Goal: Task Accomplishment & Management: Manage account settings

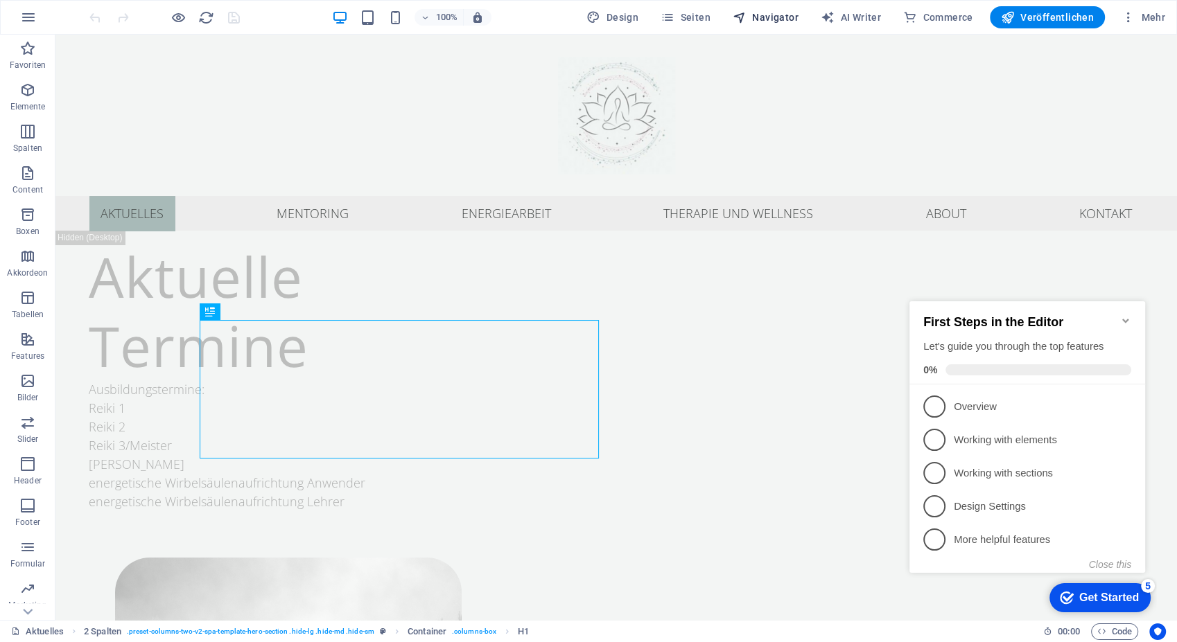
click at [777, 11] on span "Navigator" at bounding box center [765, 17] width 66 height 14
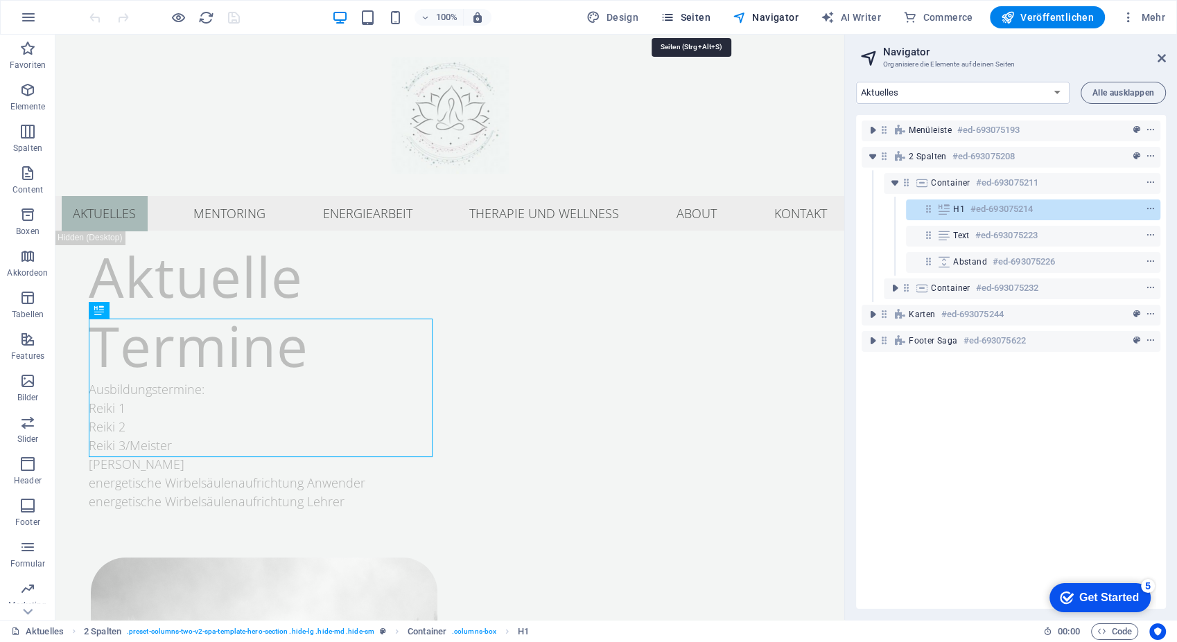
click at [698, 19] on span "Seiten" at bounding box center [685, 17] width 50 height 14
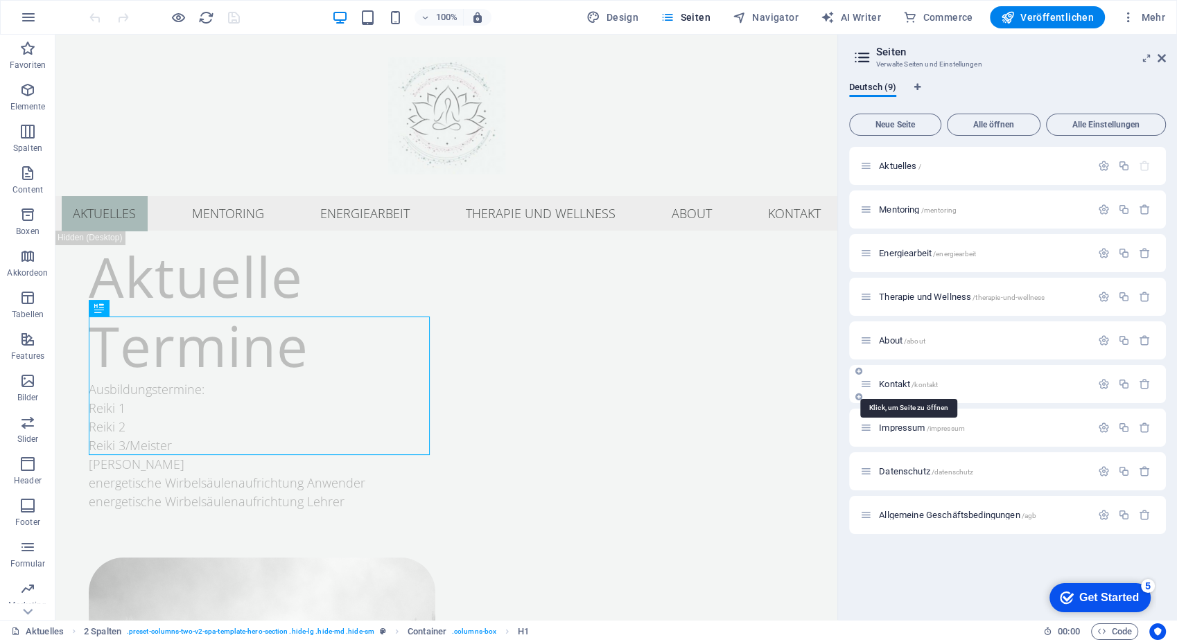
click at [893, 388] on span "Kontakt /kontakt" at bounding box center [908, 384] width 59 height 10
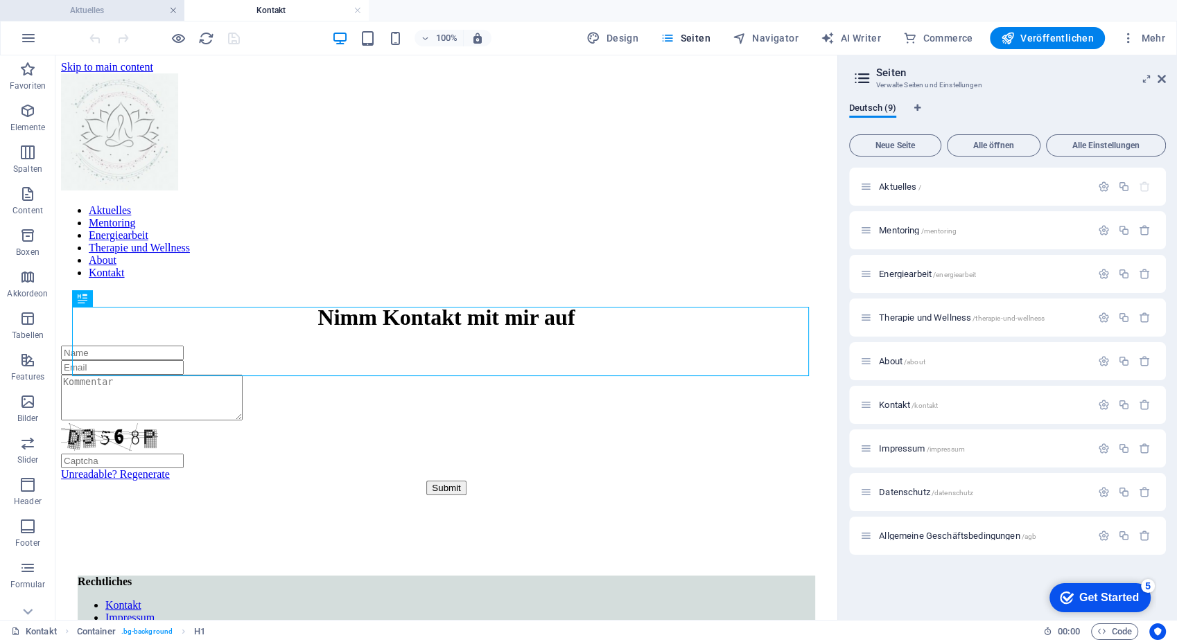
drag, startPoint x: 173, startPoint y: 10, endPoint x: 331, endPoint y: 295, distance: 326.3
click at [173, 10] on link at bounding box center [173, 10] width 8 height 13
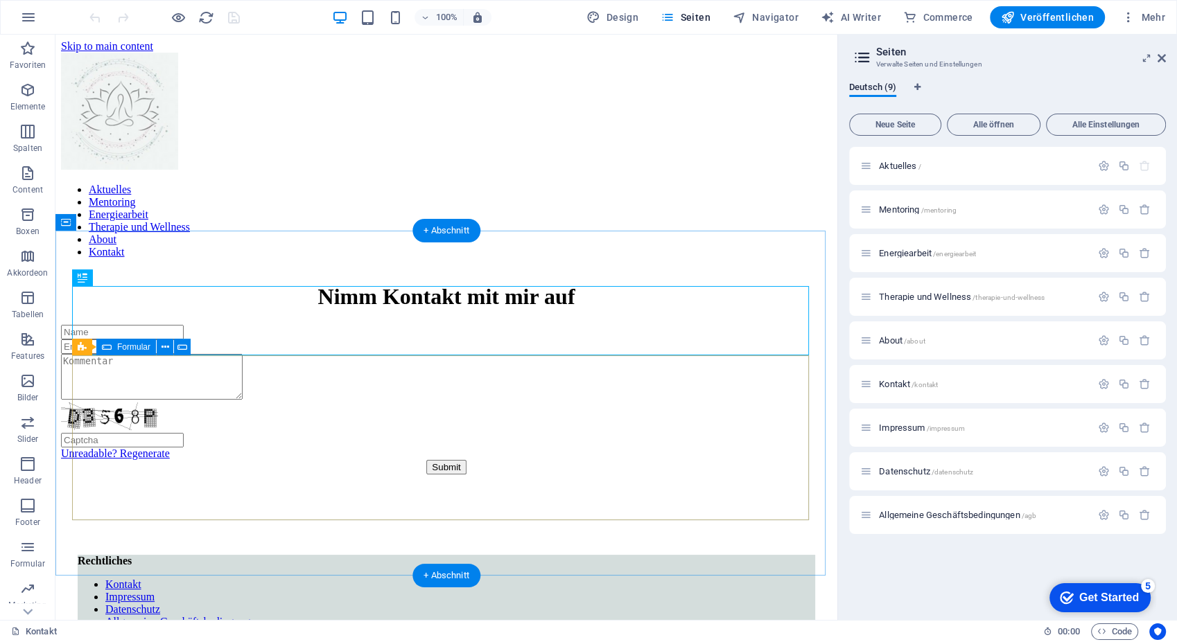
scroll to position [92, 0]
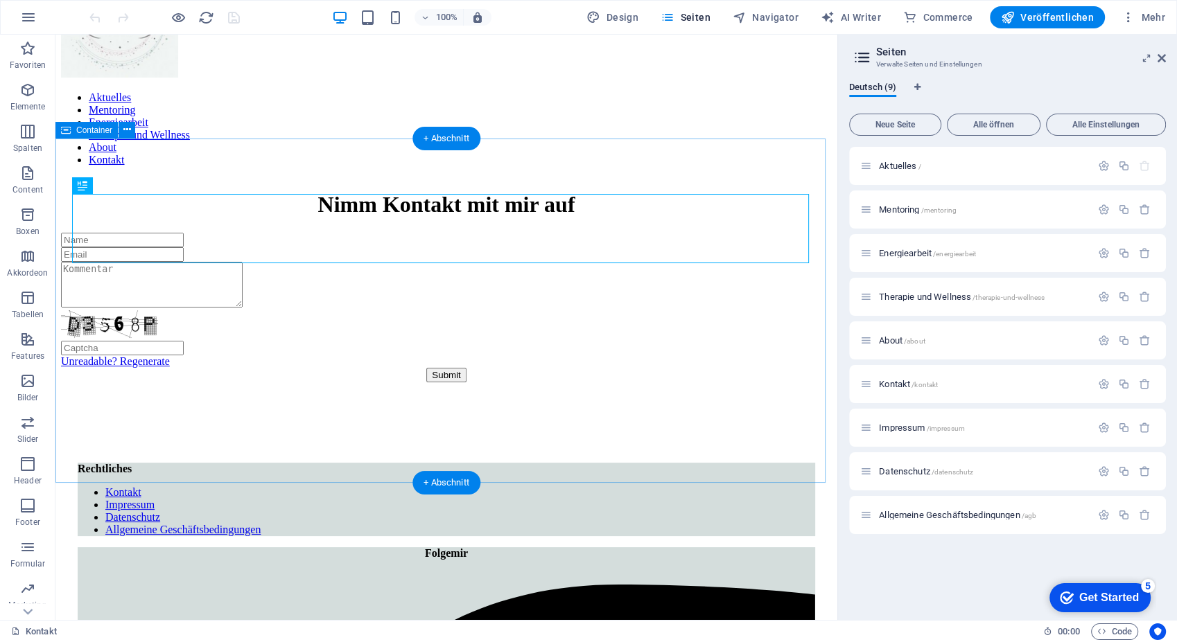
click at [204, 192] on div "Nimm Kontakt mit mir auf Unreadable? Regenerate Submit" at bounding box center [446, 287] width 770 height 190
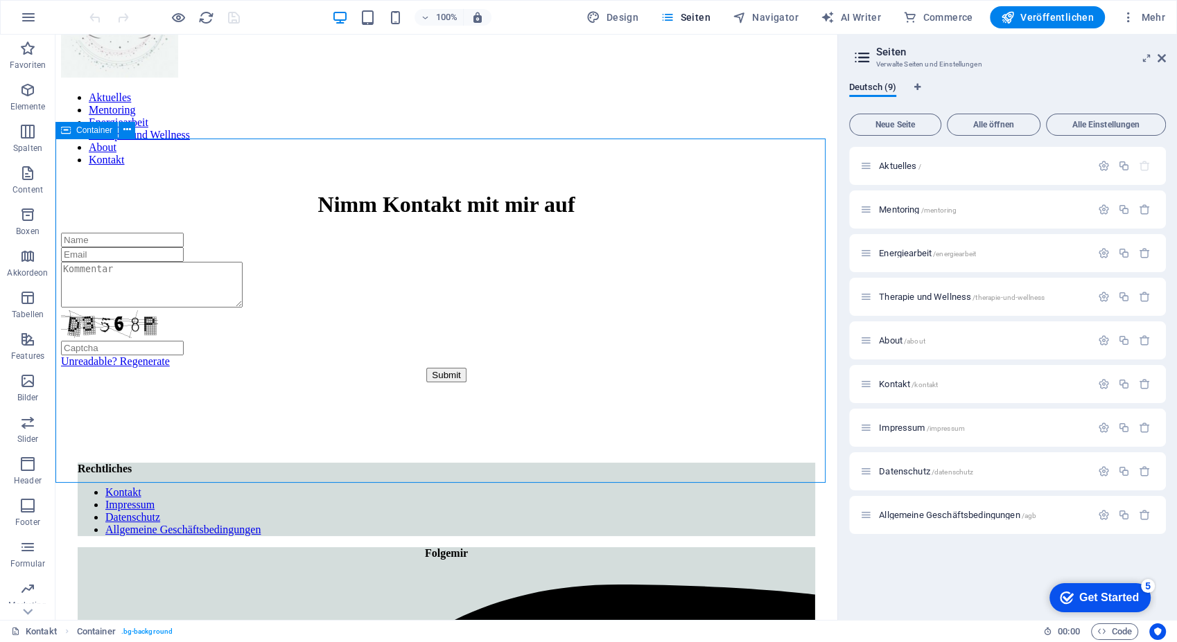
click at [60, 128] on div "Container" at bounding box center [86, 130] width 62 height 17
click at [78, 250] on icon at bounding box center [82, 255] width 9 height 17
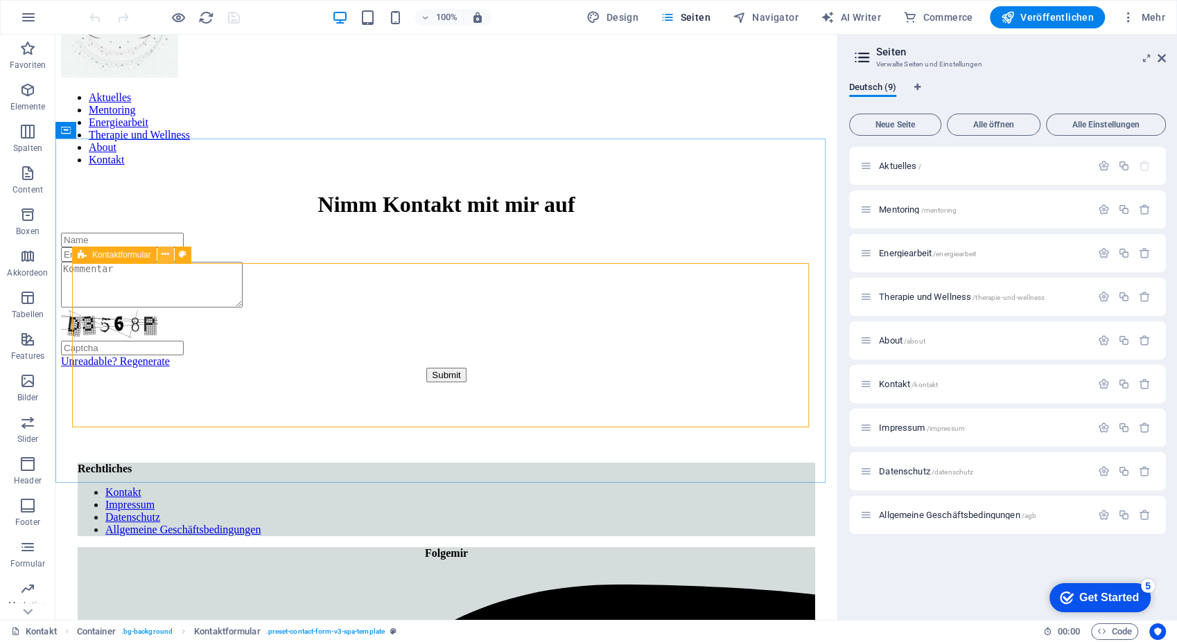
click at [161, 254] on button at bounding box center [165, 255] width 17 height 17
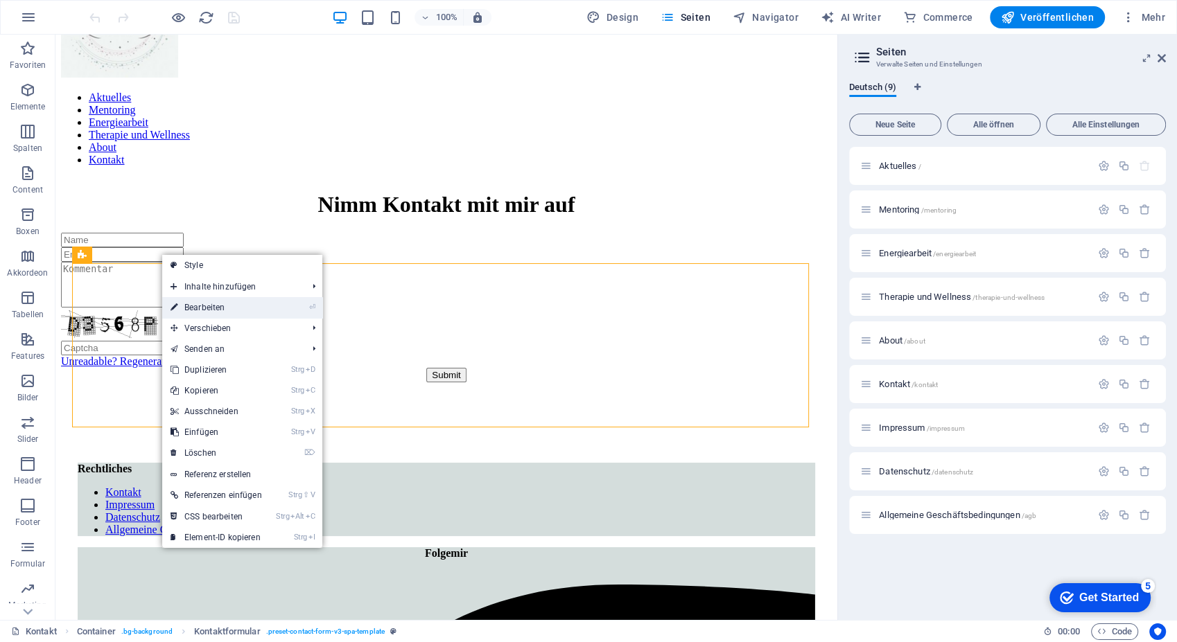
click at [224, 312] on link "⏎ Bearbeiten" at bounding box center [216, 307] width 108 height 21
select select "px"
select select "rem"
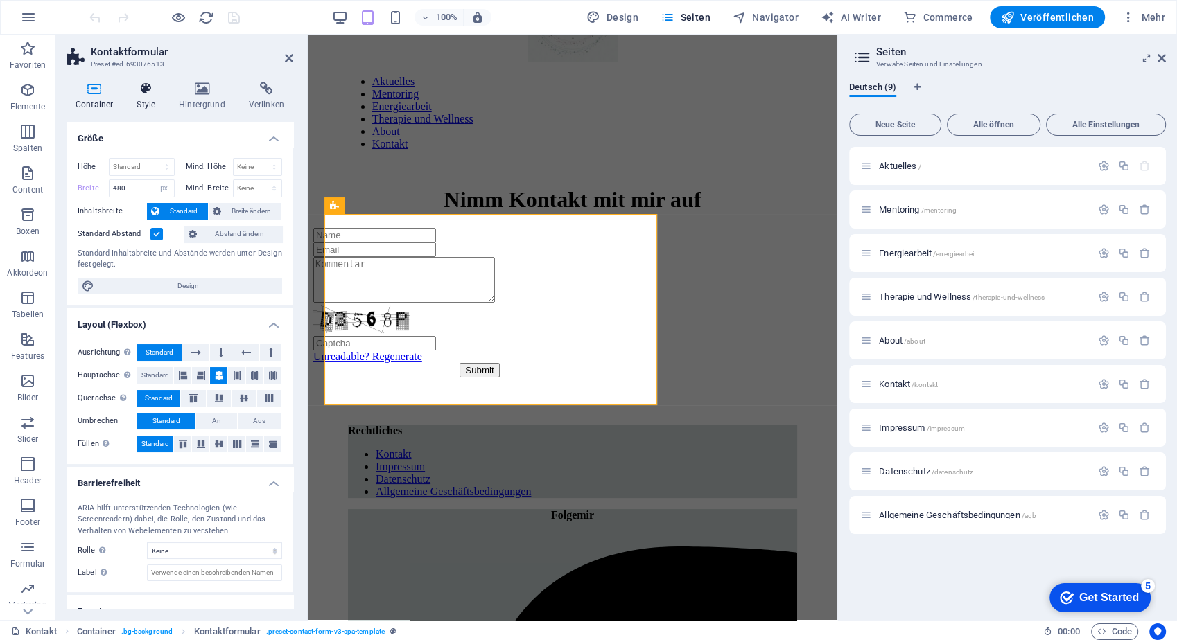
click at [150, 91] on icon at bounding box center [145, 89] width 37 height 14
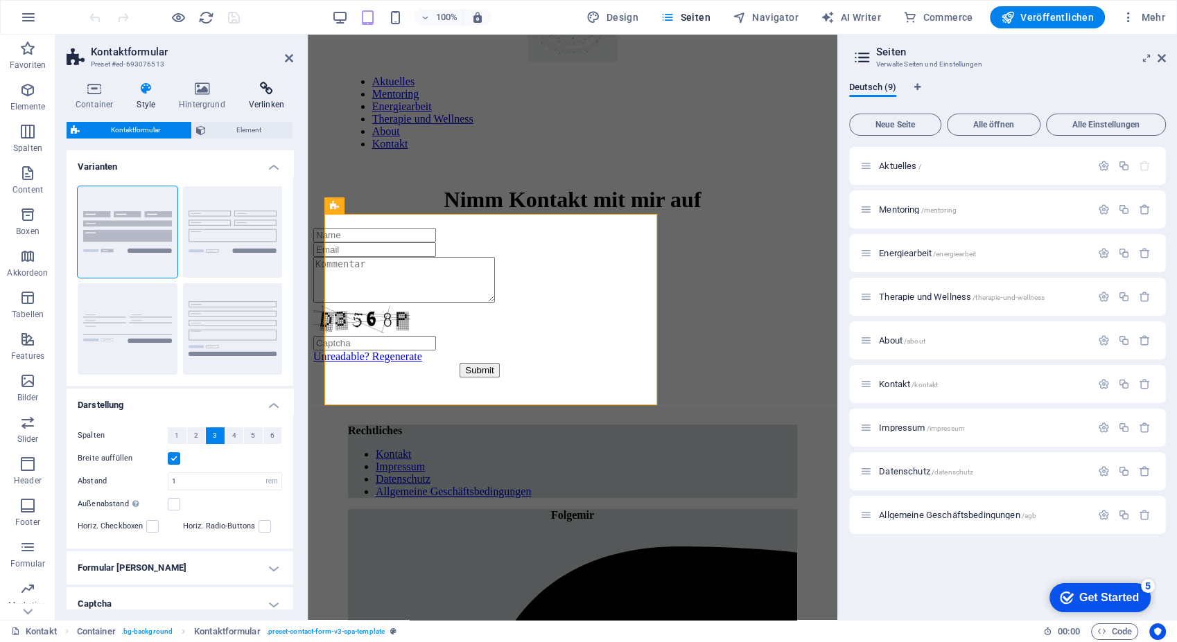
click at [264, 86] on icon at bounding box center [266, 89] width 53 height 14
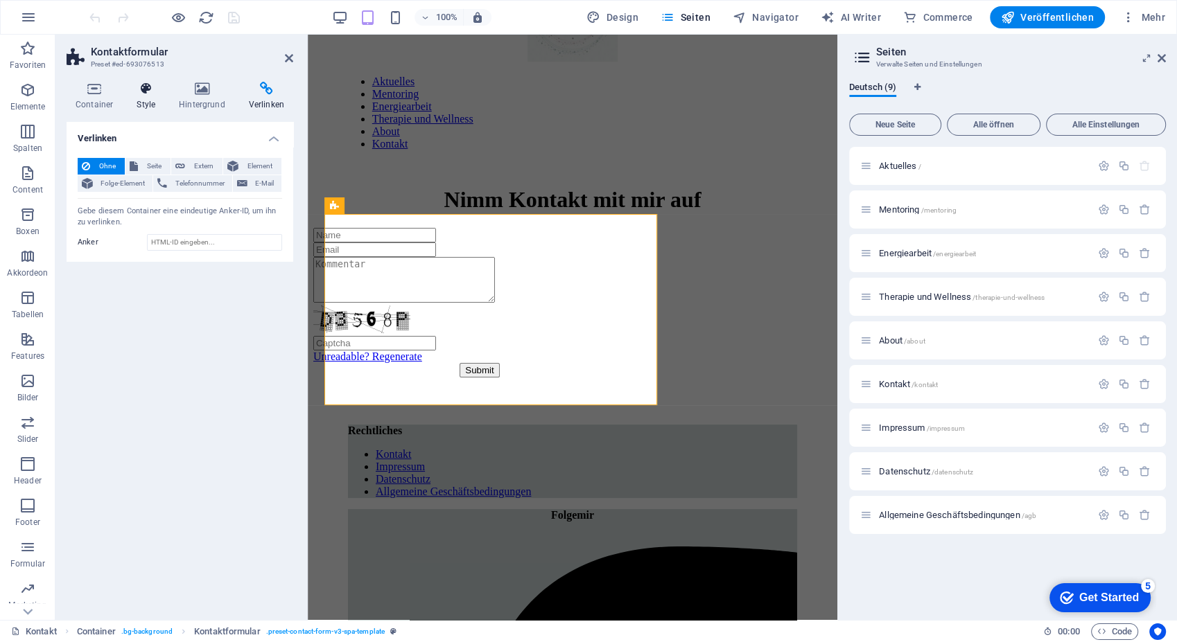
click at [148, 90] on icon at bounding box center [145, 89] width 37 height 14
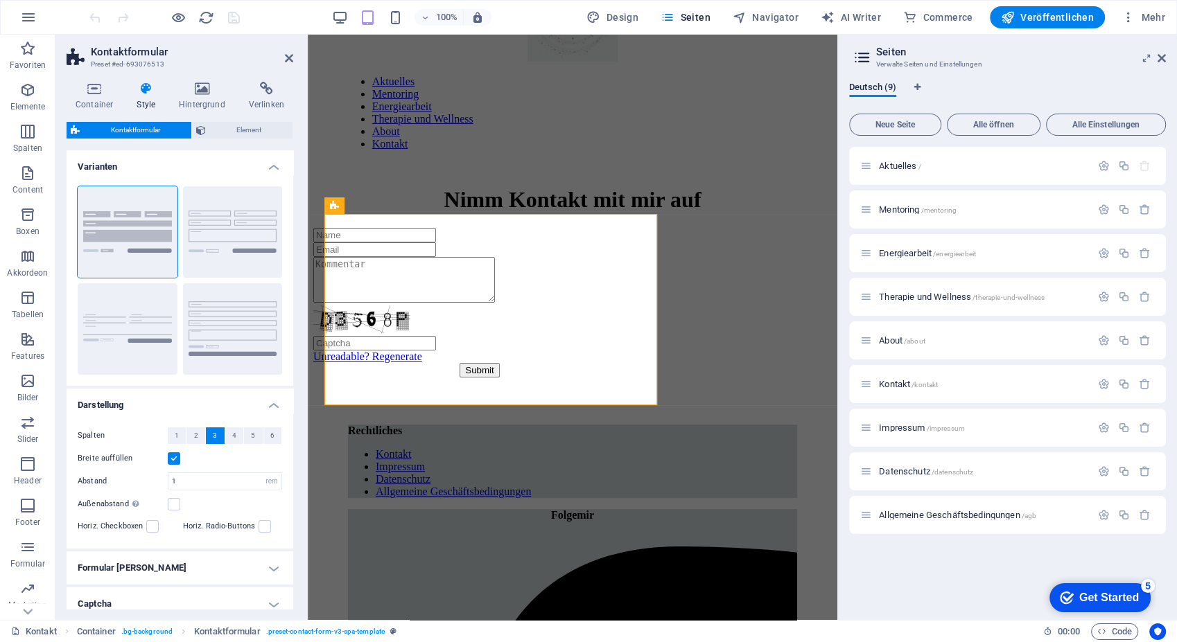
scroll to position [67, 0]
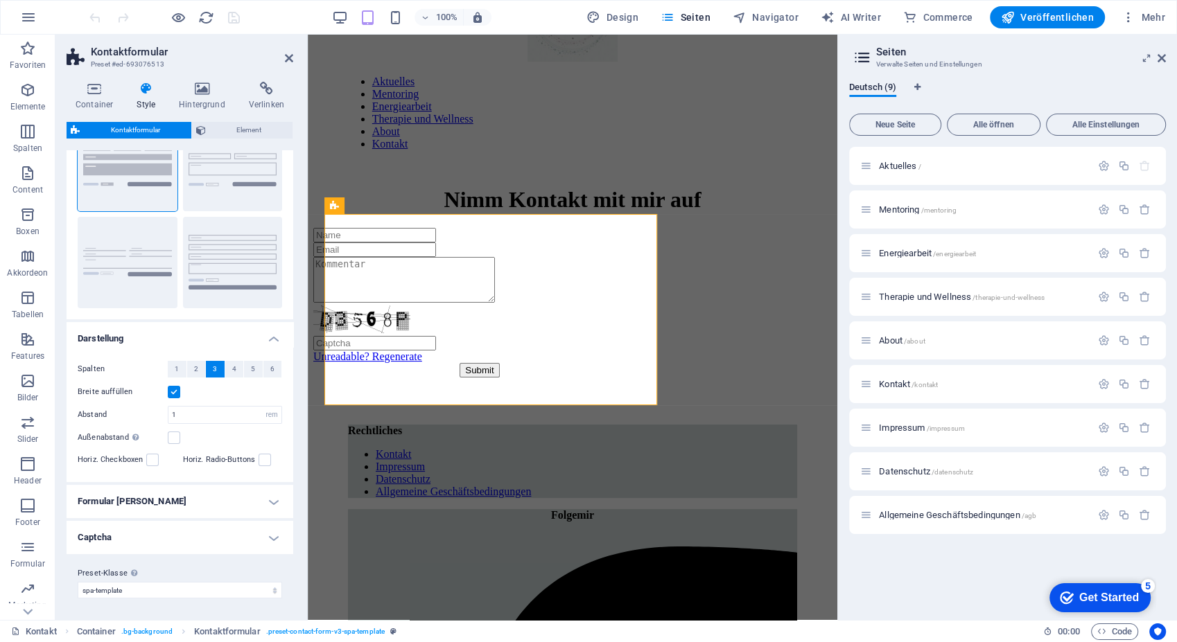
click at [123, 531] on h4 "Captcha" at bounding box center [180, 537] width 227 height 33
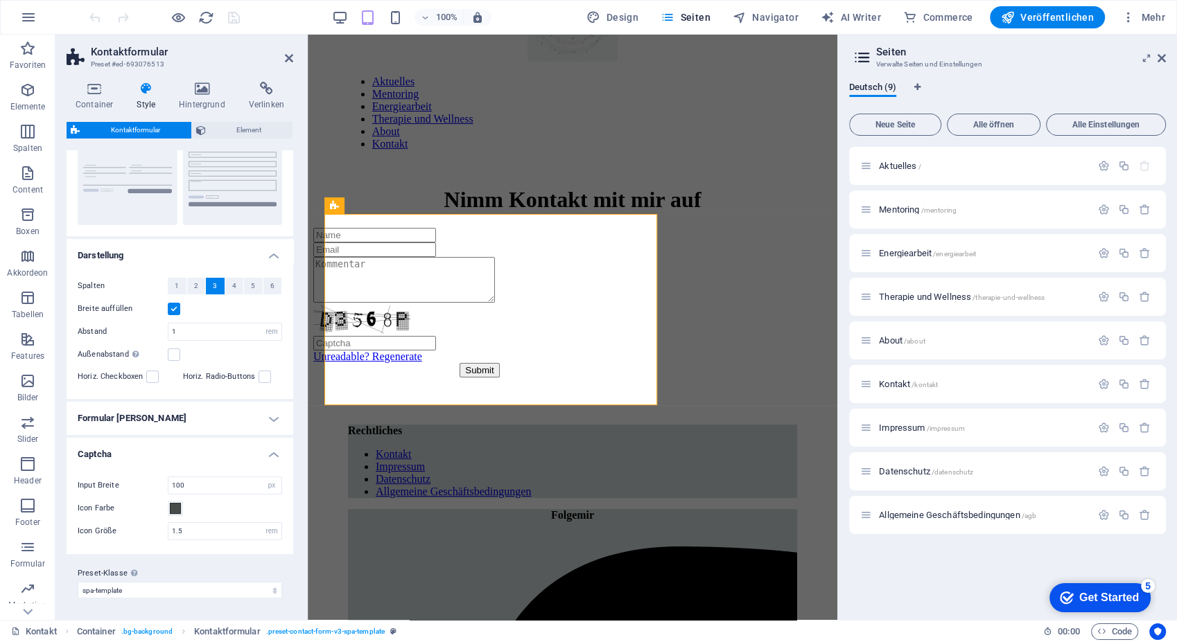
click at [117, 419] on h4 "Formular [PERSON_NAME]" at bounding box center [180, 418] width 227 height 33
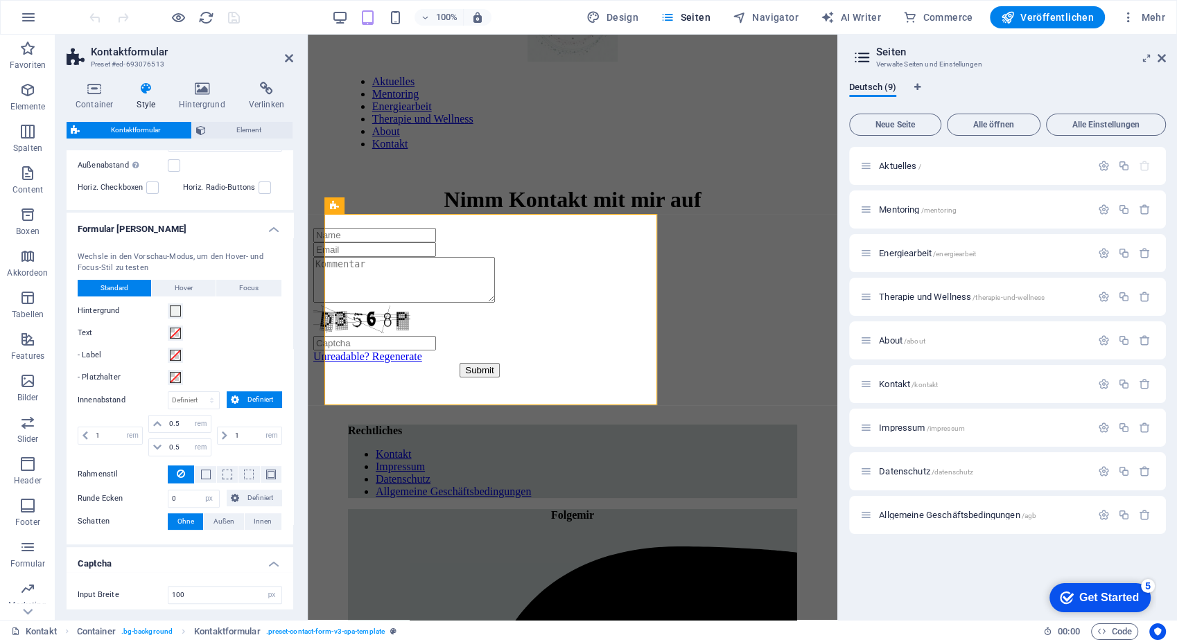
scroll to position [447, 0]
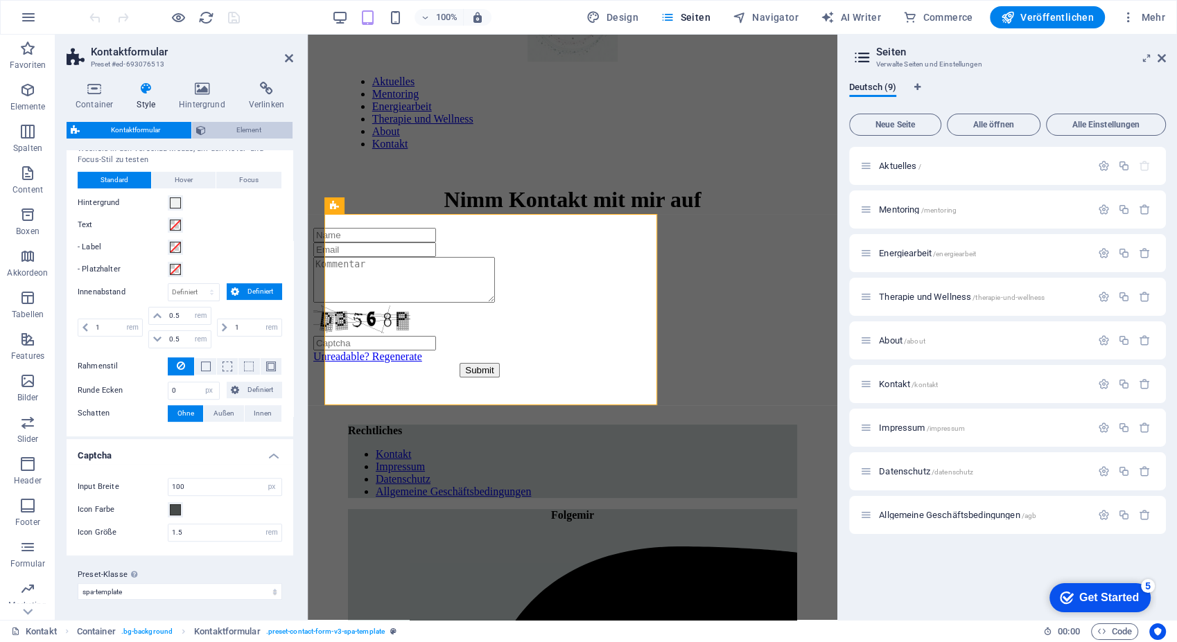
click at [225, 125] on span "Element" at bounding box center [249, 130] width 79 height 17
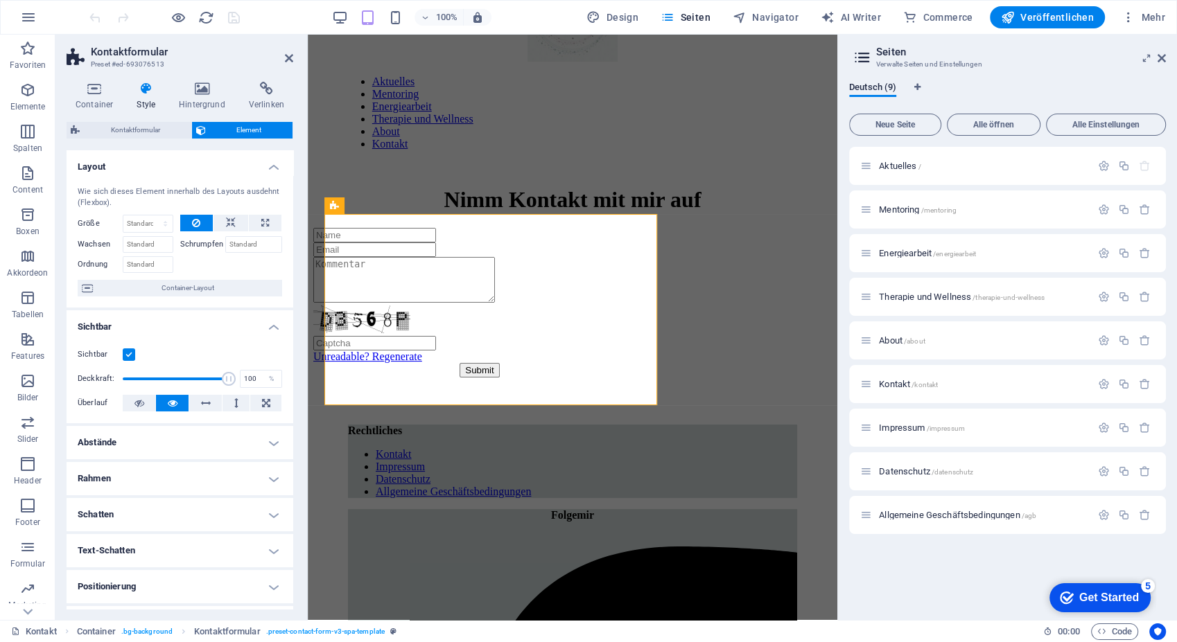
click at [200, 149] on div "Kontaktformular Element Layout Wie sich dieses Element innerhalb des Layouts au…" at bounding box center [180, 365] width 227 height 487
click at [200, 161] on h4 "Layout" at bounding box center [180, 162] width 227 height 25
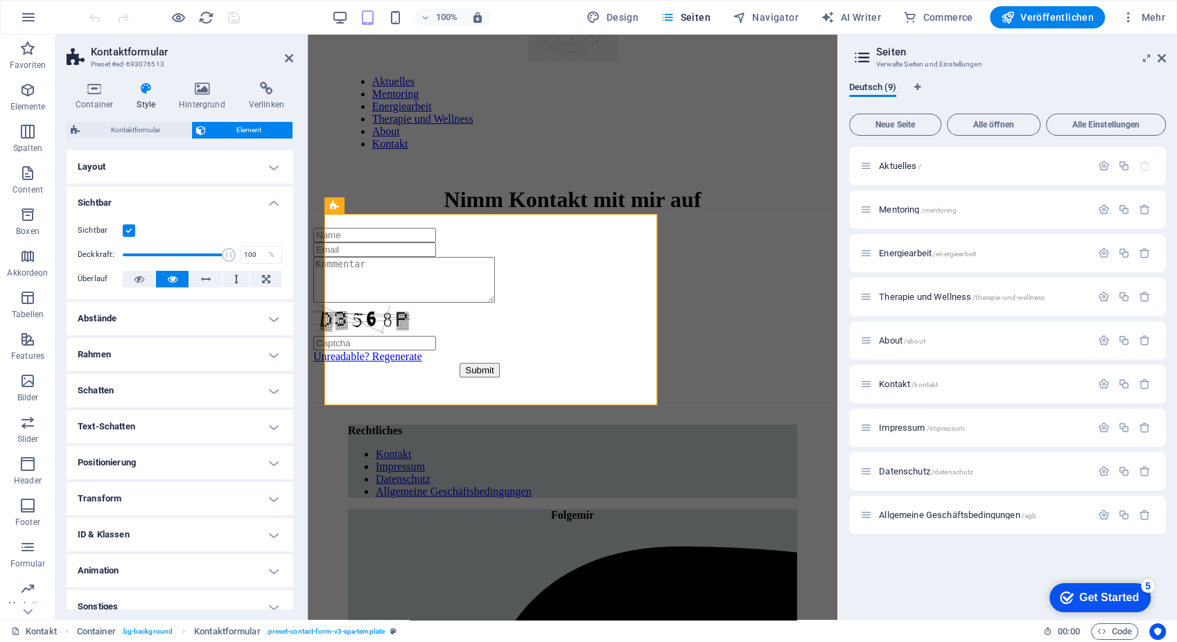
click at [196, 198] on h4 "Sichtbar" at bounding box center [180, 198] width 227 height 25
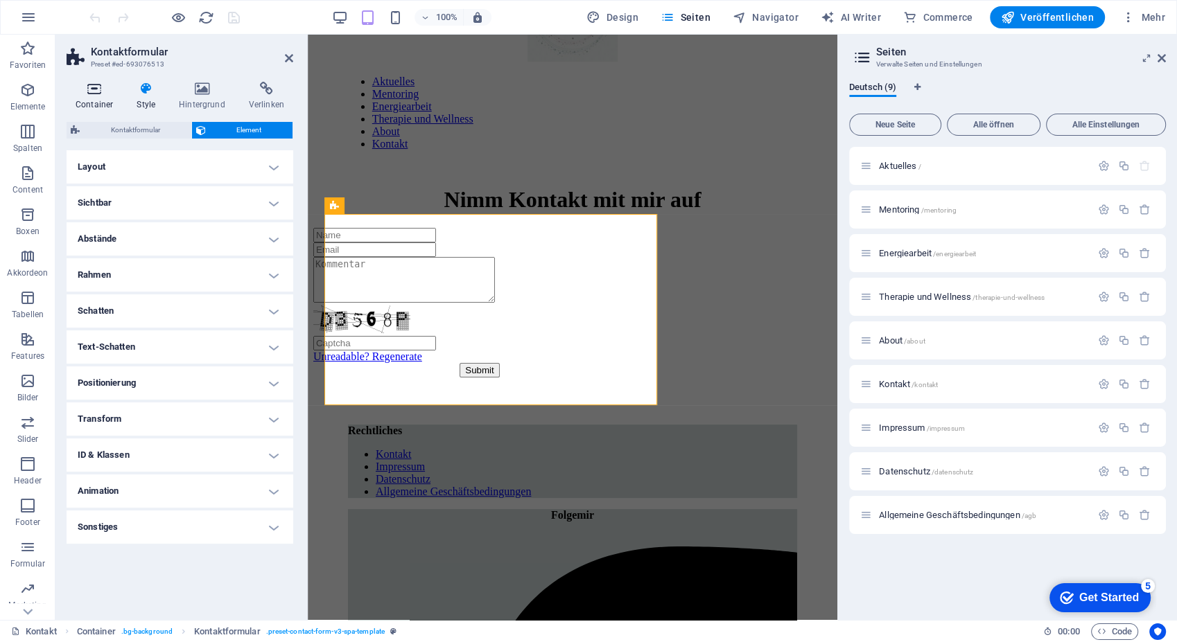
click at [89, 94] on icon at bounding box center [94, 89] width 55 height 14
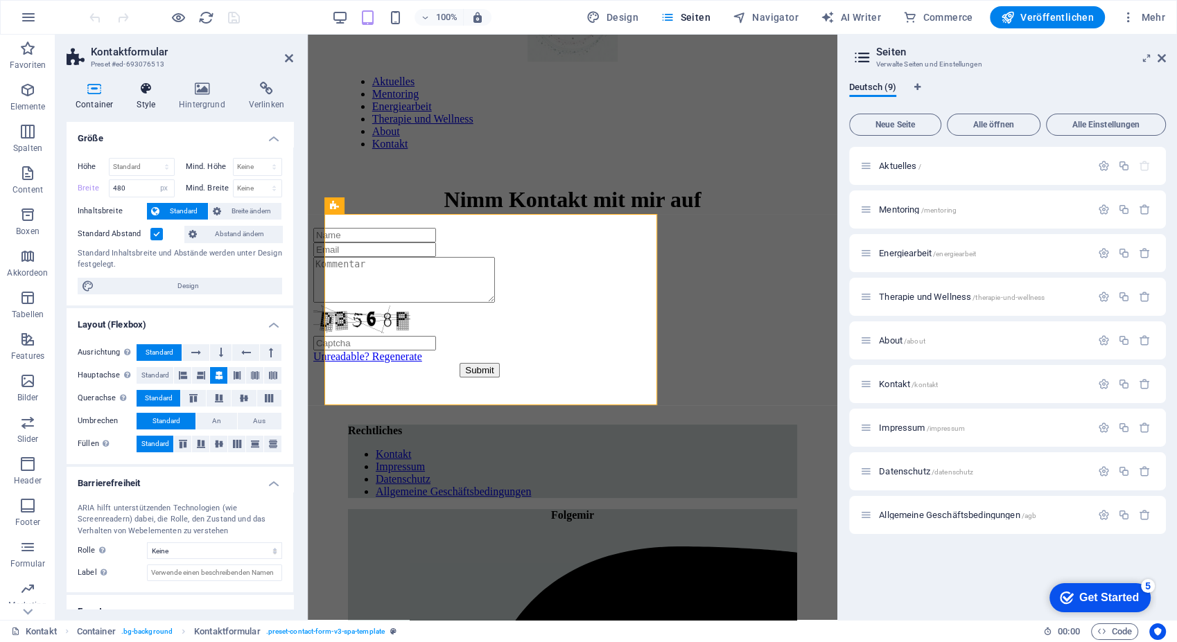
click at [146, 87] on icon at bounding box center [145, 89] width 37 height 14
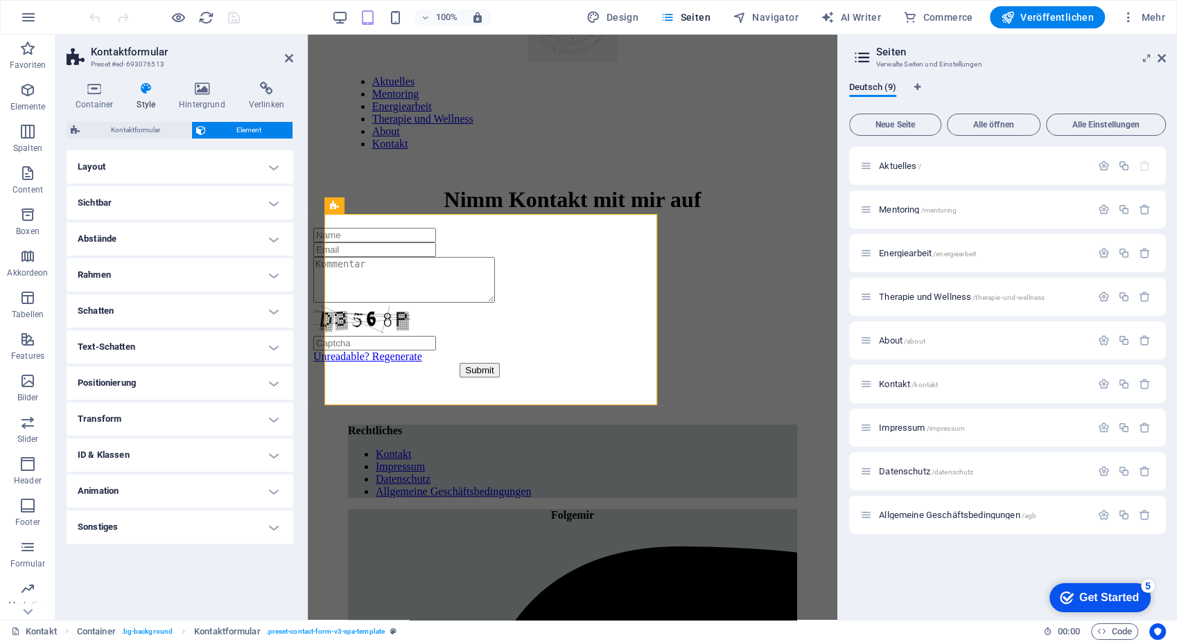
click at [126, 59] on h3 "Preset #ed-693076513" at bounding box center [178, 64] width 175 height 12
click at [136, 527] on h4 "Sonstiges" at bounding box center [180, 527] width 227 height 33
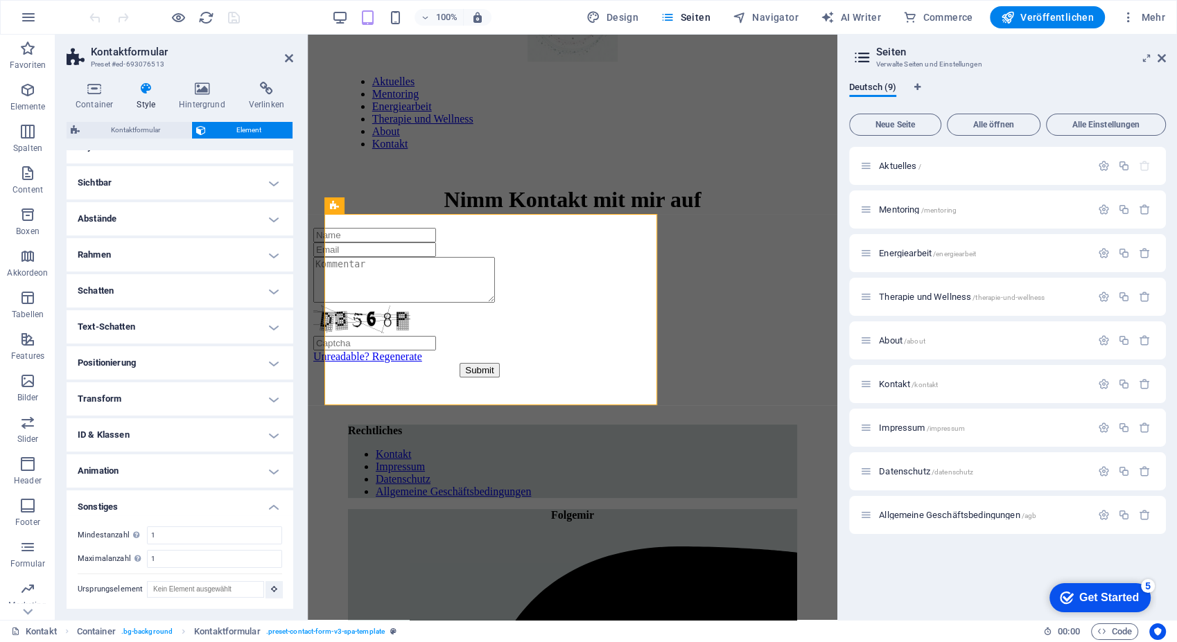
click at [131, 434] on h4 "ID & Klassen" at bounding box center [180, 435] width 227 height 33
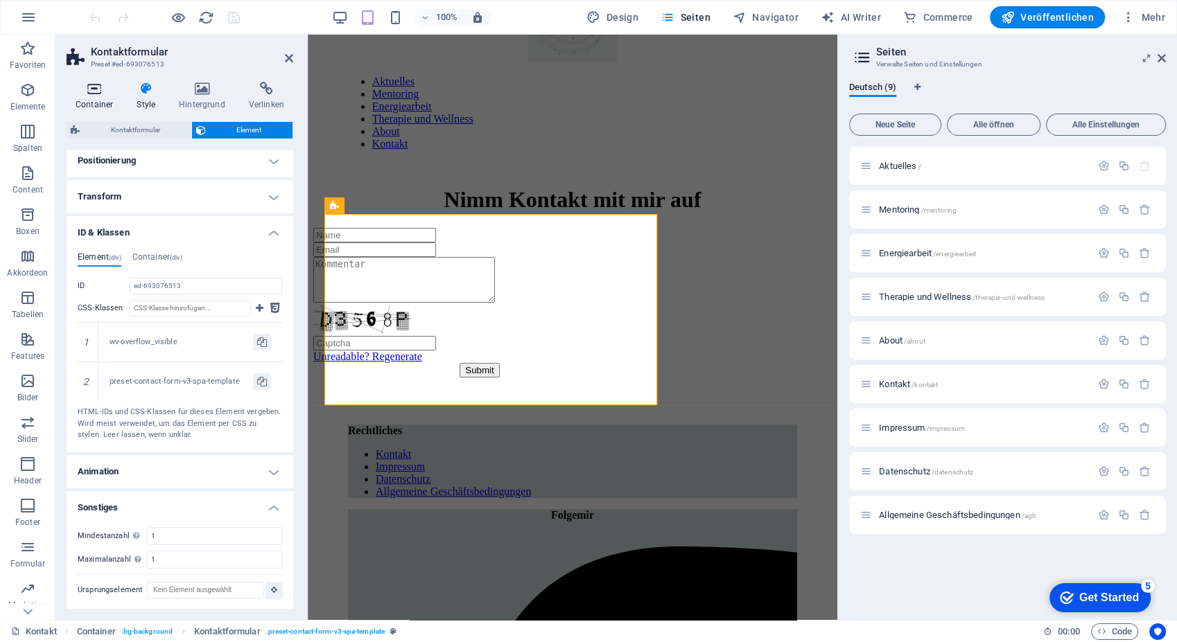
click at [96, 82] on icon at bounding box center [94, 89] width 55 height 14
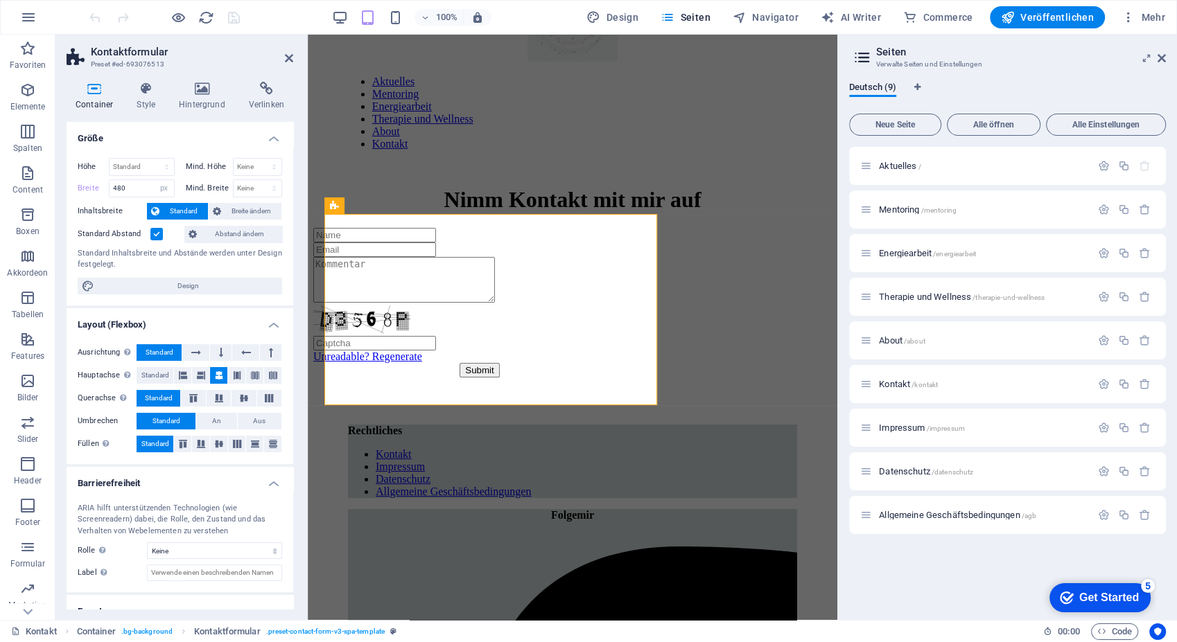
click at [144, 136] on h4 "Größe" at bounding box center [180, 134] width 227 height 25
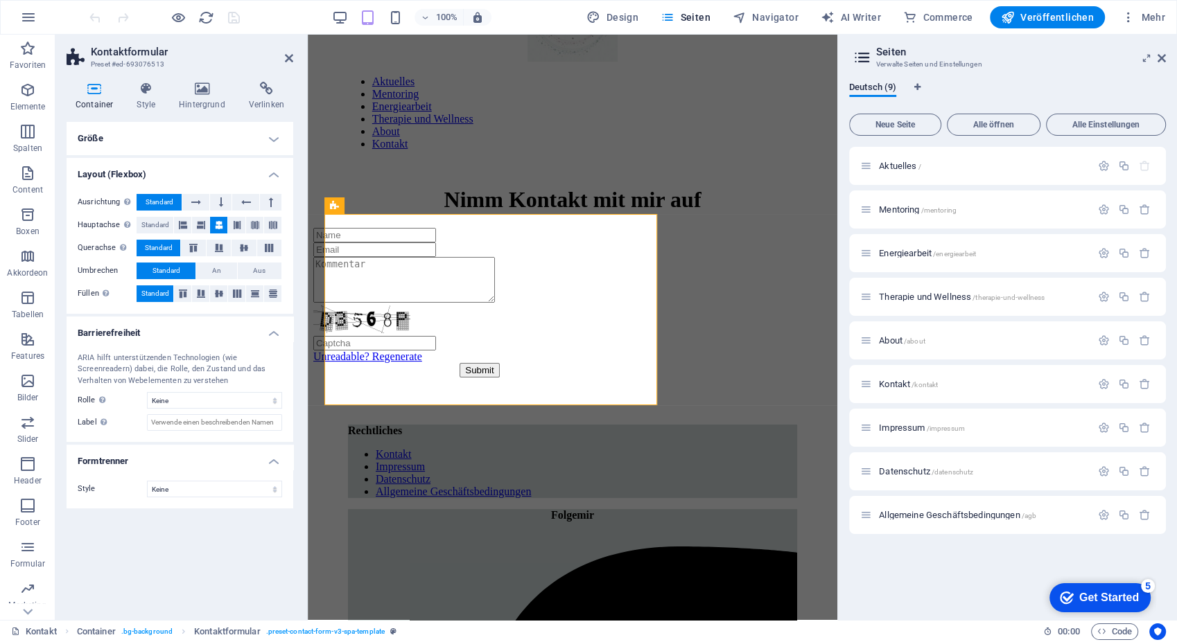
click at [164, 178] on h4 "Layout (Flexbox)" at bounding box center [180, 170] width 227 height 25
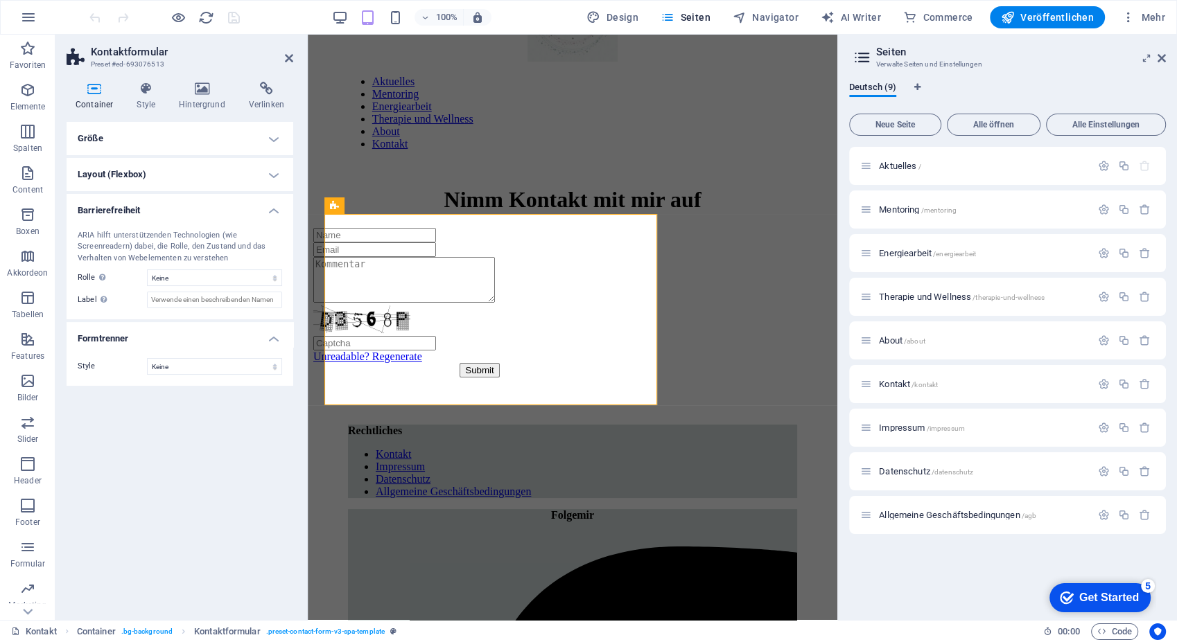
click at [155, 224] on div "ARIA hilft unterstützenden Technologien (wie Screenreadern) dabei, die Rolle, d…" at bounding box center [180, 269] width 227 height 101
click at [154, 213] on h4 "Barrierefreiheit" at bounding box center [180, 206] width 227 height 25
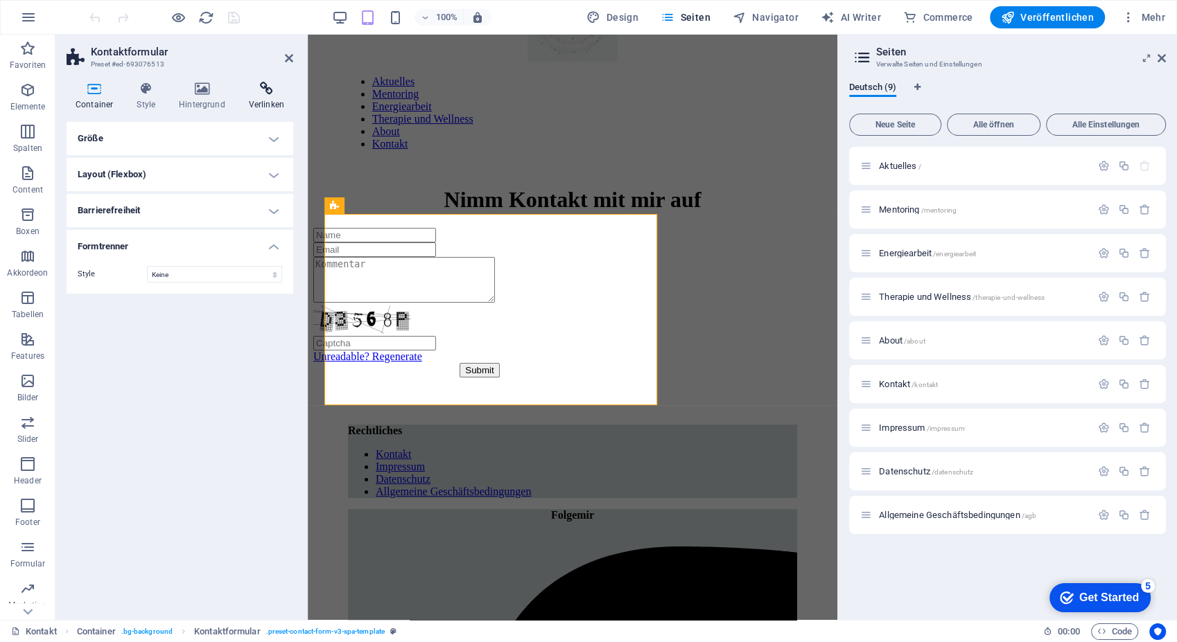
click at [282, 85] on icon at bounding box center [266, 89] width 53 height 14
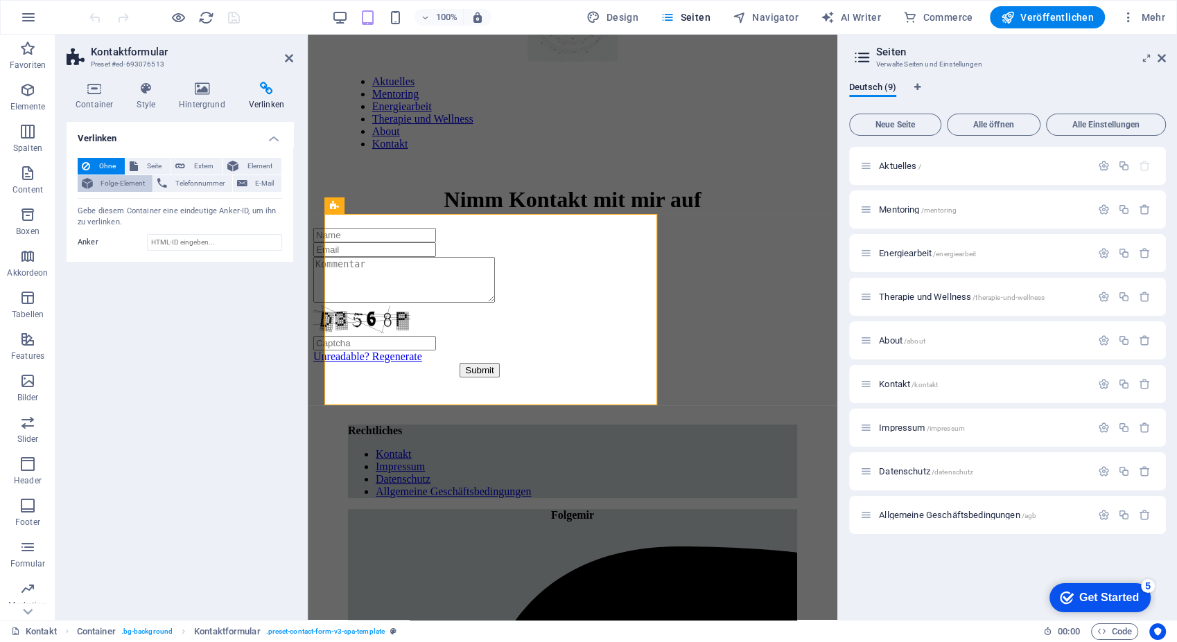
click at [108, 188] on span "Folge-Element" at bounding box center [122, 183] width 51 height 17
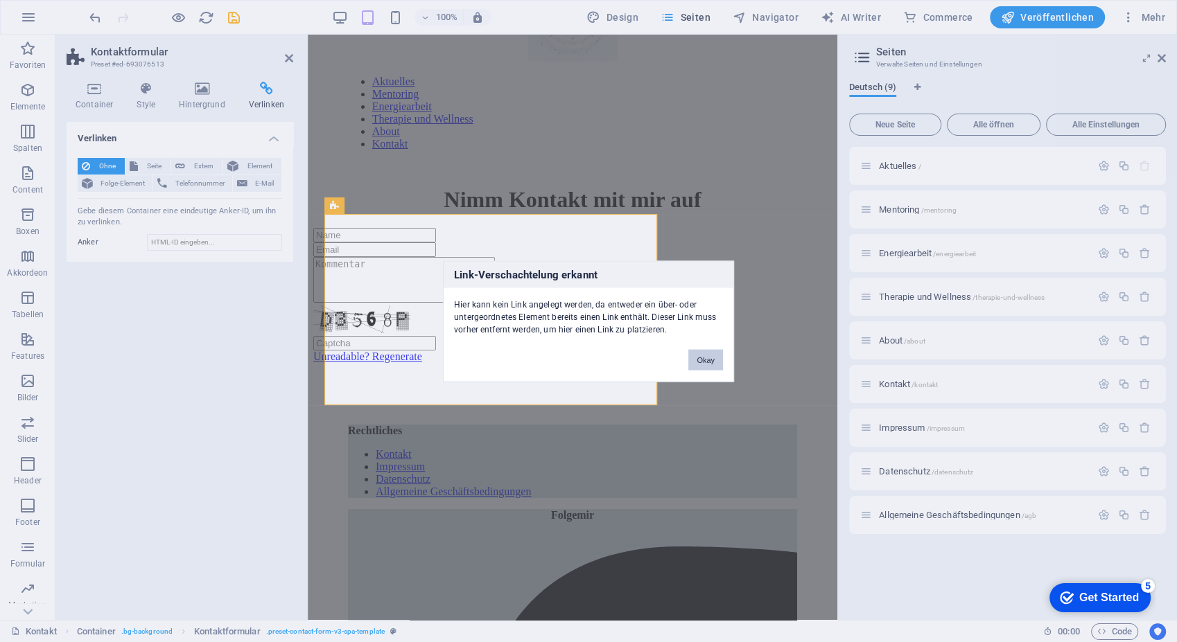
click at [692, 355] on button "Okay" at bounding box center [705, 359] width 35 height 21
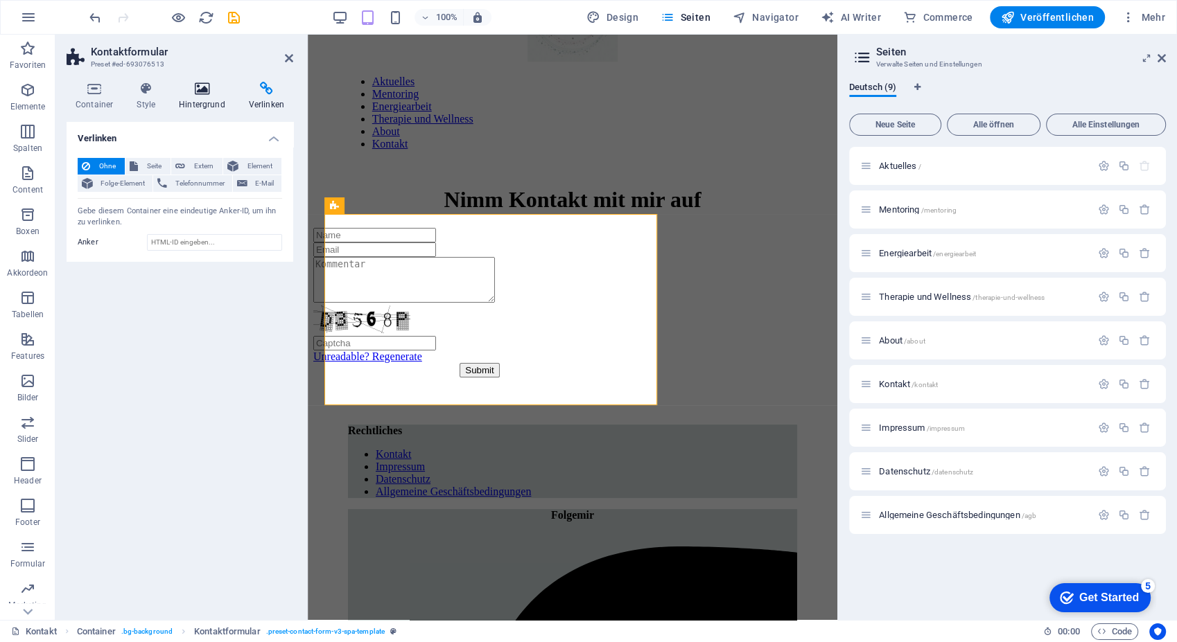
click at [205, 89] on icon at bounding box center [202, 89] width 64 height 14
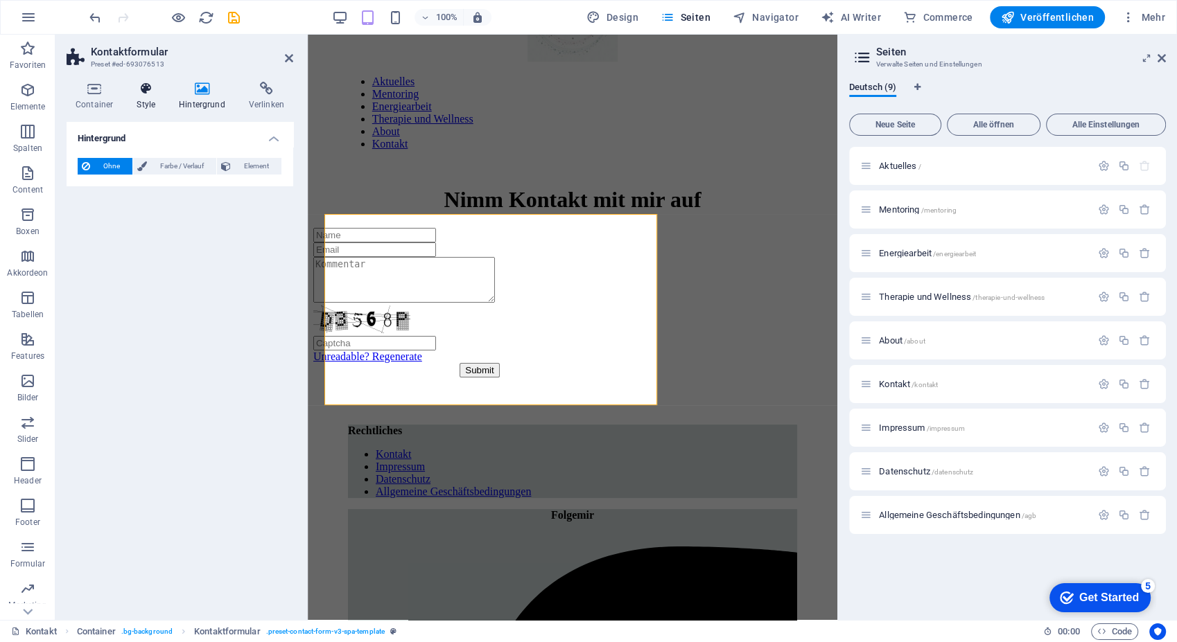
click at [144, 105] on h4 "Style" at bounding box center [148, 96] width 42 height 29
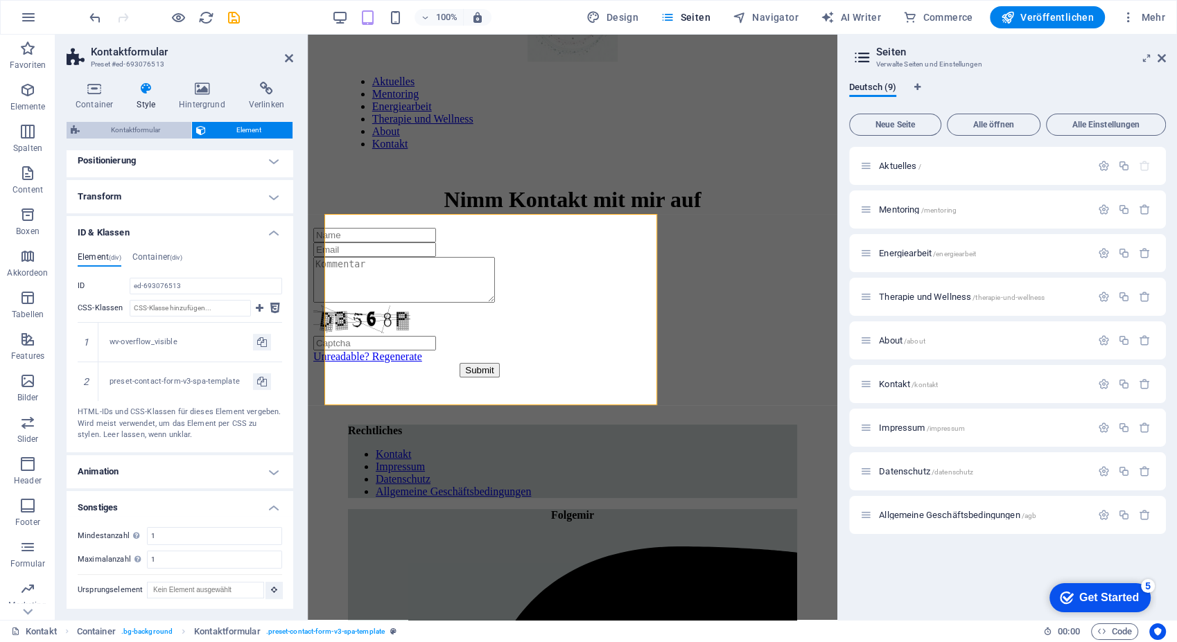
click at [111, 130] on span "Kontaktformular" at bounding box center [135, 130] width 103 height 17
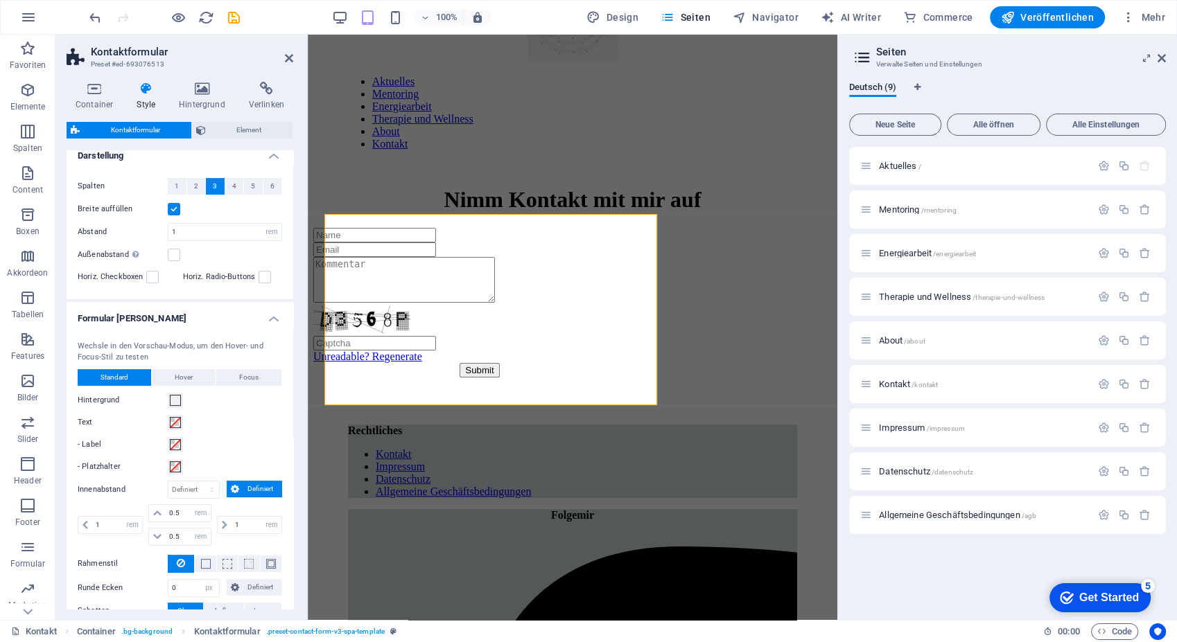
scroll to position [221, 0]
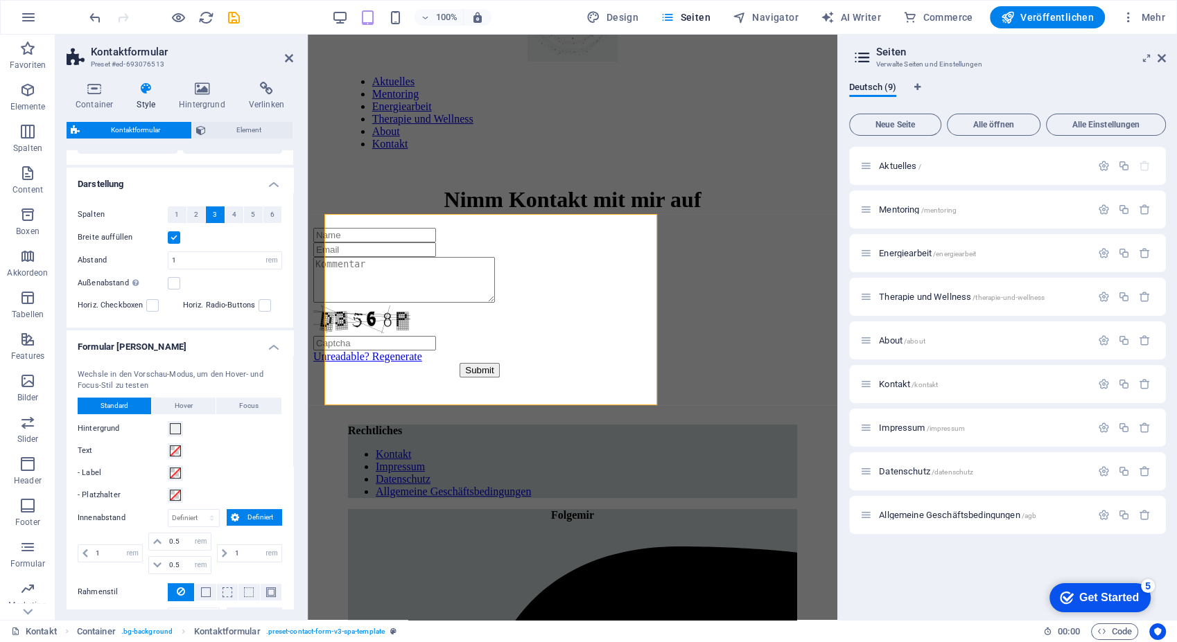
click at [152, 175] on h4 "Darstellung" at bounding box center [180, 180] width 227 height 25
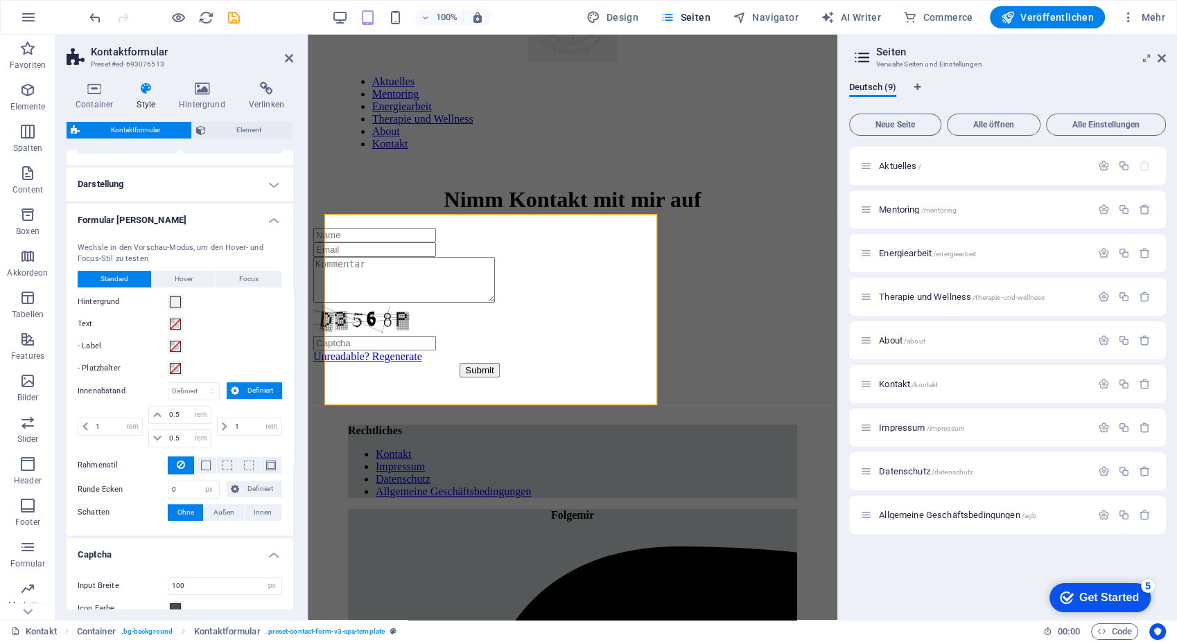
click at [211, 220] on h4 "Formular [PERSON_NAME]" at bounding box center [180, 216] width 227 height 25
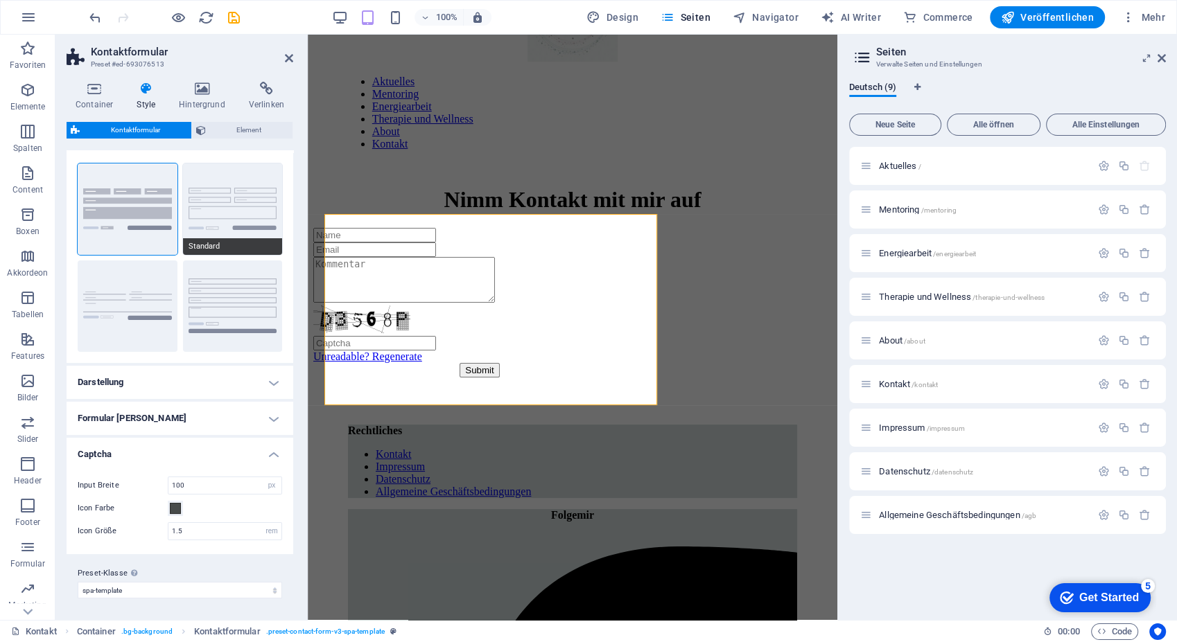
click at [259, 197] on button "Standard" at bounding box center [233, 209] width 100 height 91
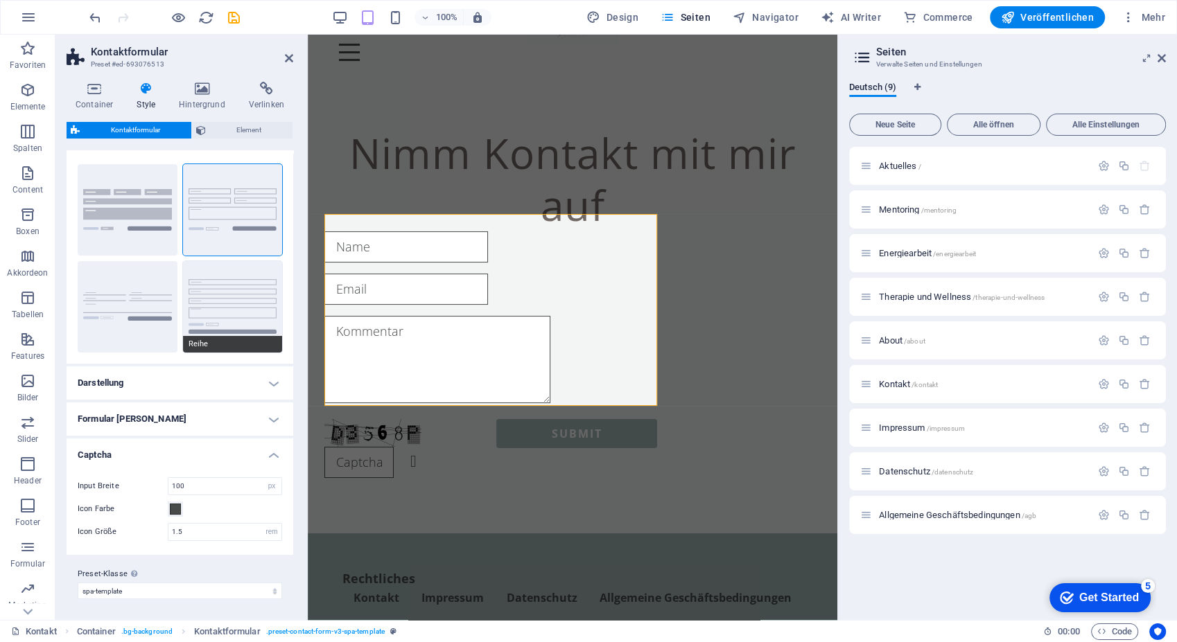
scroll to position [0, 0]
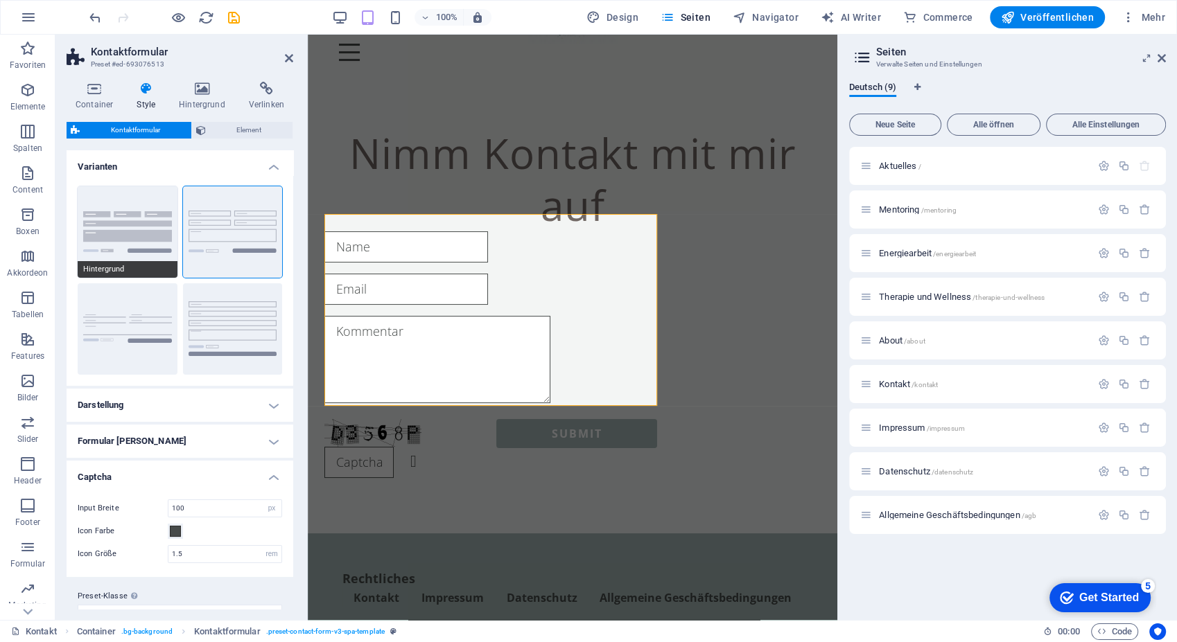
click at [131, 232] on button "Hintergrund" at bounding box center [128, 231] width 100 height 91
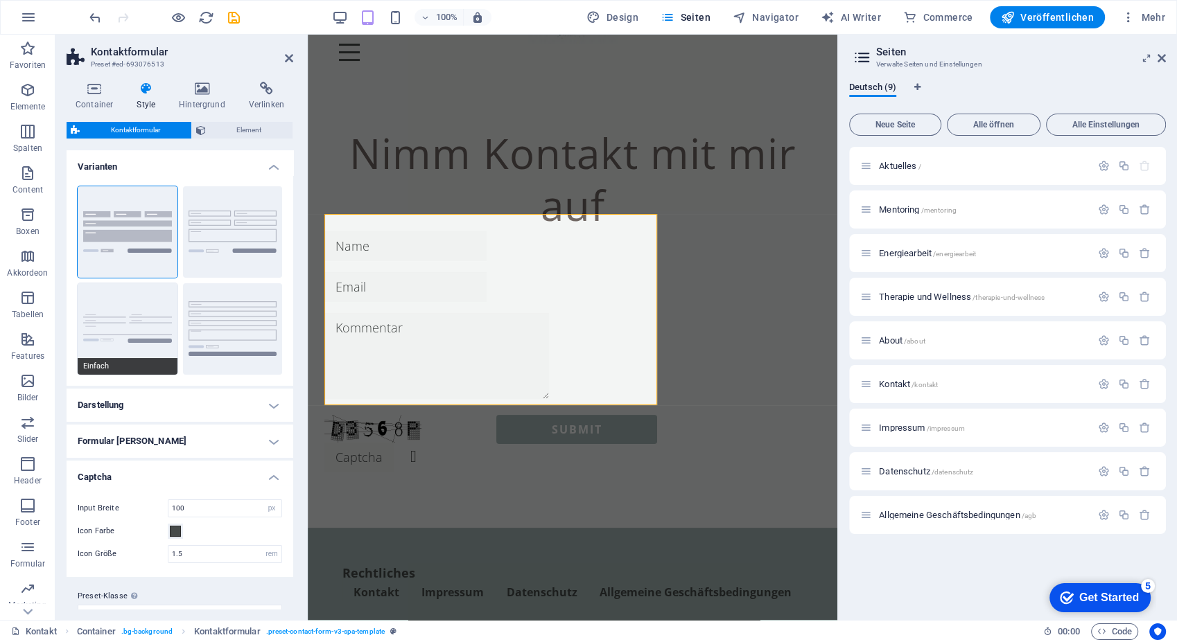
click at [113, 341] on button "Einfach" at bounding box center [128, 328] width 100 height 91
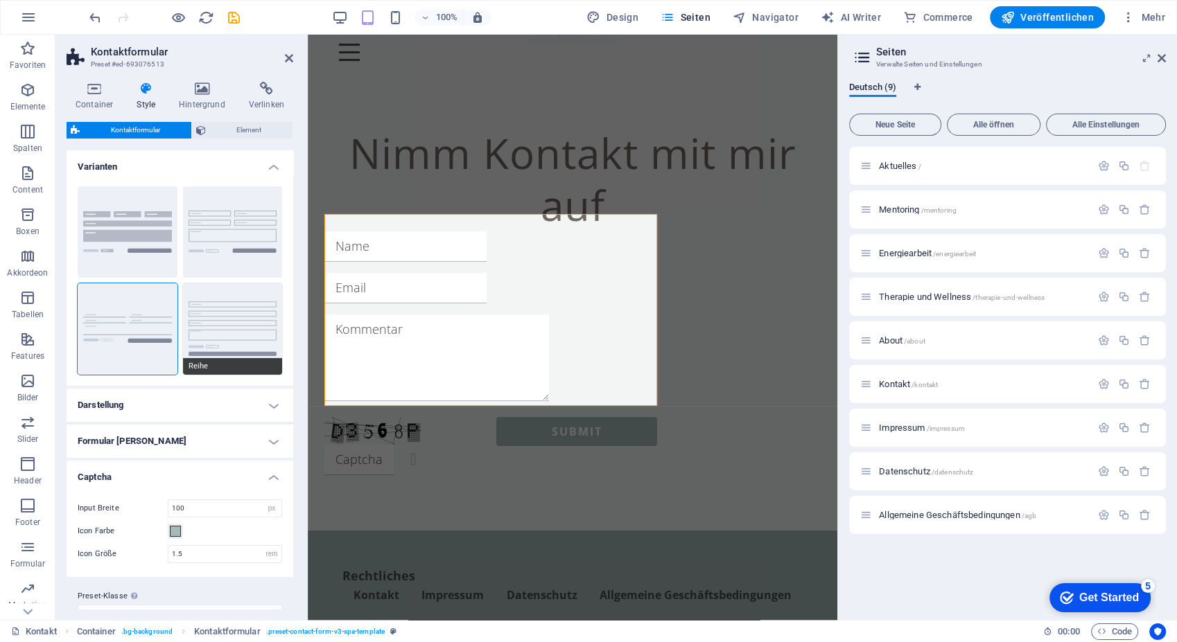
click at [231, 306] on button "Reihe" at bounding box center [233, 328] width 100 height 91
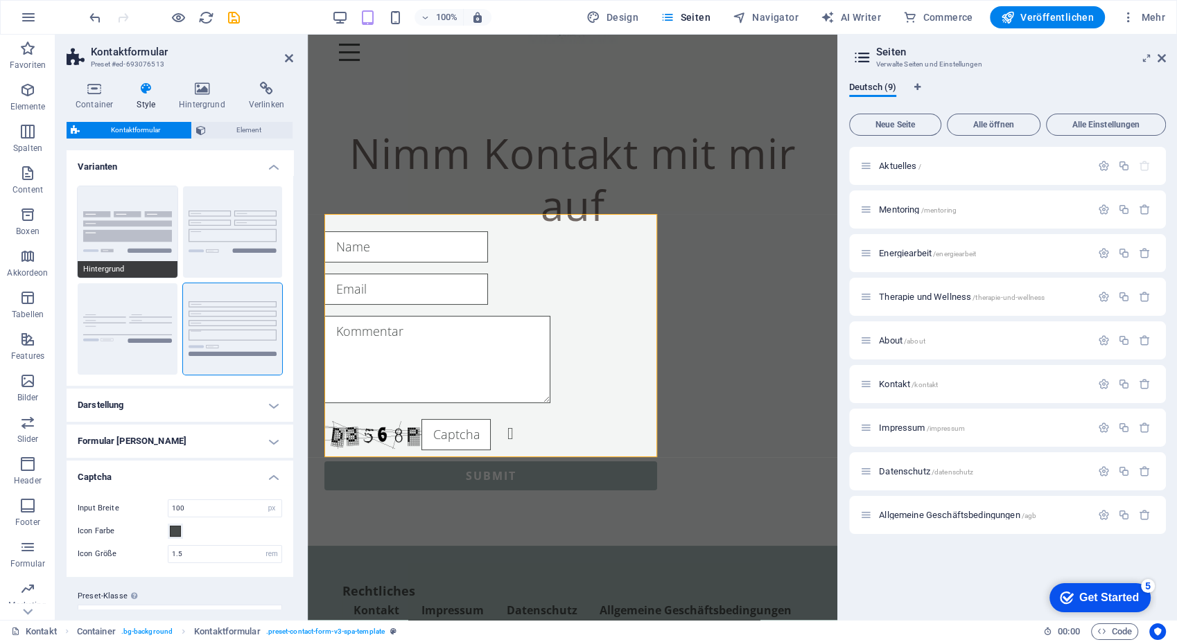
click at [174, 234] on button "Hintergrund" at bounding box center [128, 231] width 100 height 91
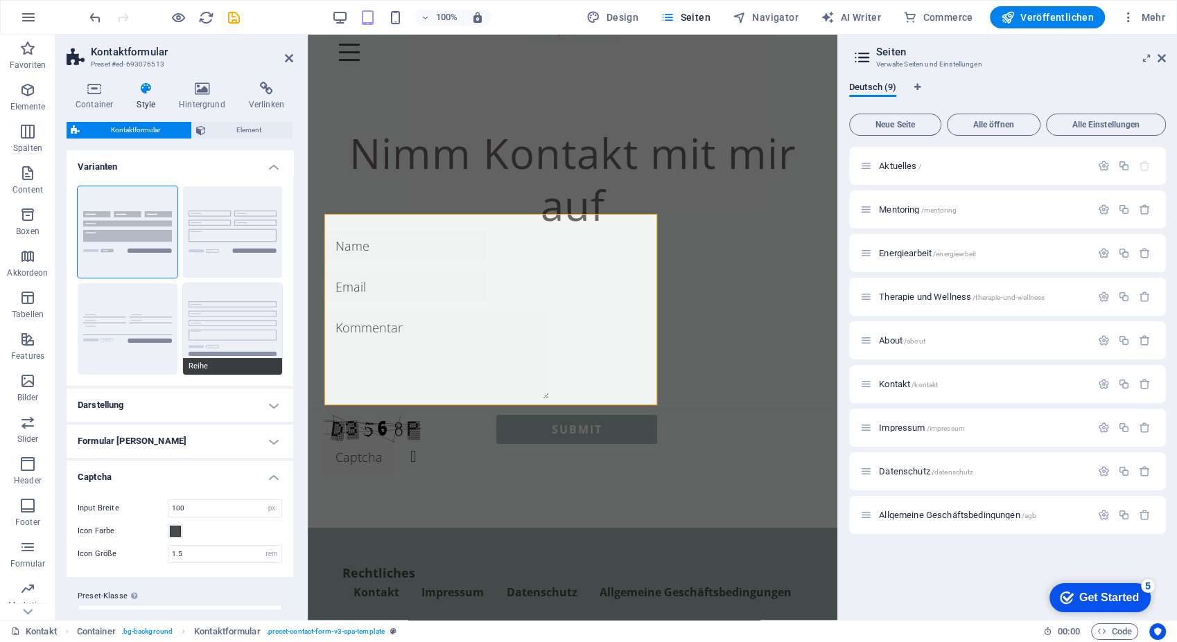
scroll to position [22, 0]
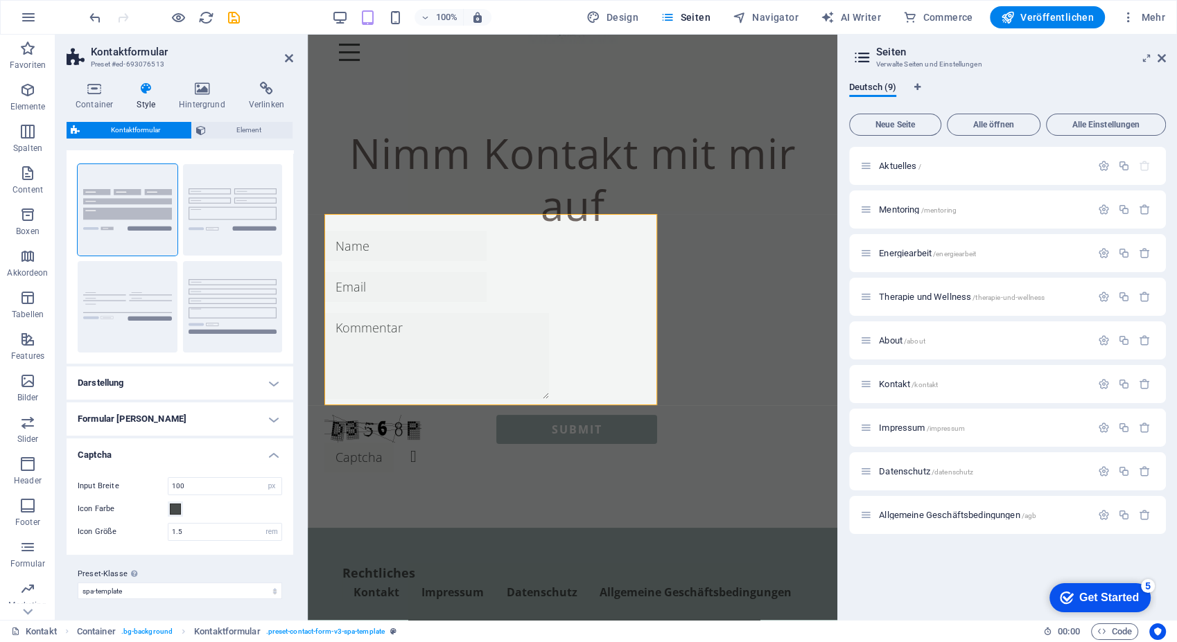
click at [182, 452] on h4 "Captcha" at bounding box center [180, 451] width 227 height 25
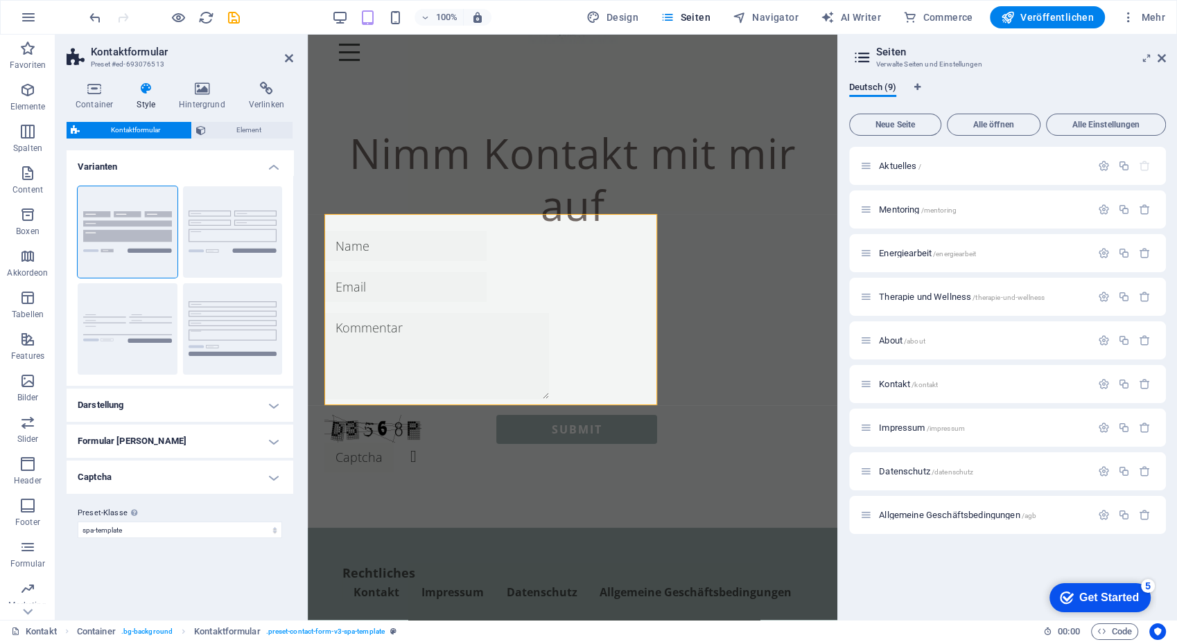
click at [170, 477] on h4 "Captcha" at bounding box center [180, 477] width 227 height 33
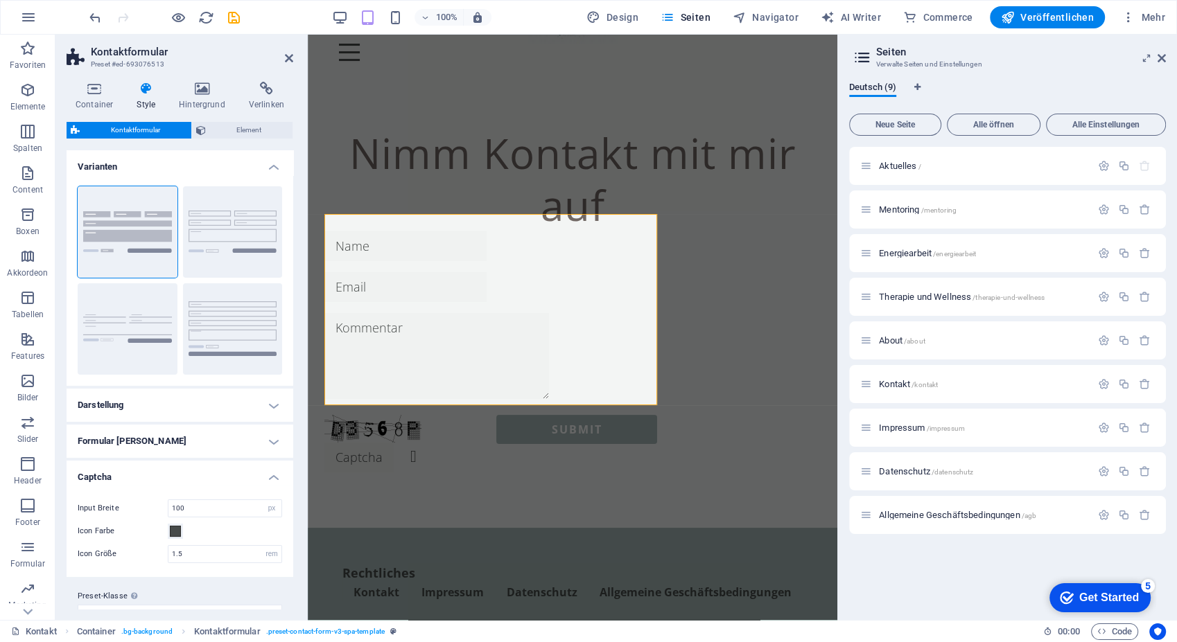
click at [170, 477] on h4 "Captcha" at bounding box center [180, 473] width 227 height 25
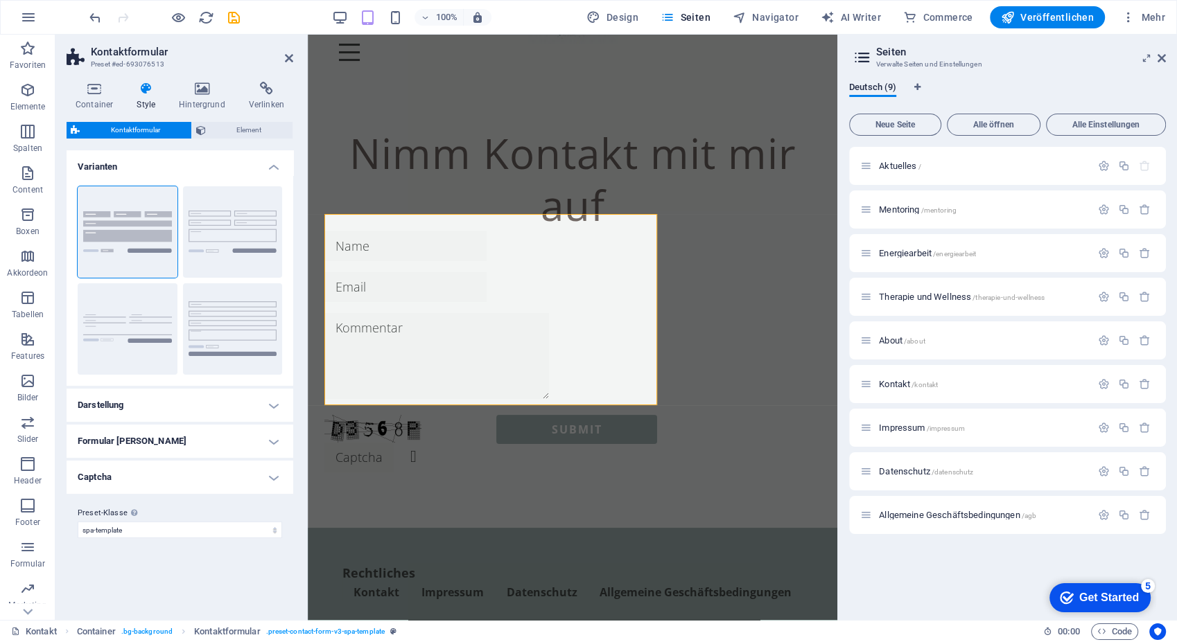
click at [141, 540] on div "Preset-Klasse Oben gesetzte Variante und Einstellungen werden für alle Elemente…" at bounding box center [180, 521] width 227 height 55
click at [141, 539] on div "Preset-Klasse Oben gesetzte Variante und Einstellungen werden für alle Elemente…" at bounding box center [180, 521] width 227 height 55
click at [139, 530] on select "spa-template Preset-Klasse hinzufügen" at bounding box center [180, 530] width 204 height 17
click at [78, 522] on select "spa-template Preset-Klasse hinzufügen" at bounding box center [180, 530] width 204 height 17
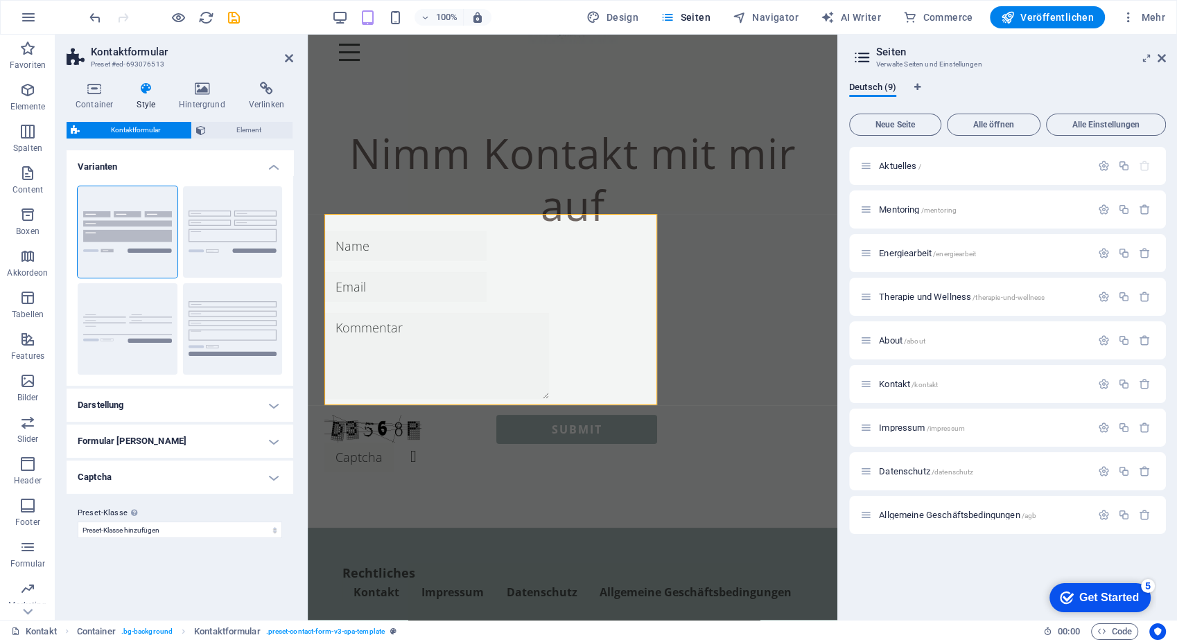
select select "preset-contact-form-v3-spa-template"
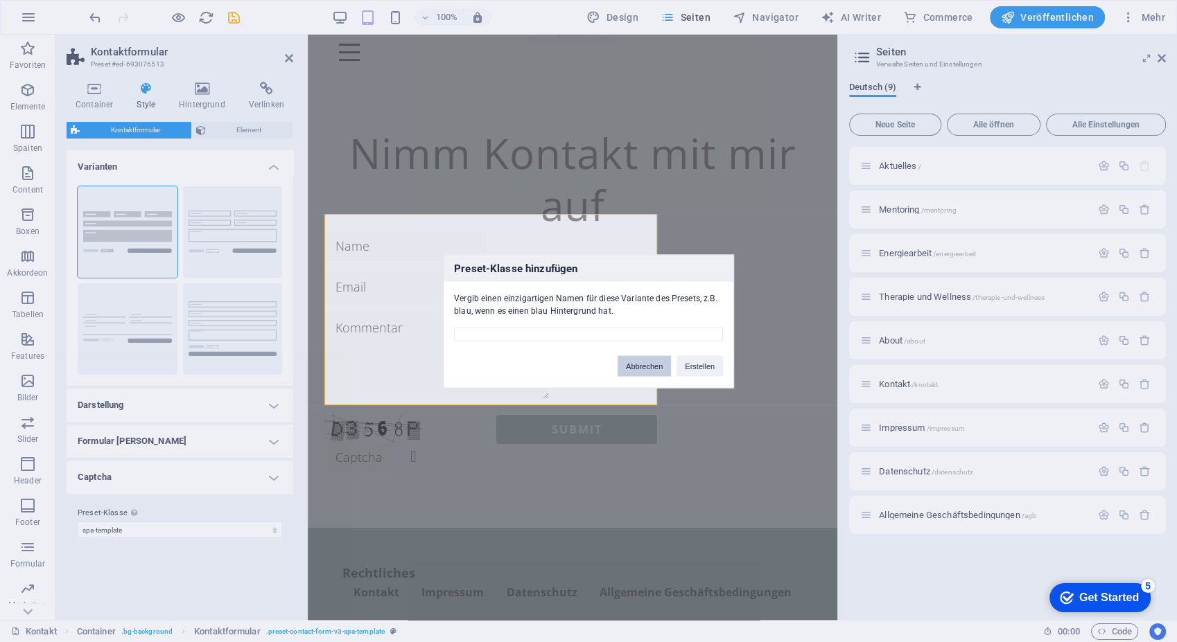
click at [635, 361] on button "Abbrechen" at bounding box center [643, 365] width 53 height 21
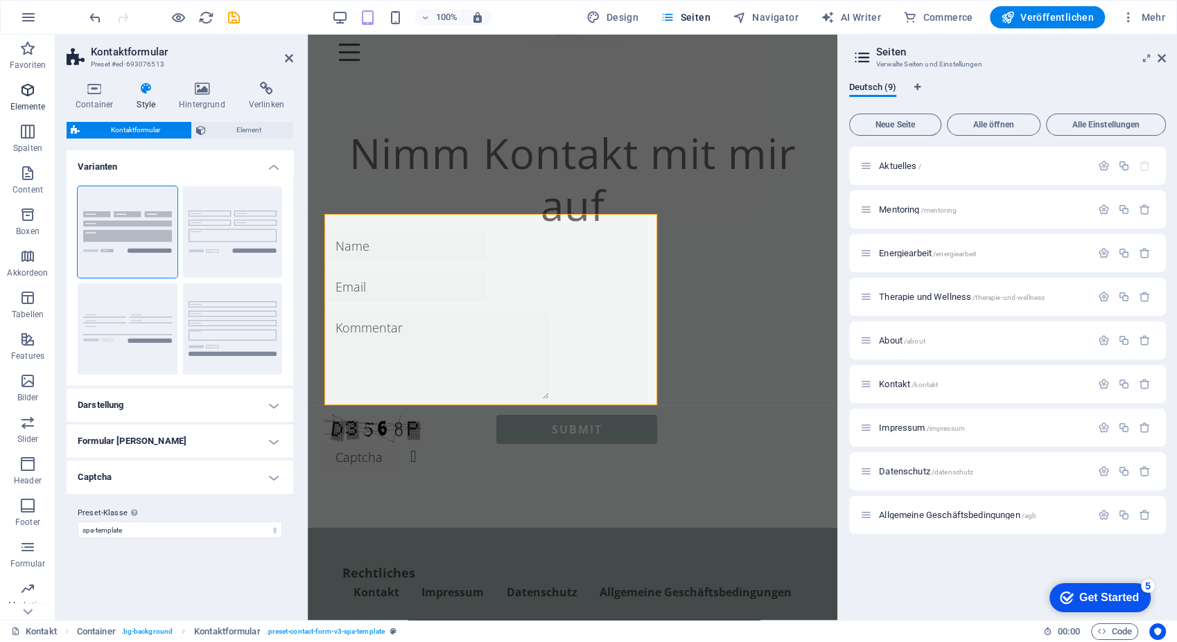
click at [29, 98] on icon "button" at bounding box center [27, 90] width 17 height 17
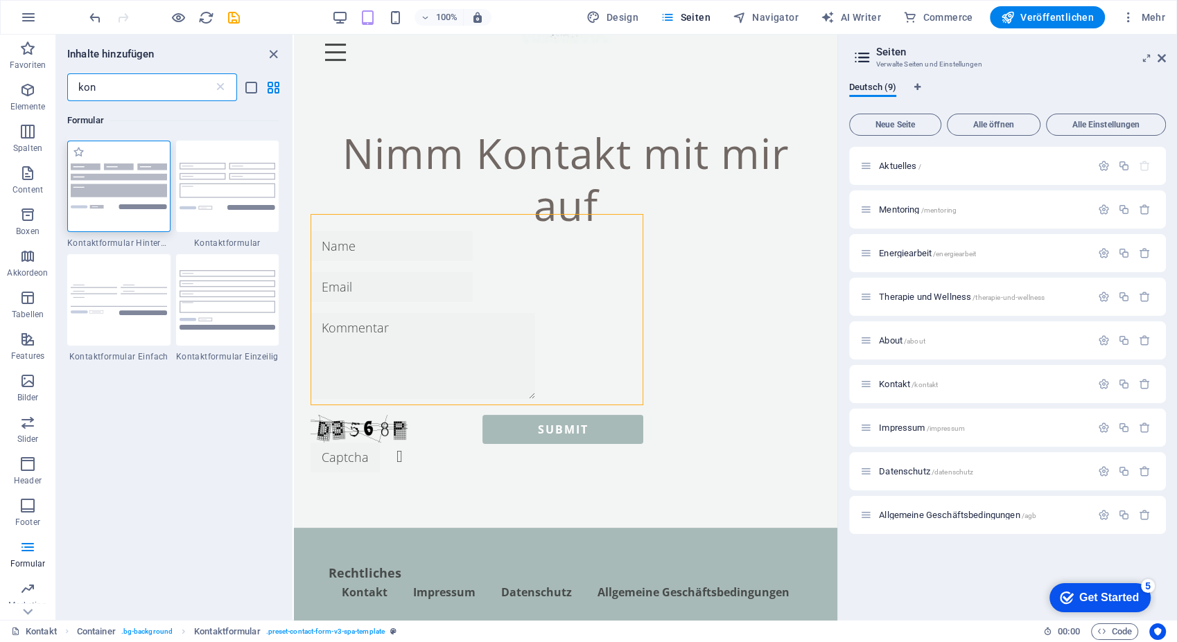
type input "kon"
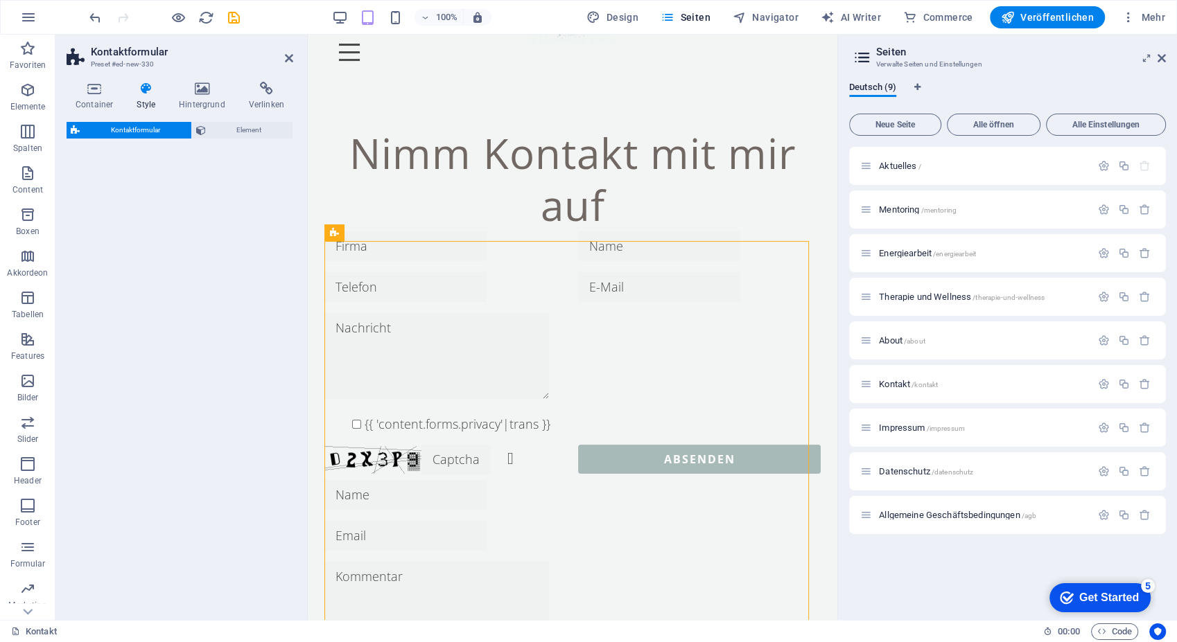
select select "rem"
select select "preset-contact-form-v3-background"
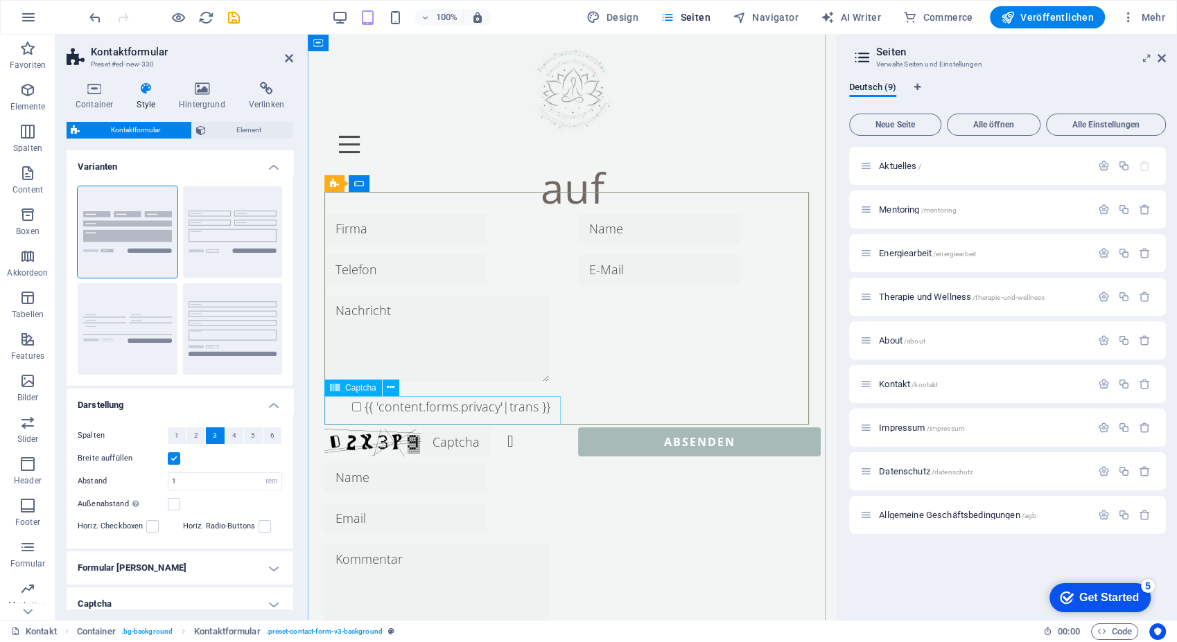
scroll to position [119, 0]
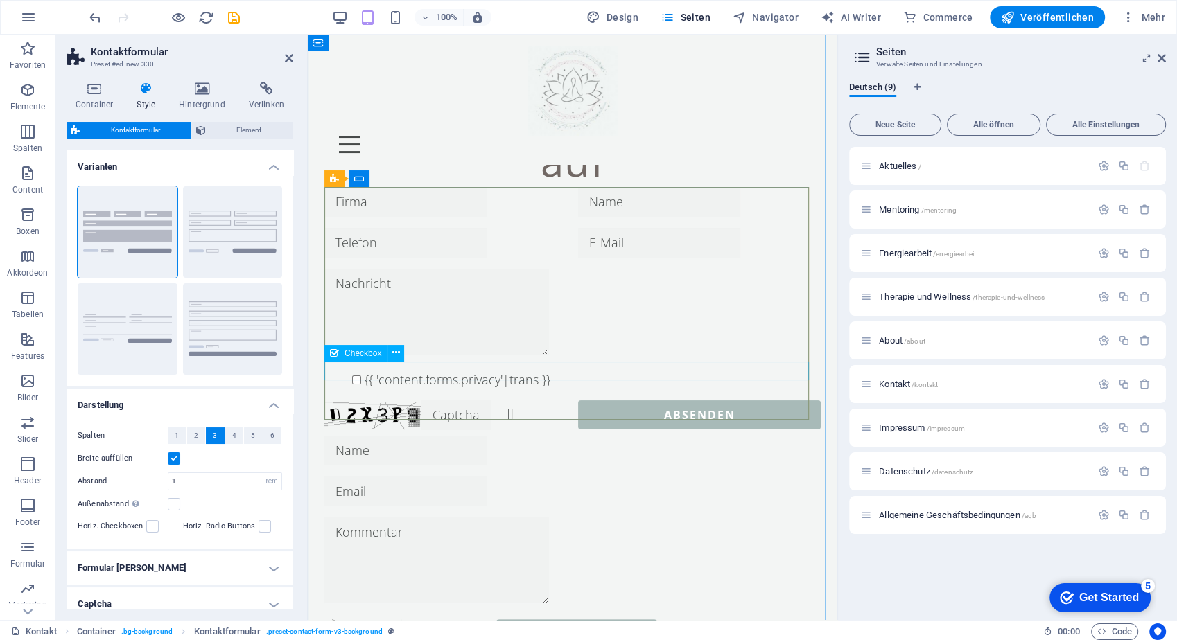
click at [369, 371] on div "{{ 'content.forms.privacy'|trans }}" at bounding box center [572, 380] width 496 height 19
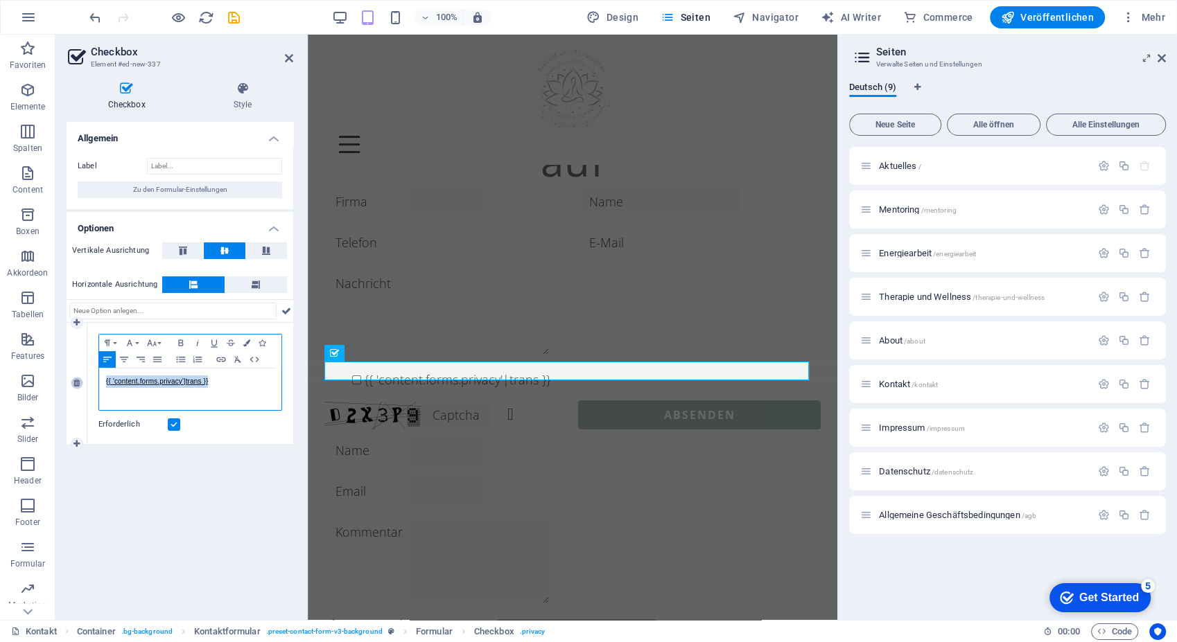
drag, startPoint x: 236, startPoint y: 380, endPoint x: 78, endPoint y: 379, distance: 158.0
click at [78, 379] on div "1 Paragraph Format Normal Heading 1 Heading 2 Heading 3 Heading 4 Heading 5 Hea…" at bounding box center [180, 383] width 227 height 121
click at [101, 381] on div "HIermit akzeptiere ich die Datenschutzvereinbarung." at bounding box center [190, 390] width 182 height 42
click at [276, 230] on h4 "Optionen" at bounding box center [180, 224] width 227 height 25
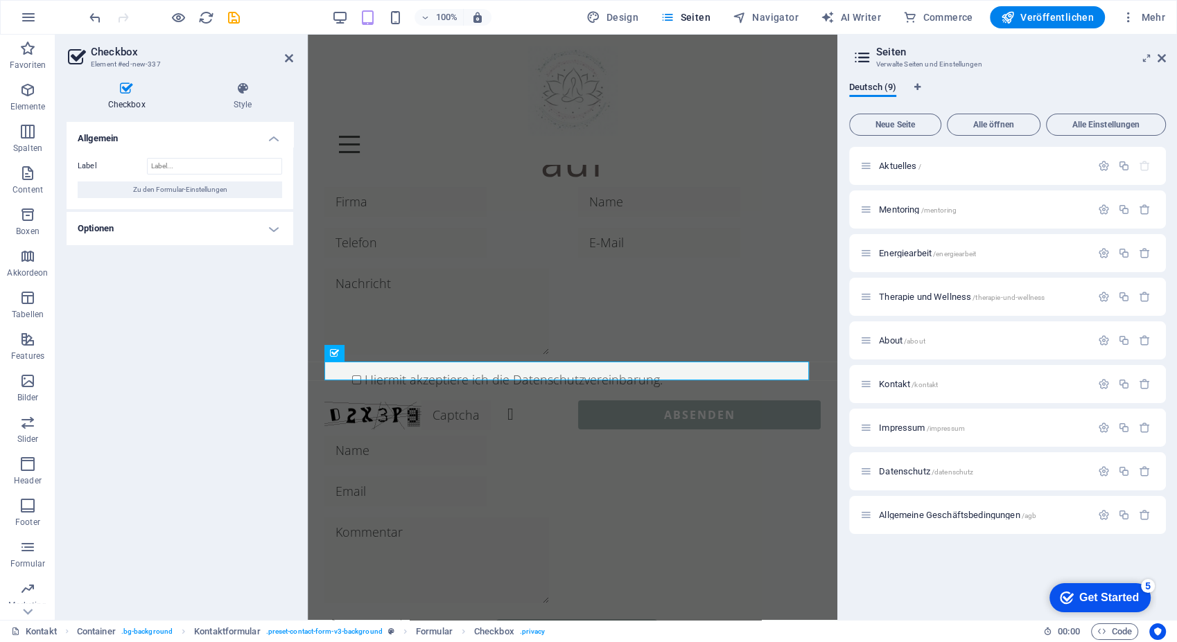
click at [251, 236] on h4 "Optionen" at bounding box center [180, 228] width 227 height 33
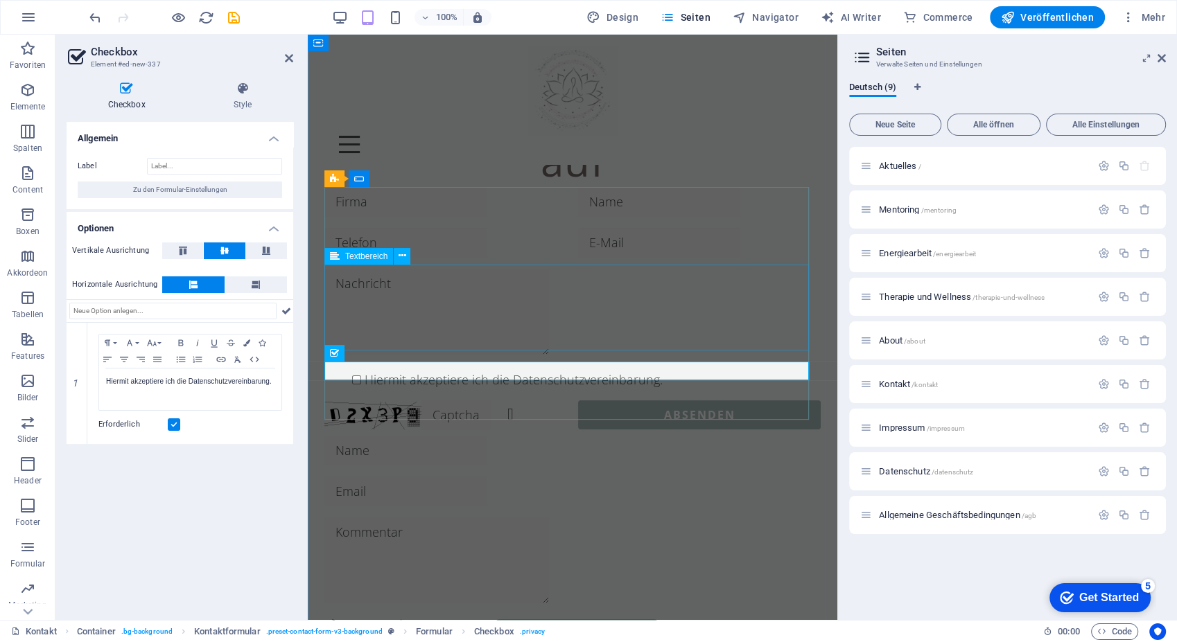
click at [513, 275] on div at bounding box center [572, 314] width 496 height 91
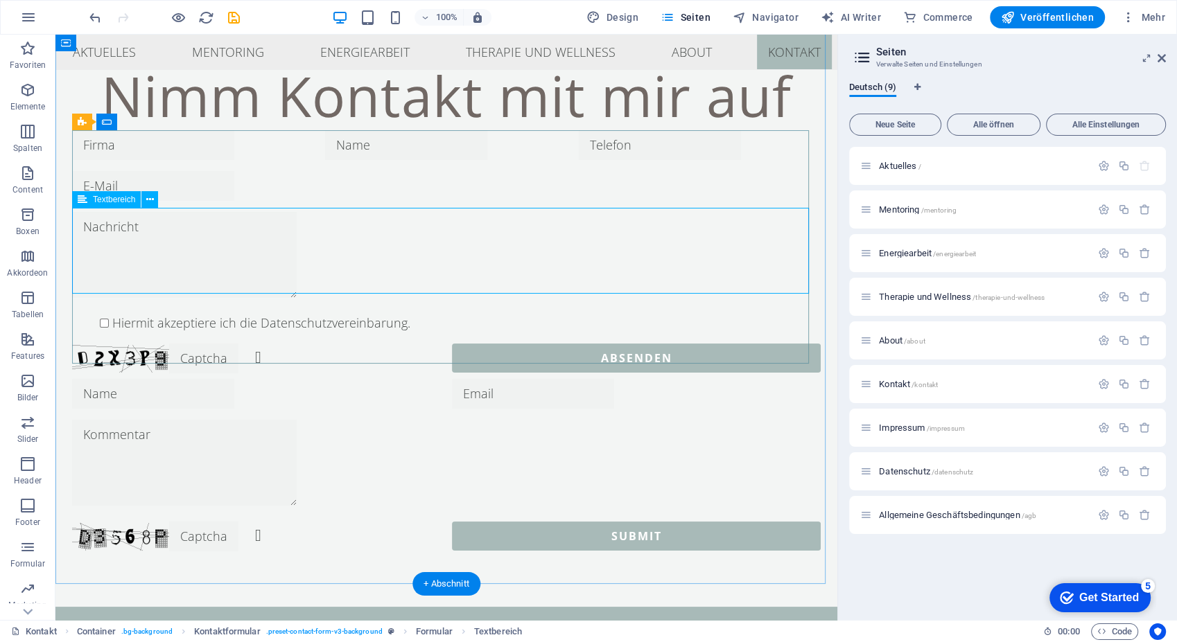
scroll to position [63, 0]
click at [171, 120] on button at bounding box center [165, 122] width 17 height 17
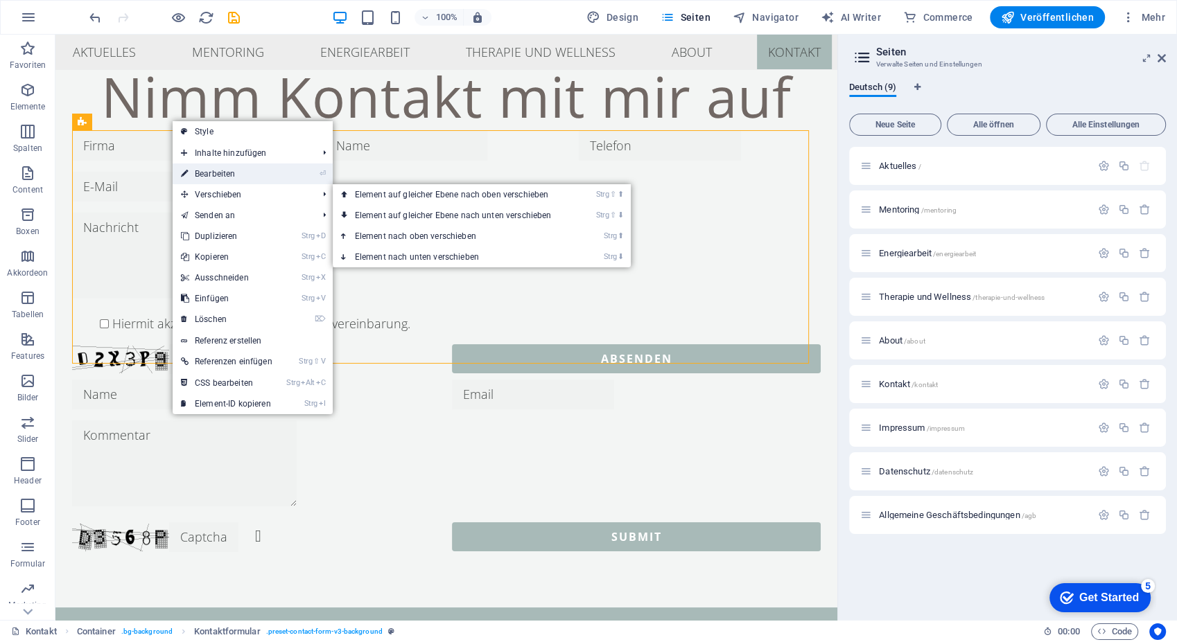
click at [205, 170] on link "⏎ Bearbeiten" at bounding box center [227, 174] width 108 height 21
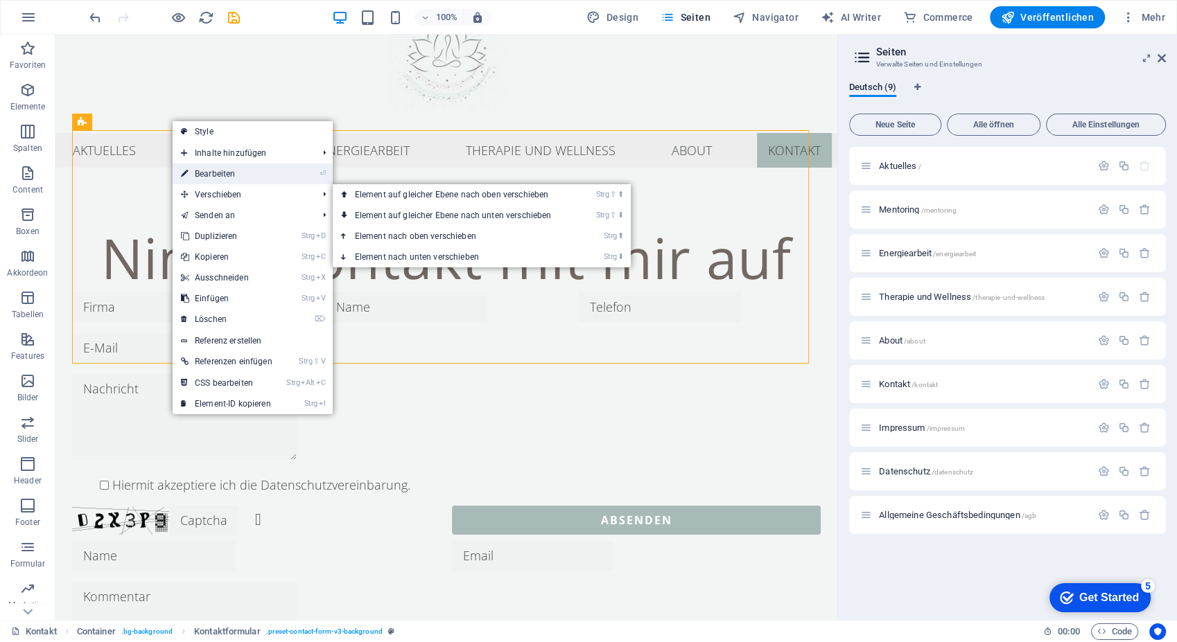
select select "rem"
select select "preset-contact-form-v3-background"
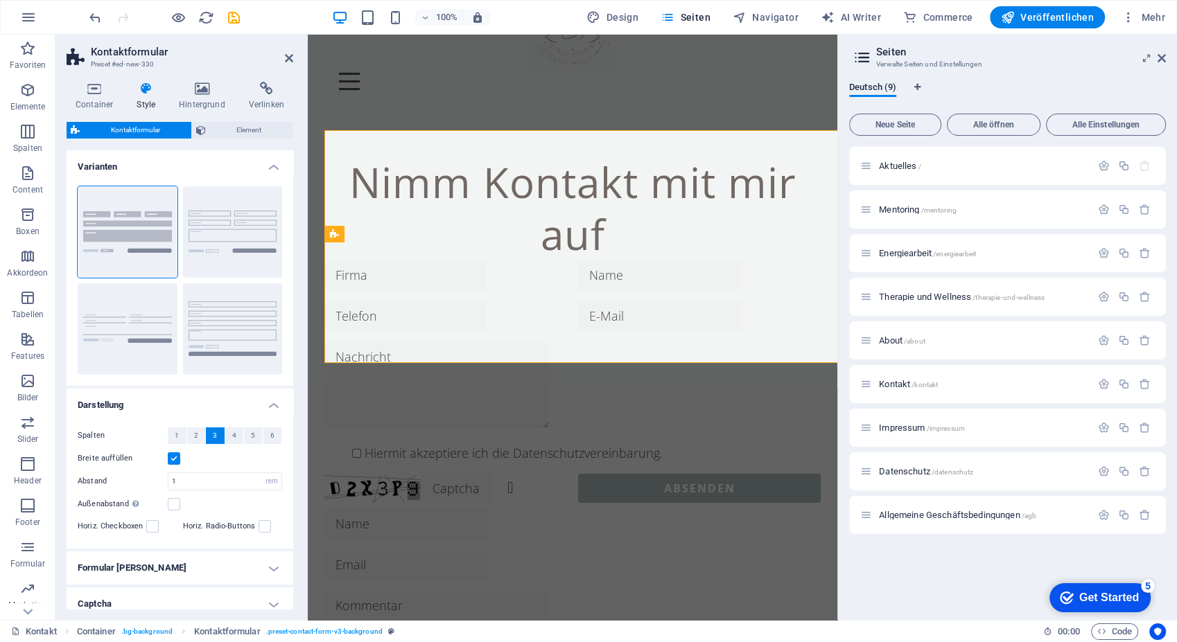
scroll to position [64, 0]
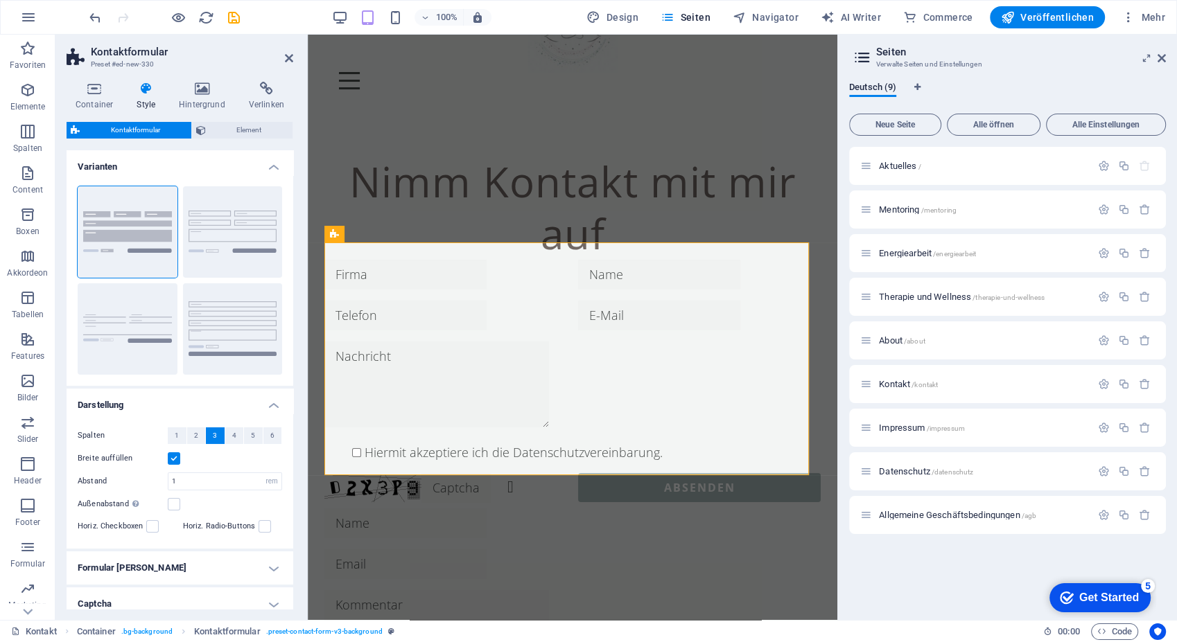
click at [162, 398] on h4 "Darstellung" at bounding box center [180, 401] width 227 height 25
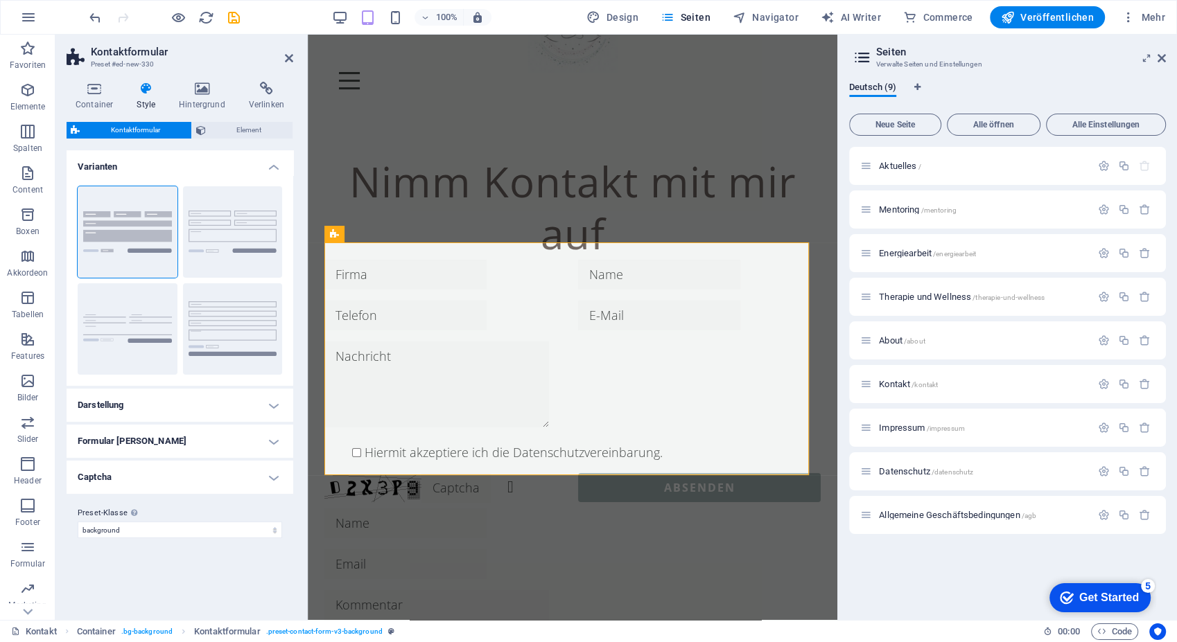
click at [208, 170] on h4 "Varianten" at bounding box center [180, 162] width 227 height 25
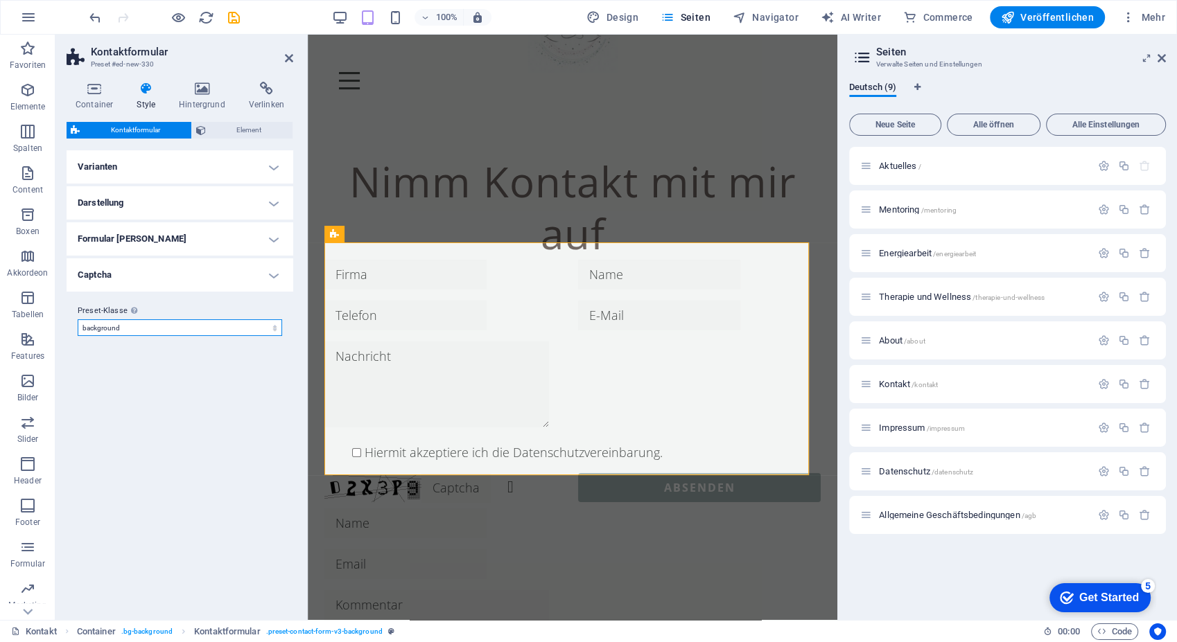
click at [212, 321] on select "spa-template background Preset-Klasse hinzufügen" at bounding box center [180, 327] width 204 height 17
click at [204, 96] on h4 "Hintergrund" at bounding box center [205, 96] width 70 height 29
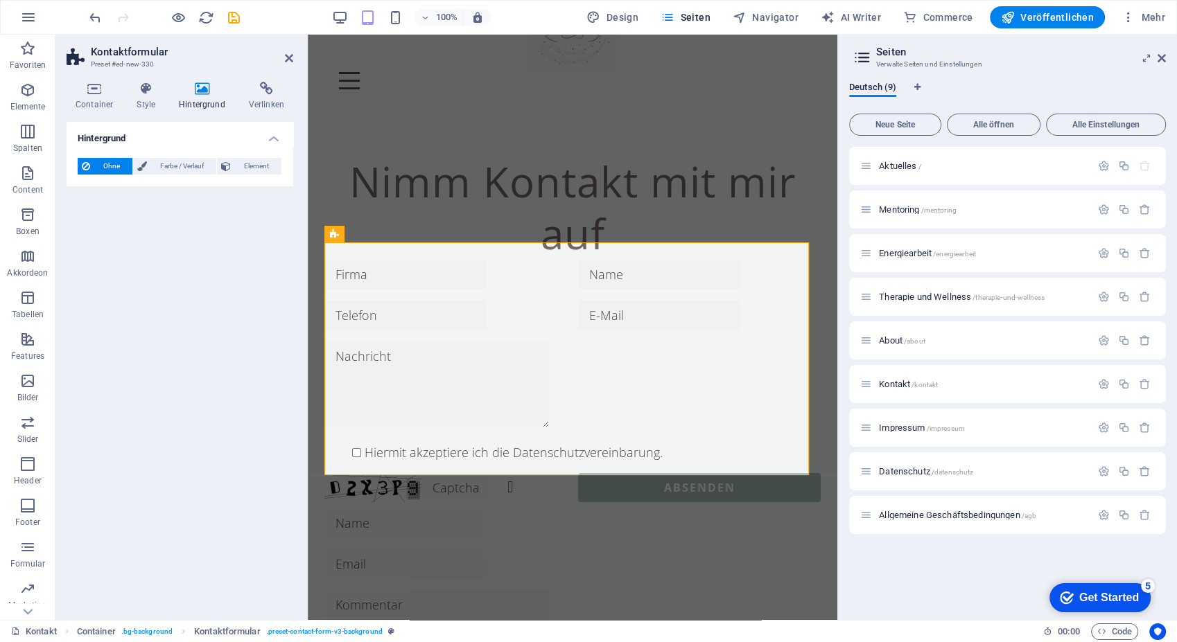
click at [169, 78] on div "Container Style Hintergrund Verlinken Größe Höhe Standard px rem % vh vw Mind. …" at bounding box center [179, 345] width 249 height 549
click at [285, 62] on icon at bounding box center [289, 58] width 8 height 11
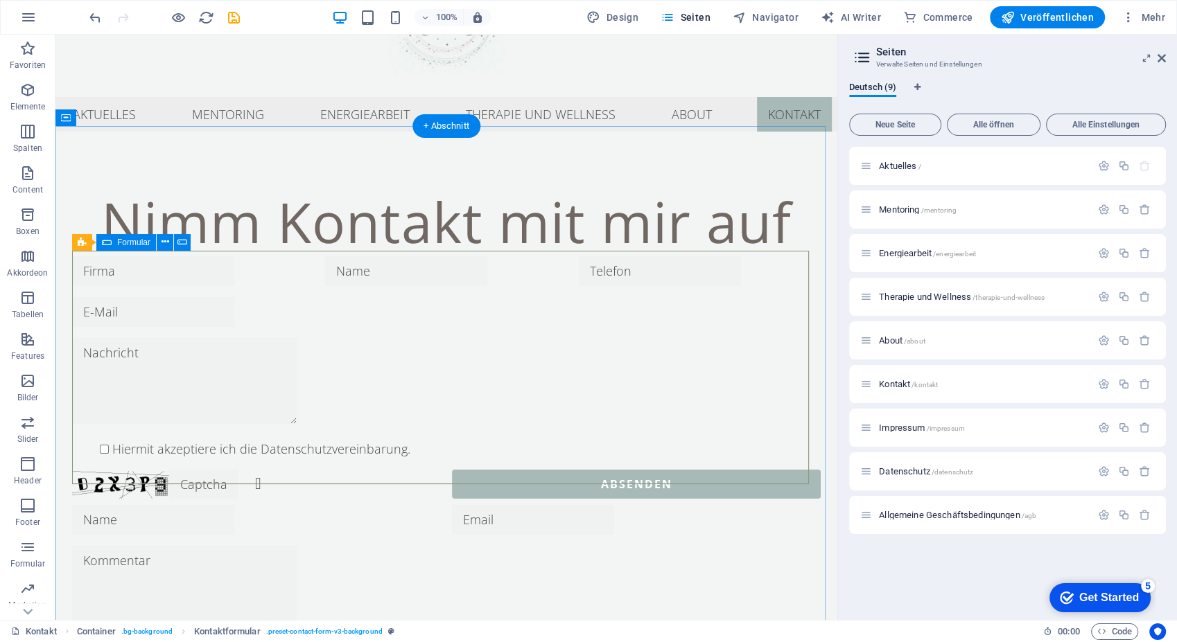
scroll to position [107, 0]
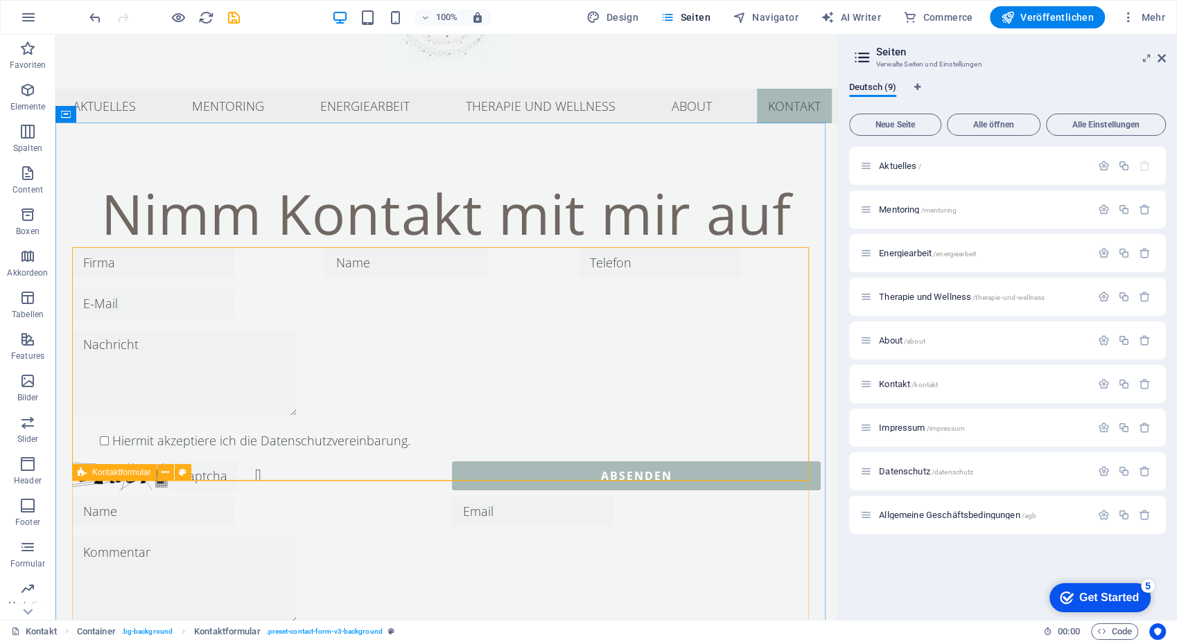
click at [80, 474] on icon at bounding box center [82, 472] width 9 height 17
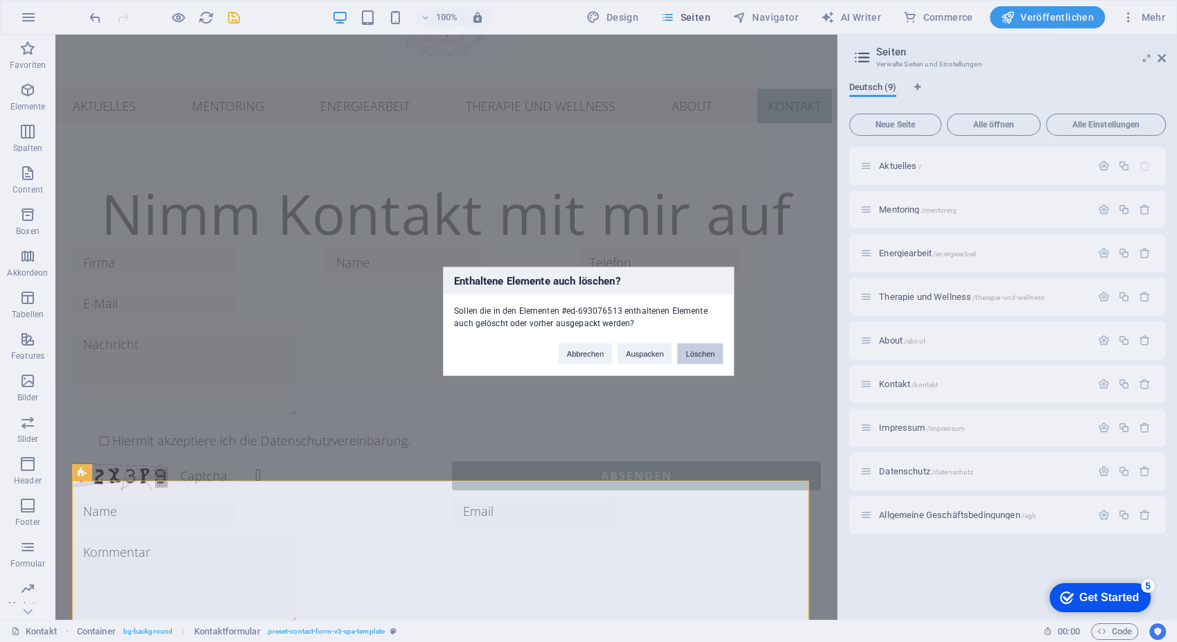
click at [688, 357] on button "Löschen" at bounding box center [700, 353] width 46 height 21
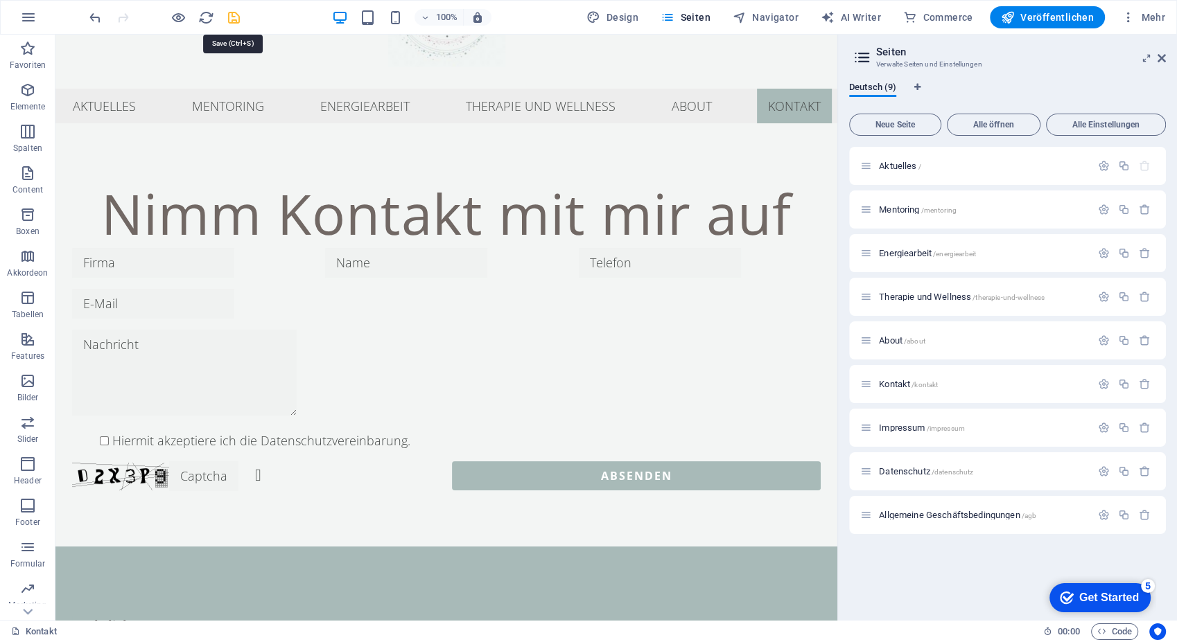
click at [233, 11] on icon "save" at bounding box center [234, 18] width 16 height 16
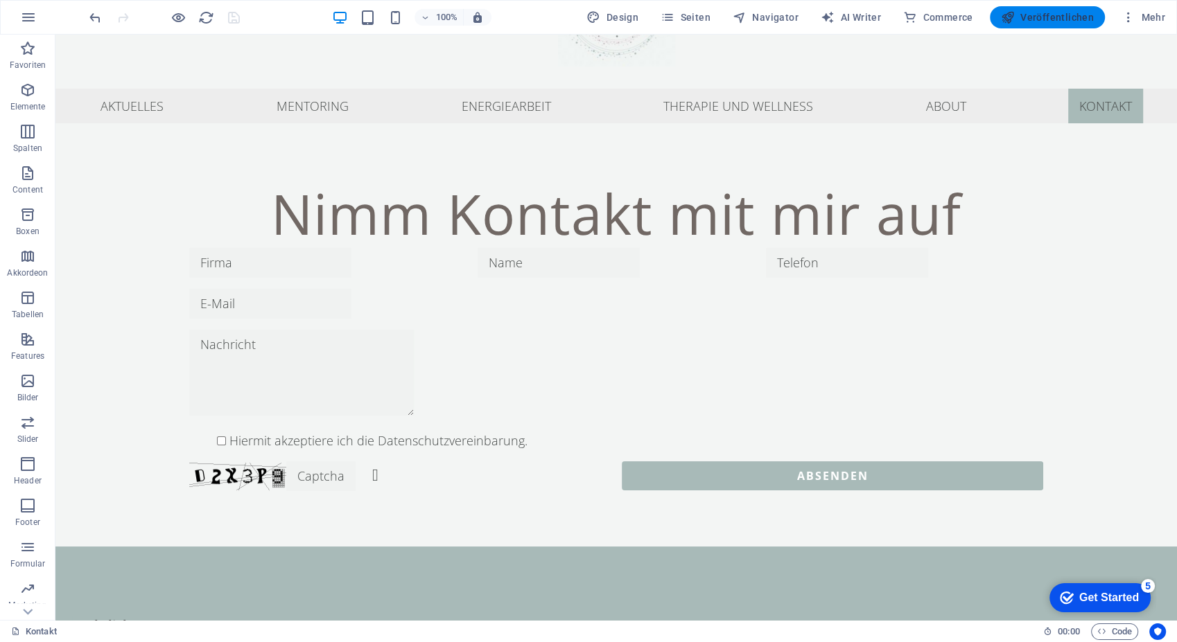
click at [1027, 13] on span "Veröffentlichen" at bounding box center [1047, 17] width 93 height 14
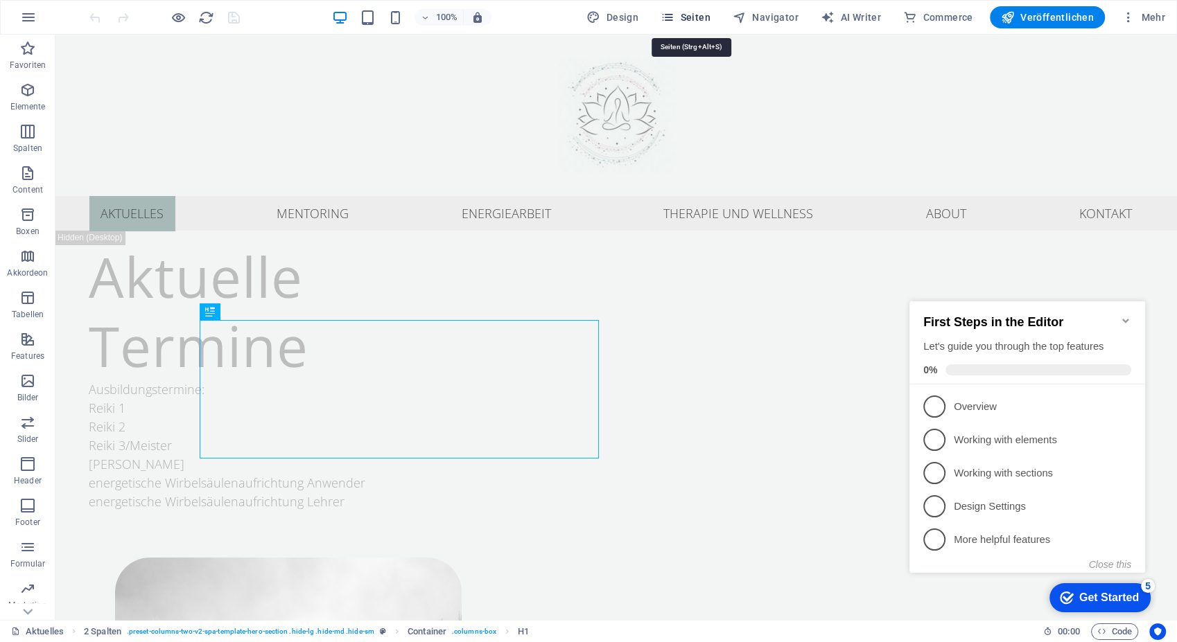
click at [705, 17] on span "Seiten" at bounding box center [685, 17] width 50 height 14
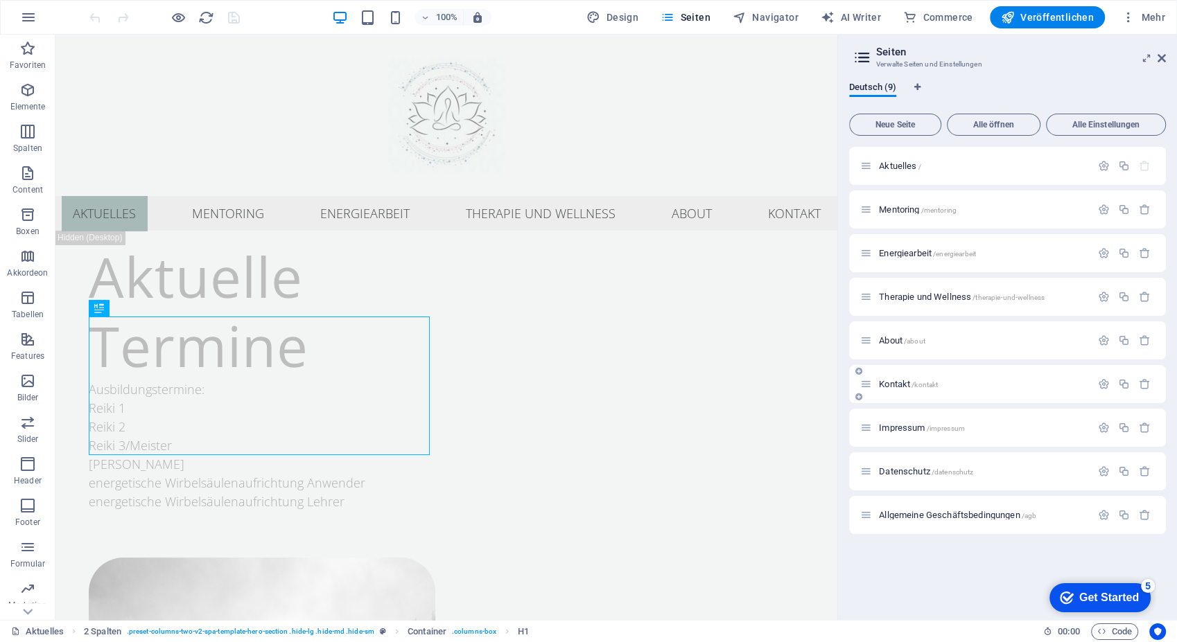
click at [870, 380] on icon at bounding box center [866, 384] width 12 height 12
click at [867, 385] on icon at bounding box center [866, 384] width 12 height 12
click at [933, 385] on span "/kontakt" at bounding box center [924, 385] width 26 height 8
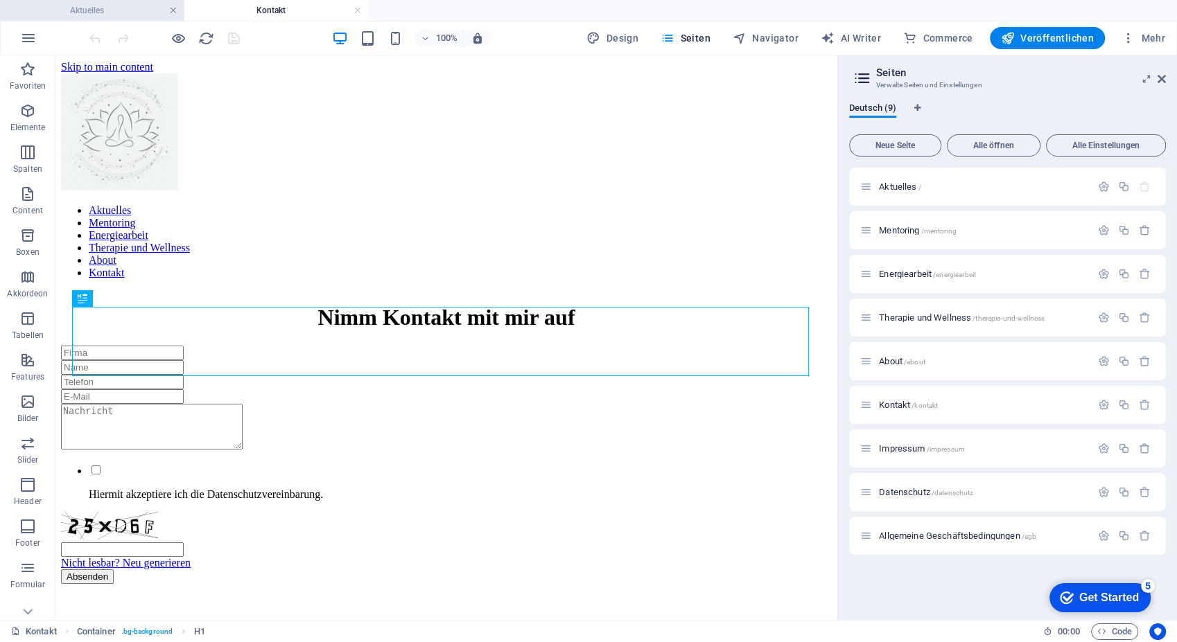
drag, startPoint x: 576, startPoint y: 183, endPoint x: 170, endPoint y: 8, distance: 442.0
click at [170, 8] on link at bounding box center [173, 10] width 8 height 13
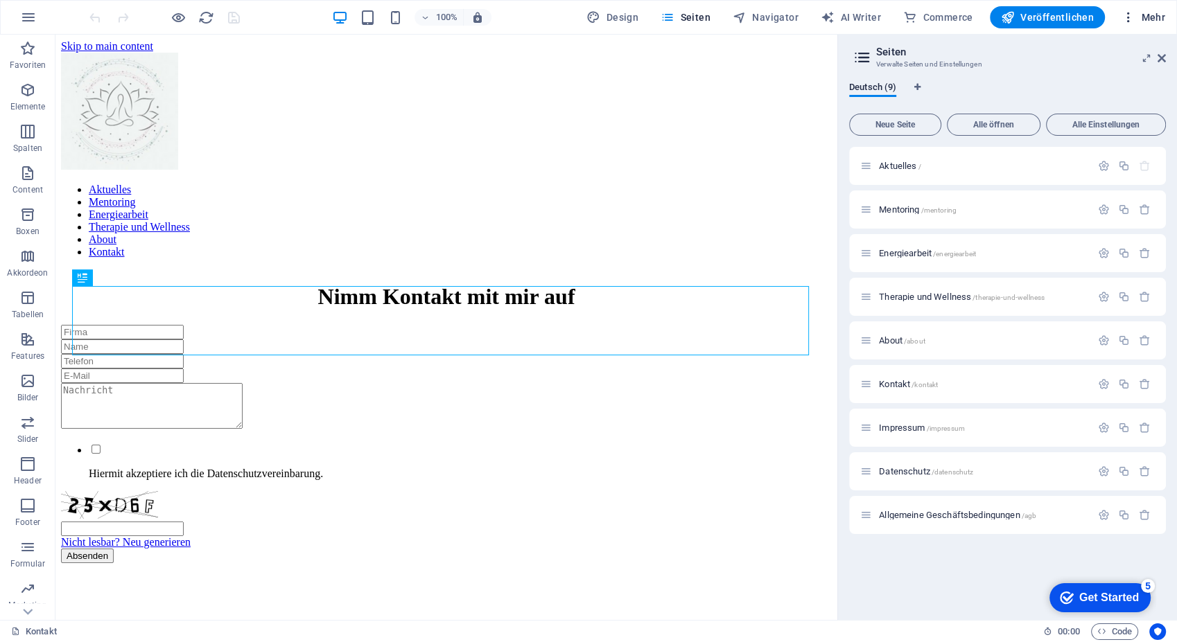
click at [1142, 17] on span "Mehr" at bounding box center [1143, 17] width 44 height 14
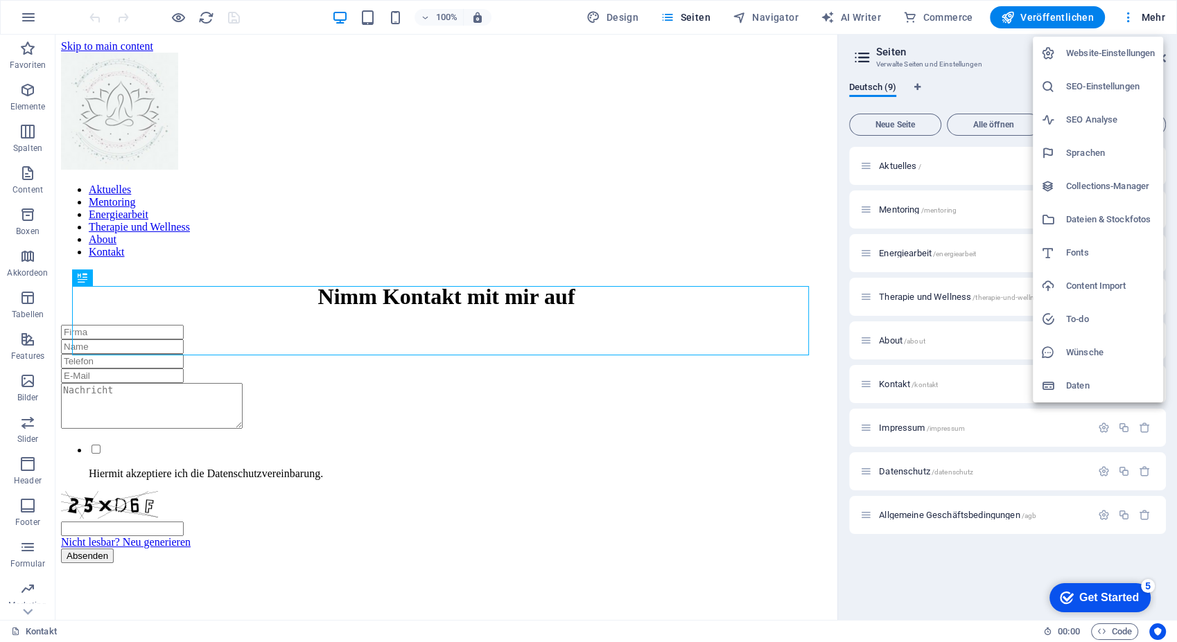
click at [1093, 376] on li "Daten" at bounding box center [1097, 385] width 130 height 33
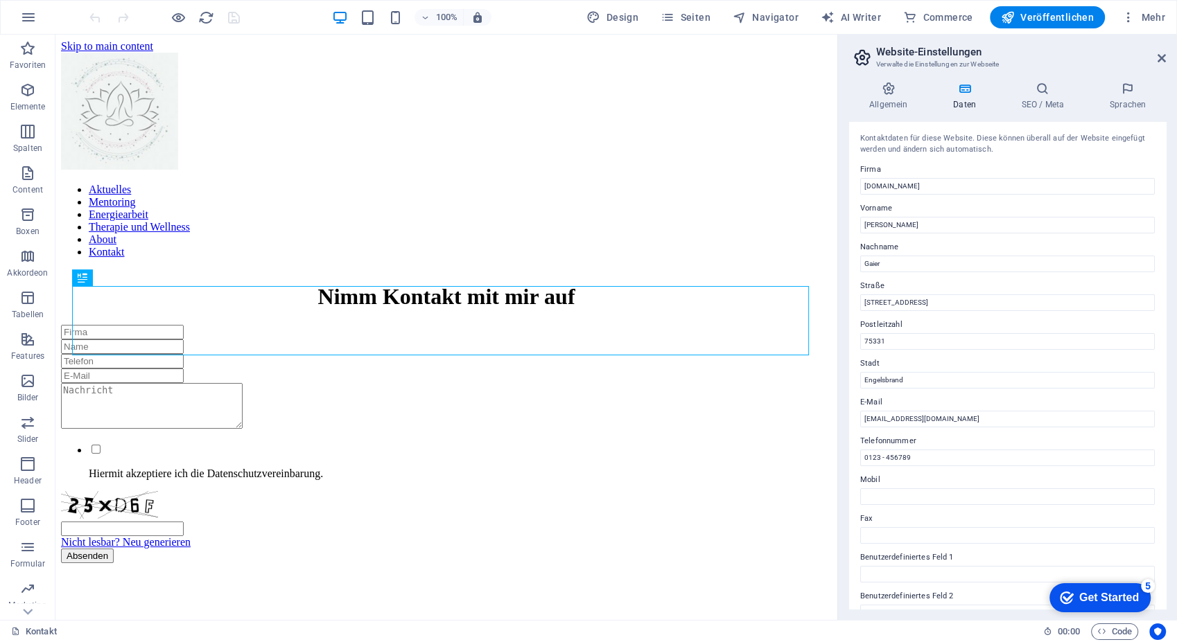
click at [897, 77] on div "Allgemein Daten SEO / Meta Sprachen Name der Website lichterkraft-steffi.de Log…" at bounding box center [1007, 345] width 339 height 549
click at [892, 87] on icon at bounding box center [888, 89] width 78 height 14
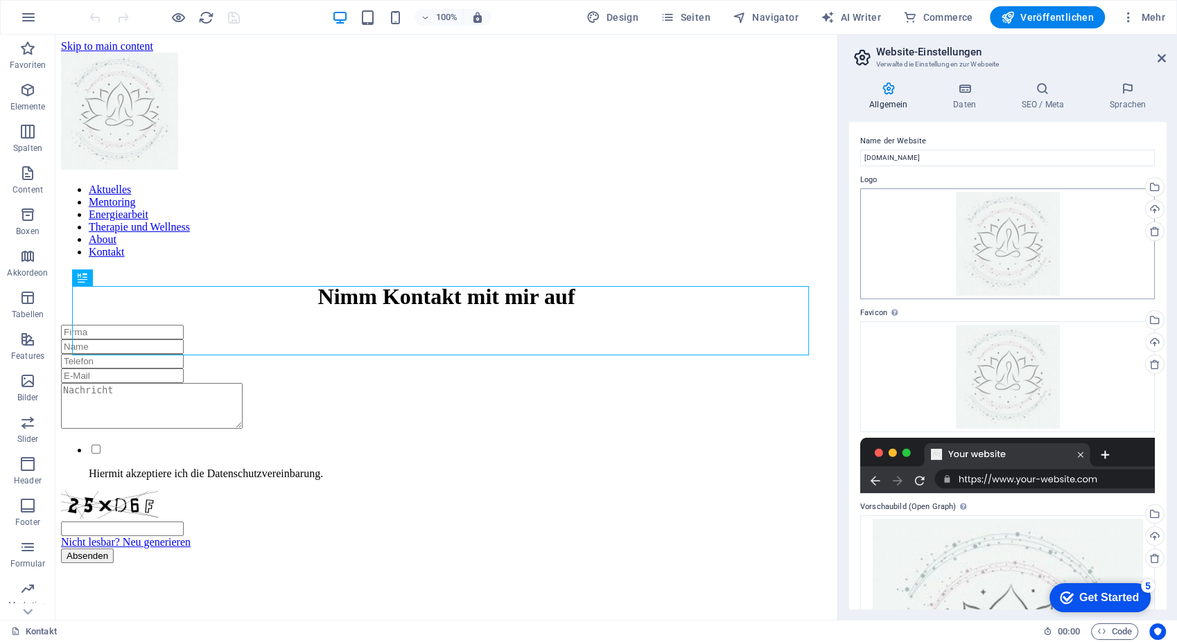
scroll to position [194, 0]
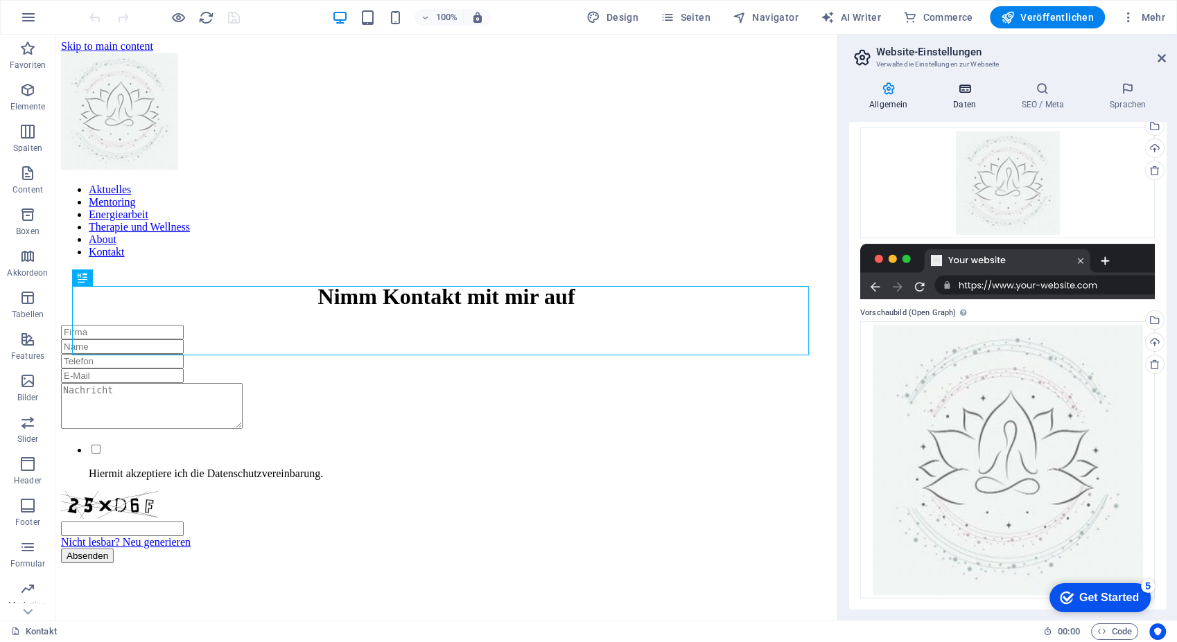
click at [959, 97] on h4 "Daten" at bounding box center [967, 96] width 69 height 29
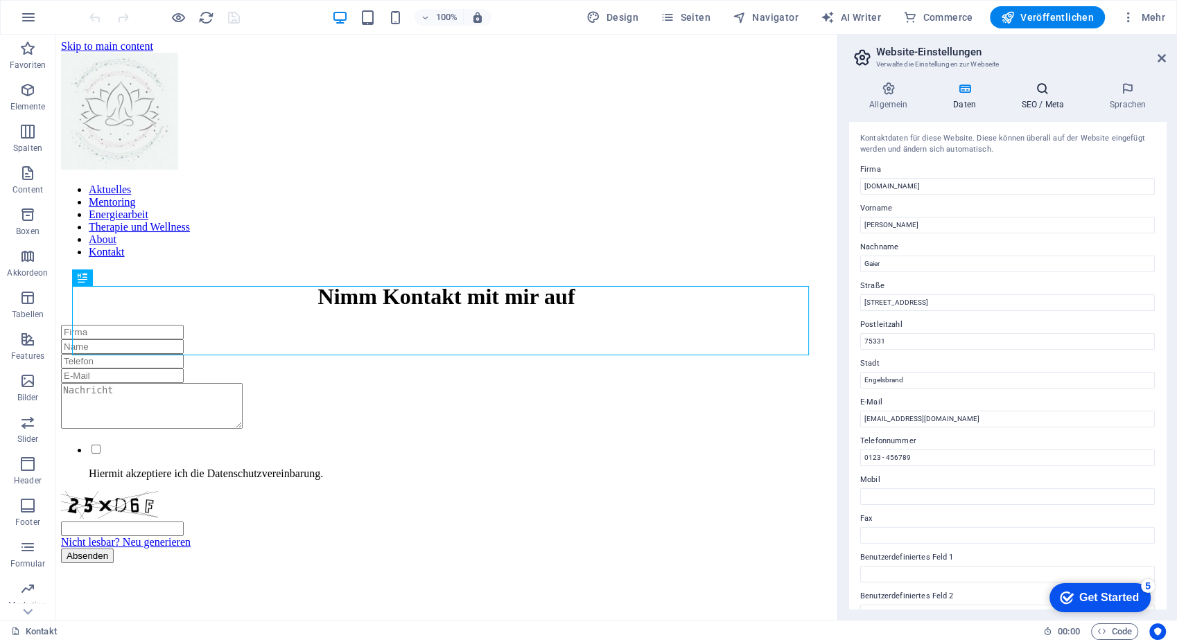
click at [1053, 103] on h4 "SEO / Meta" at bounding box center [1045, 96] width 88 height 29
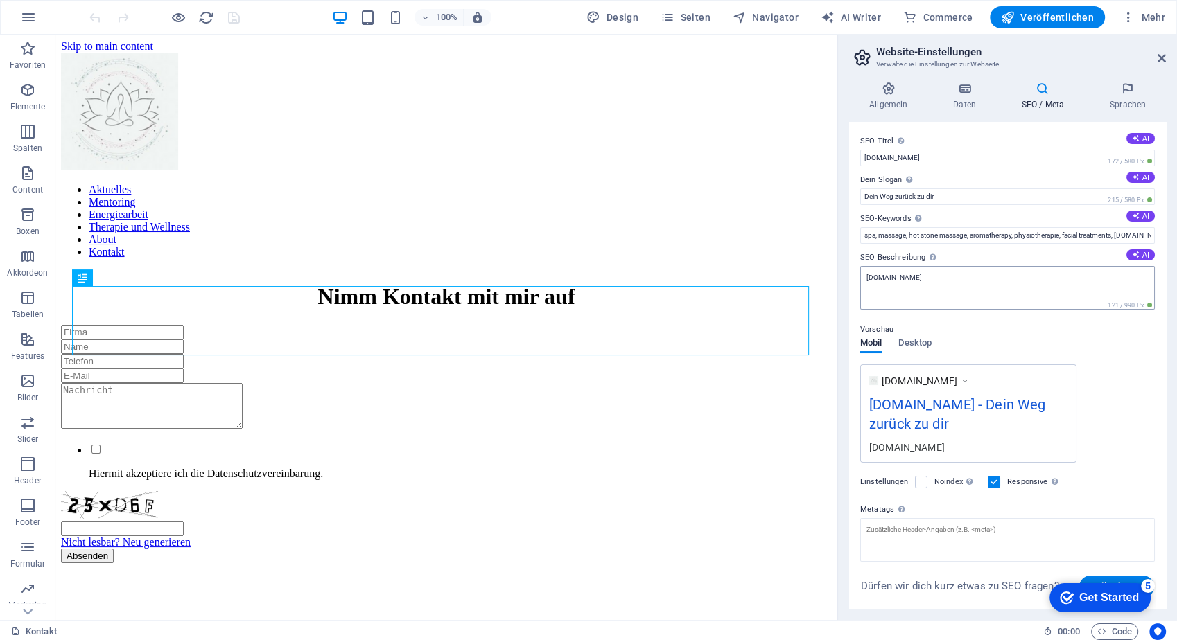
scroll to position [0, 0]
click at [1013, 236] on input "spa, massage, hot stone massage, aromatherapy, physiotherapie, facial treatment…" at bounding box center [1007, 235] width 294 height 17
type input "spa, massage, hot stone massage, aromatherapie, physiotherapie, facial treatmen…"
click at [1125, 97] on h4 "Sprachen" at bounding box center [1127, 96] width 76 height 29
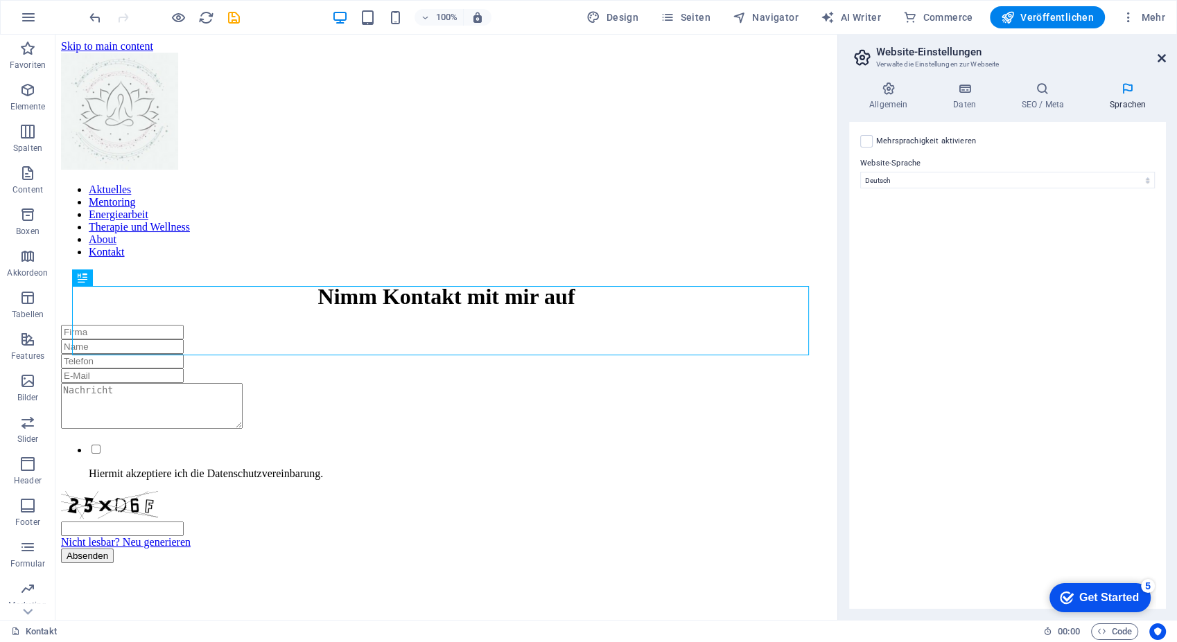
click at [1160, 56] on icon at bounding box center [1161, 58] width 8 height 11
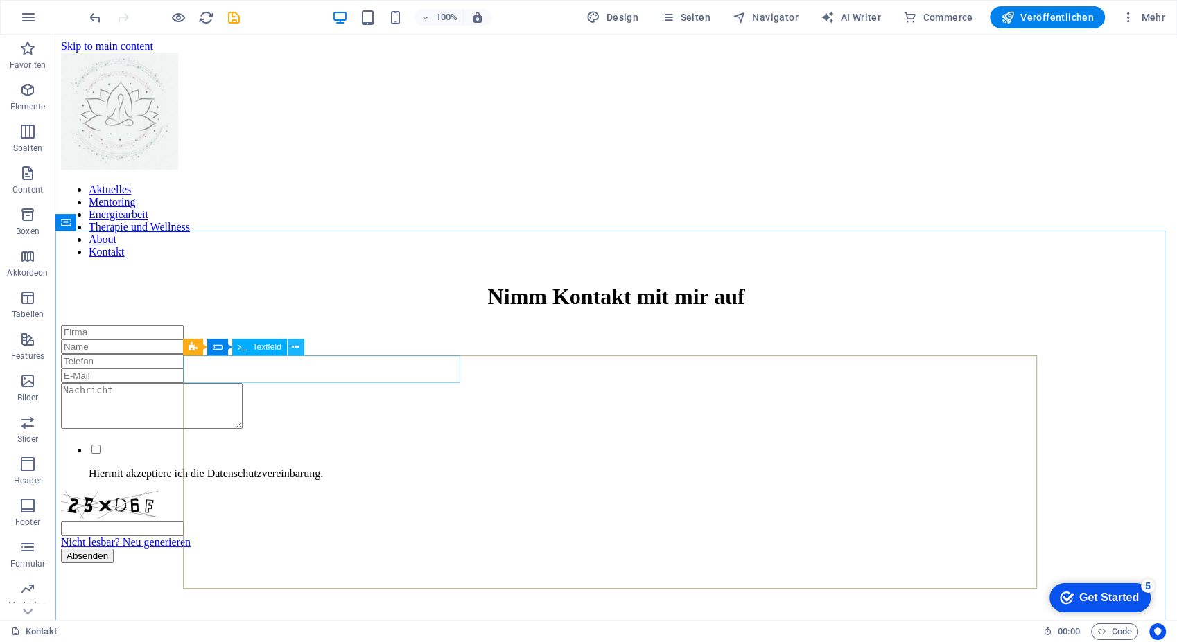
click at [294, 346] on icon at bounding box center [296, 347] width 8 height 15
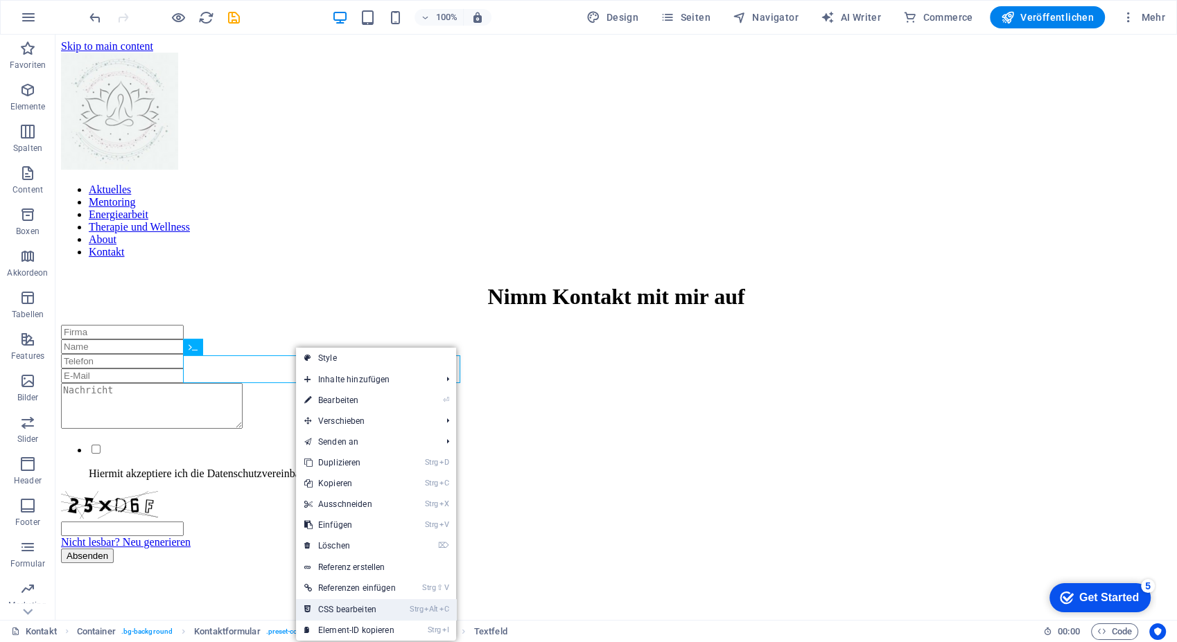
click at [344, 605] on link "Strg Alt C CSS bearbeiten" at bounding box center [350, 609] width 108 height 21
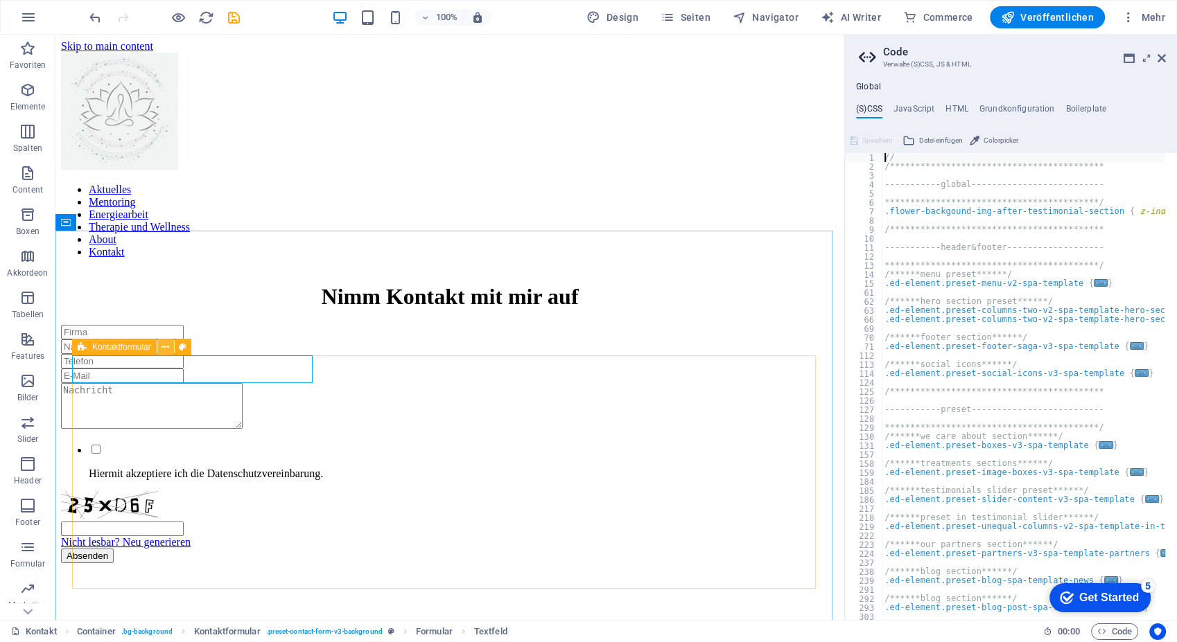
click at [160, 343] on button at bounding box center [165, 347] width 17 height 17
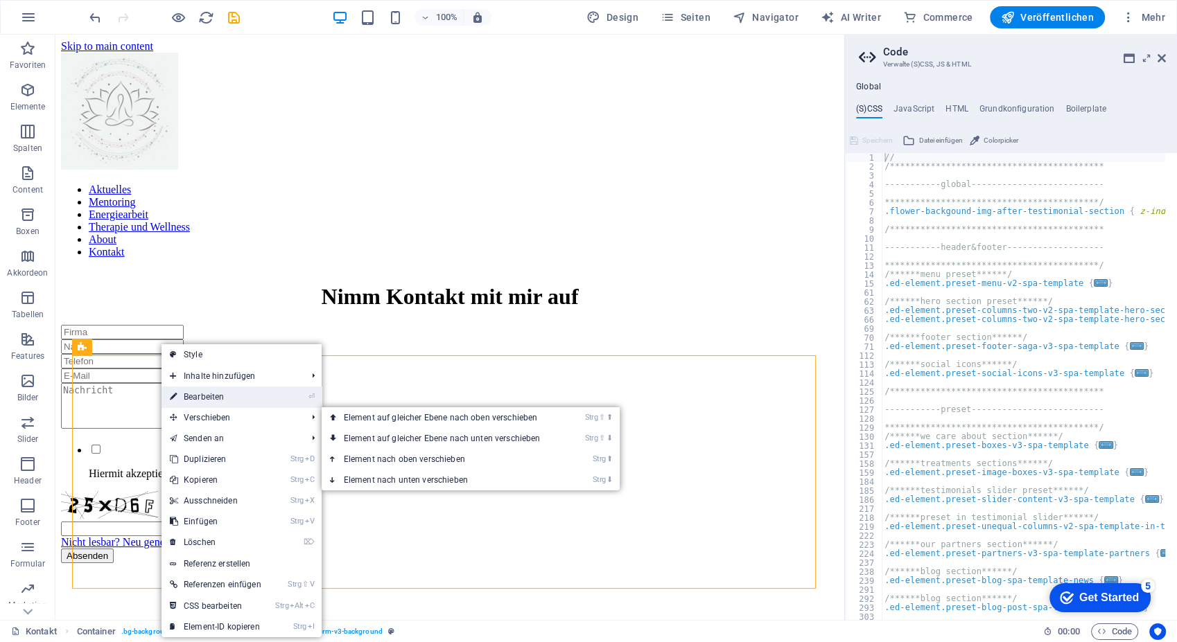
click at [214, 396] on link "⏎ Bearbeiten" at bounding box center [215, 397] width 108 height 21
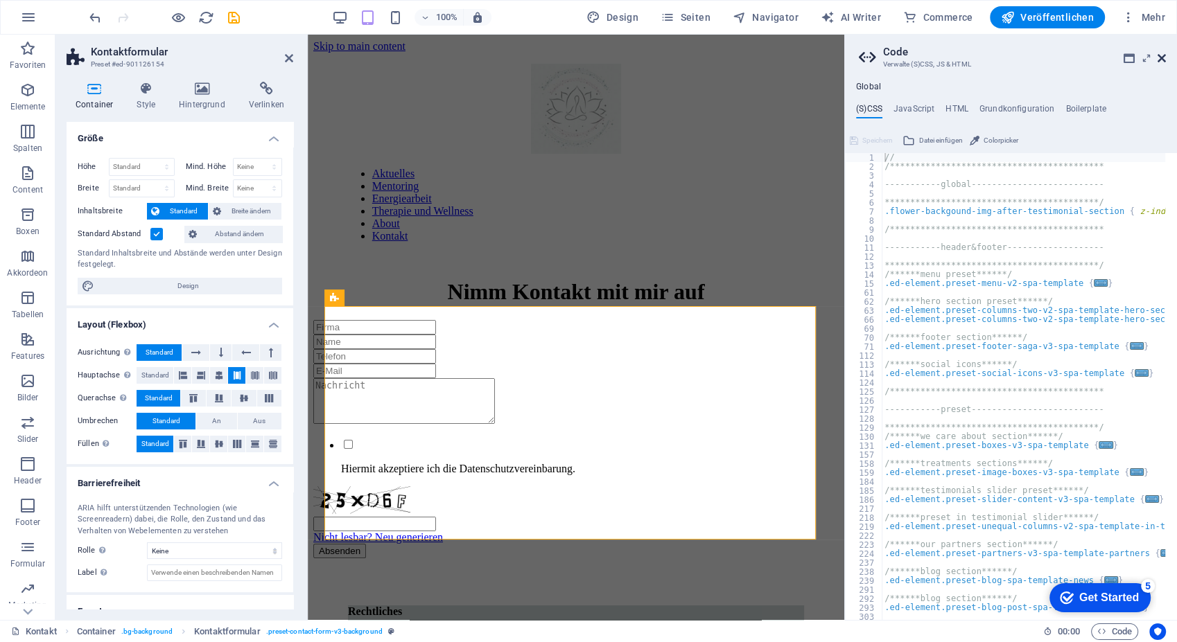
click at [1164, 60] on icon at bounding box center [1161, 58] width 8 height 11
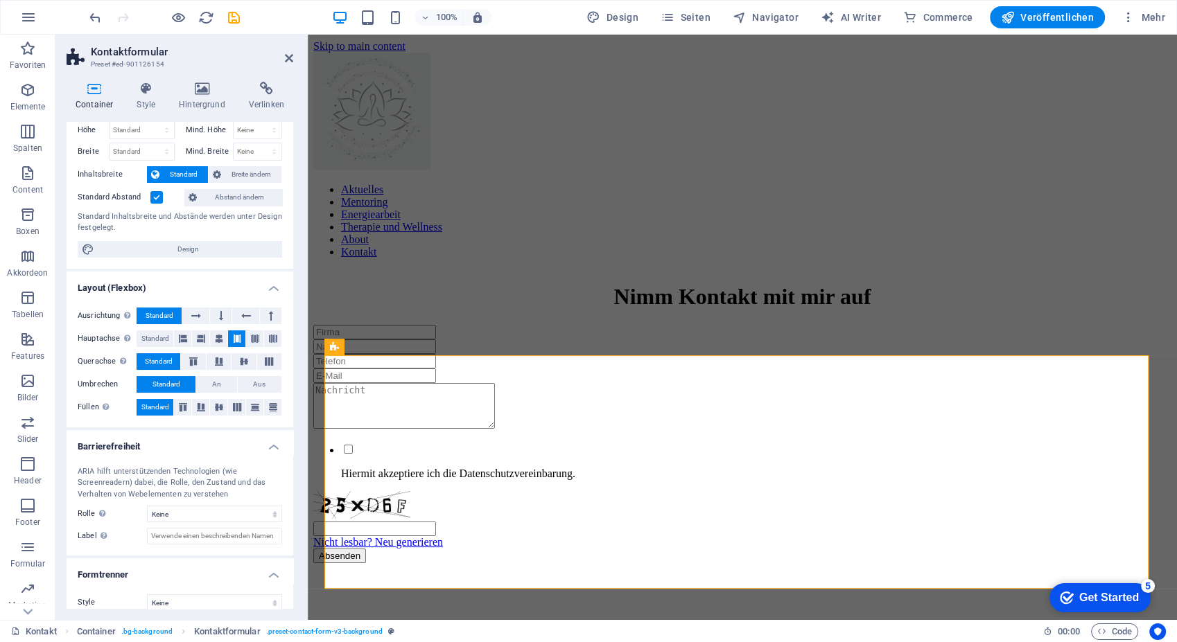
scroll to position [49, 0]
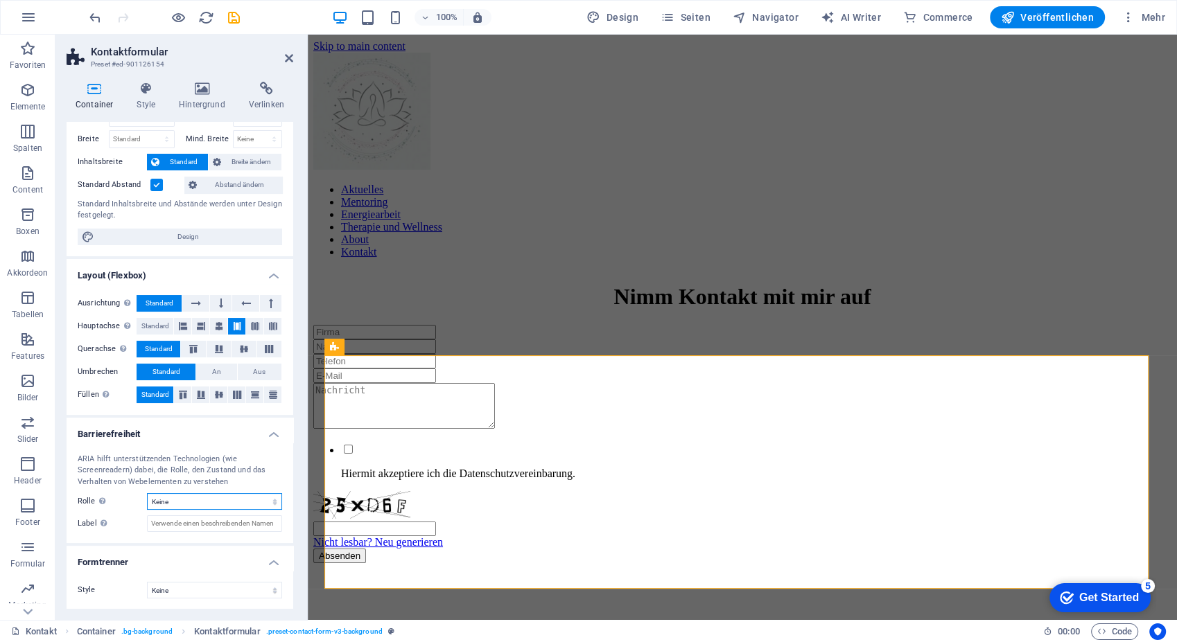
click at [162, 503] on select "Keine Alert Article Banner Comment Complementary Dialog Footer Header Marquee P…" at bounding box center [214, 501] width 135 height 17
click at [165, 558] on h4 "Formtrenner" at bounding box center [180, 558] width 227 height 25
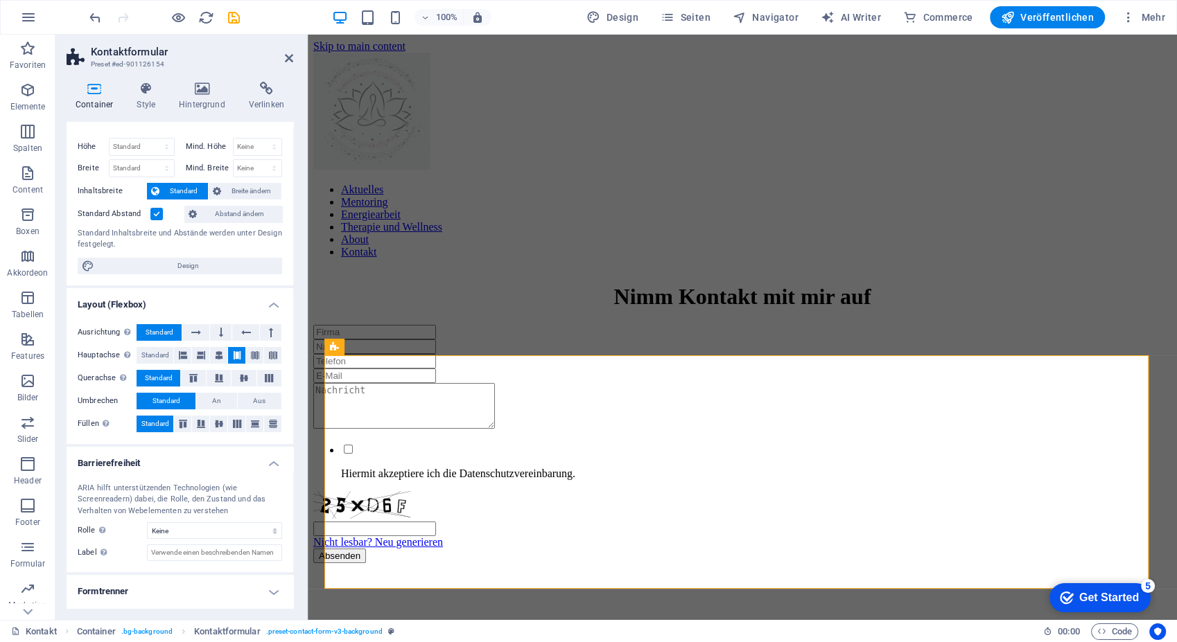
scroll to position [19, 0]
click at [161, 468] on h4 "Barrierefreiheit" at bounding box center [180, 460] width 227 height 25
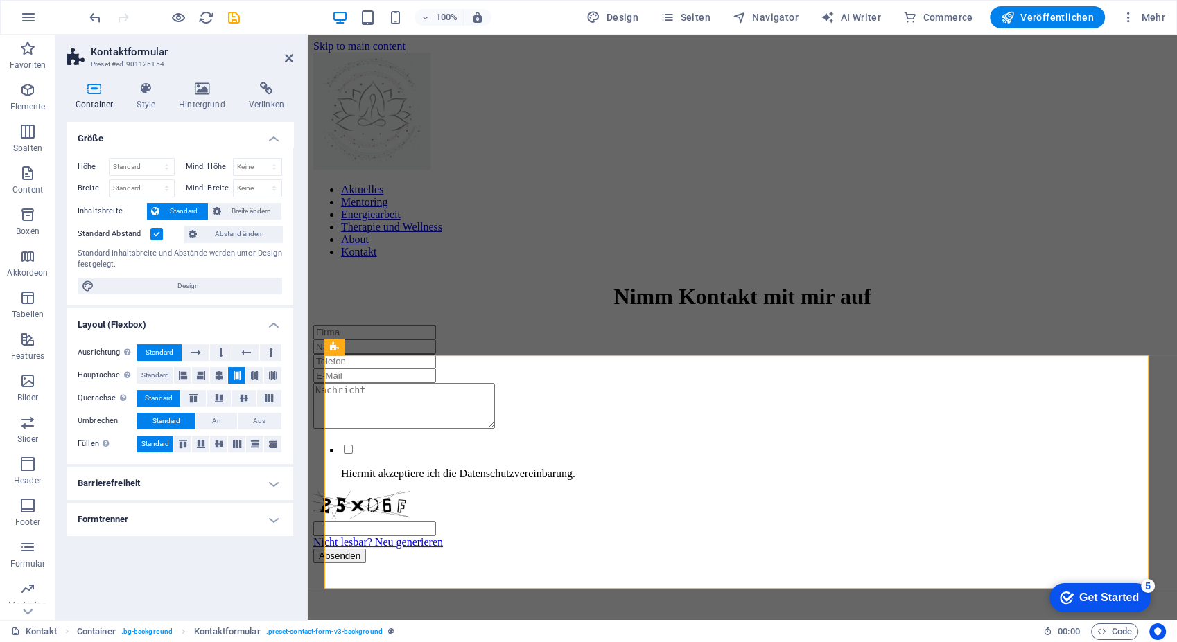
scroll to position [0, 0]
click at [145, 324] on h4 "Layout (Flexbox)" at bounding box center [180, 320] width 227 height 25
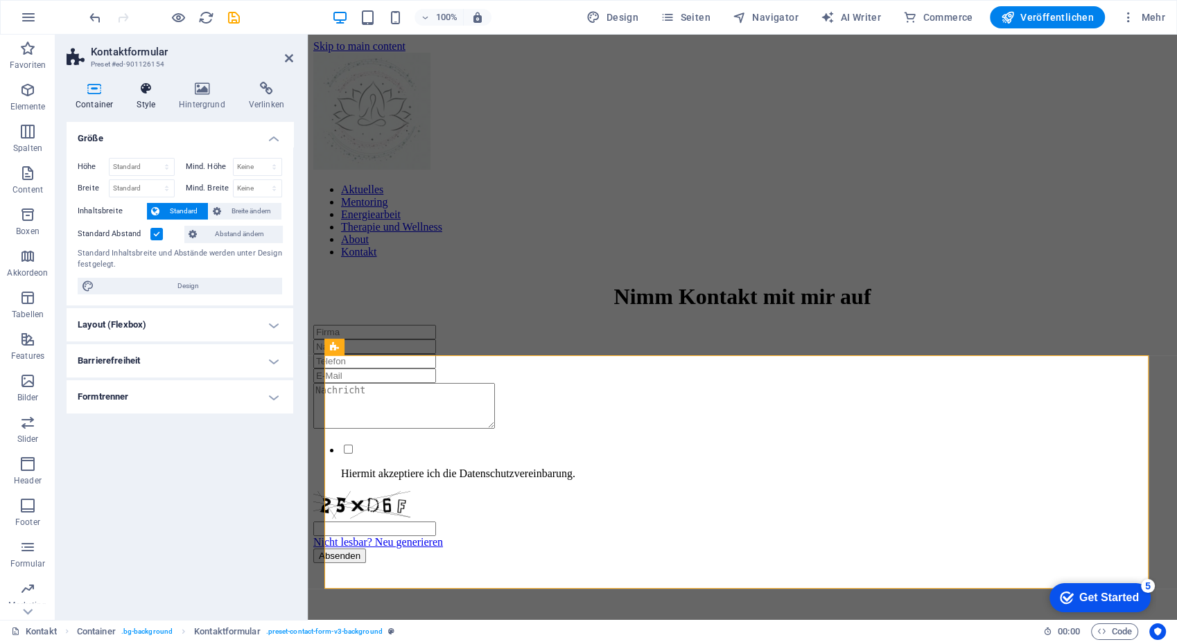
click at [151, 91] on icon at bounding box center [145, 89] width 37 height 14
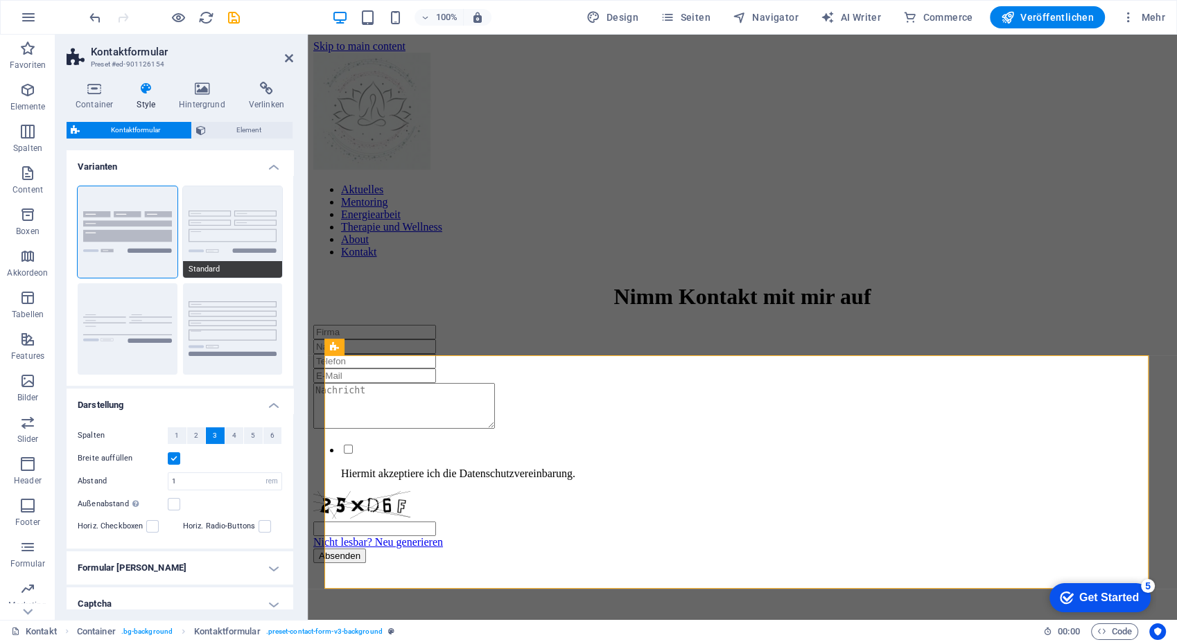
scroll to position [67, 0]
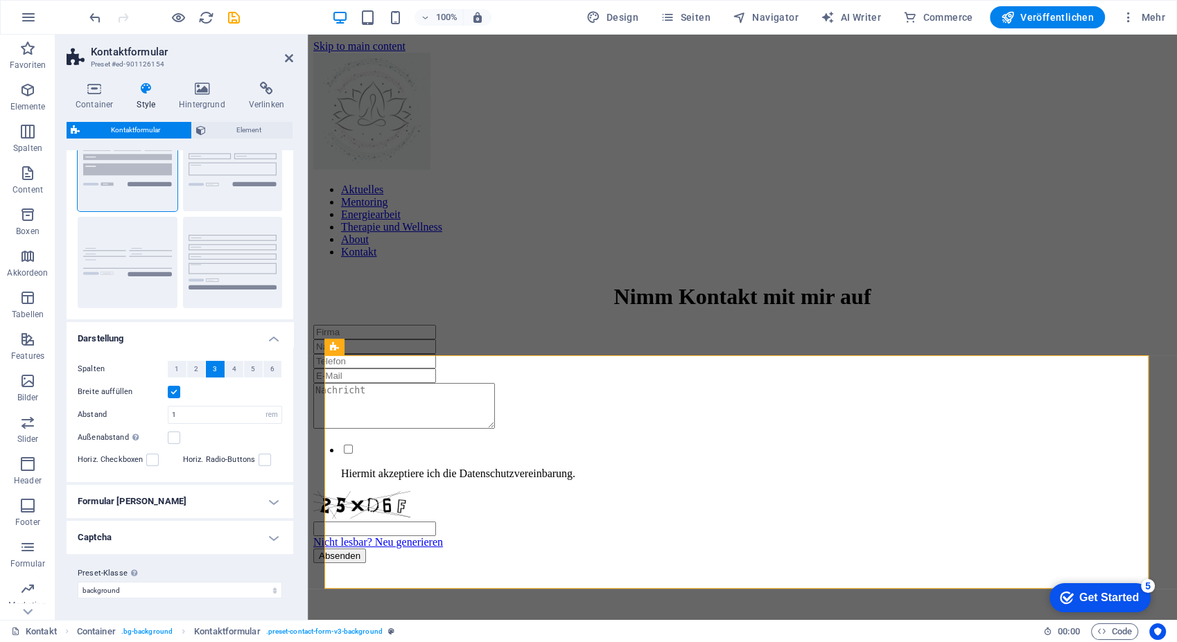
click at [127, 511] on h4 "Formular [PERSON_NAME]" at bounding box center [180, 501] width 227 height 33
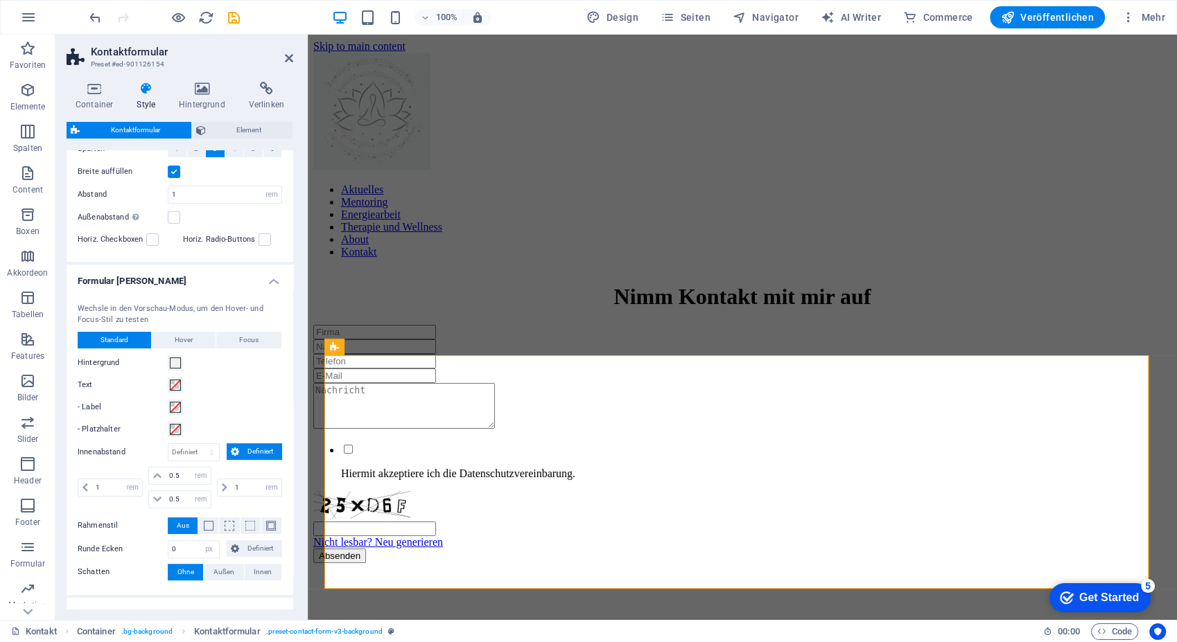
scroll to position [363, 0]
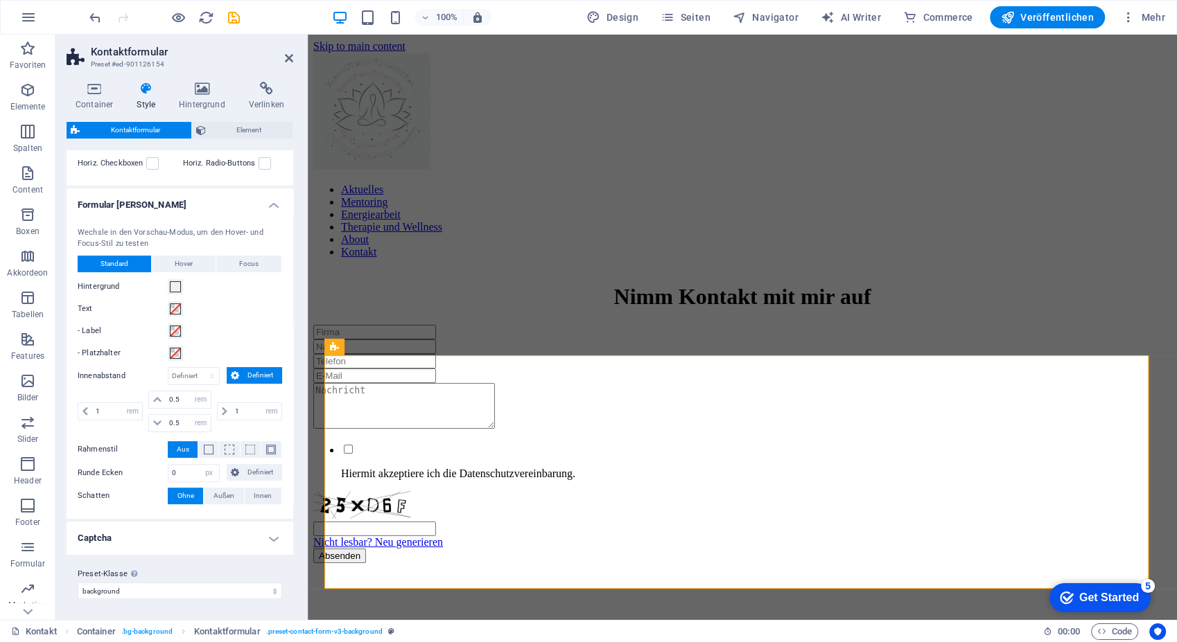
click at [155, 549] on h4 "Captcha" at bounding box center [180, 538] width 227 height 33
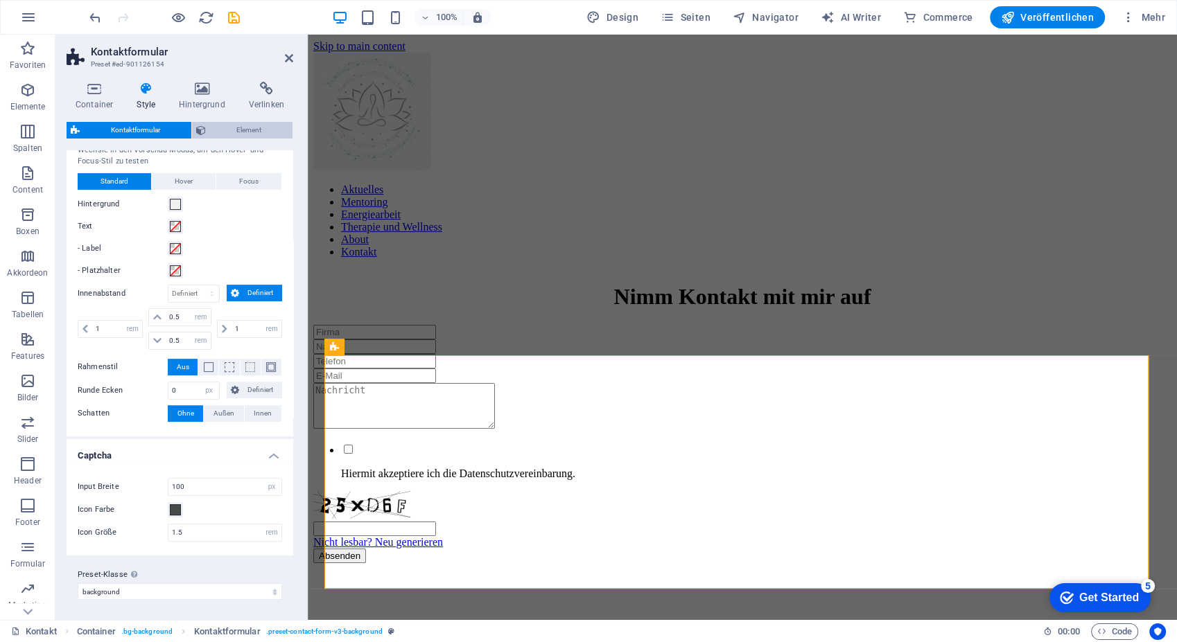
click at [214, 128] on span "Element" at bounding box center [249, 130] width 79 height 17
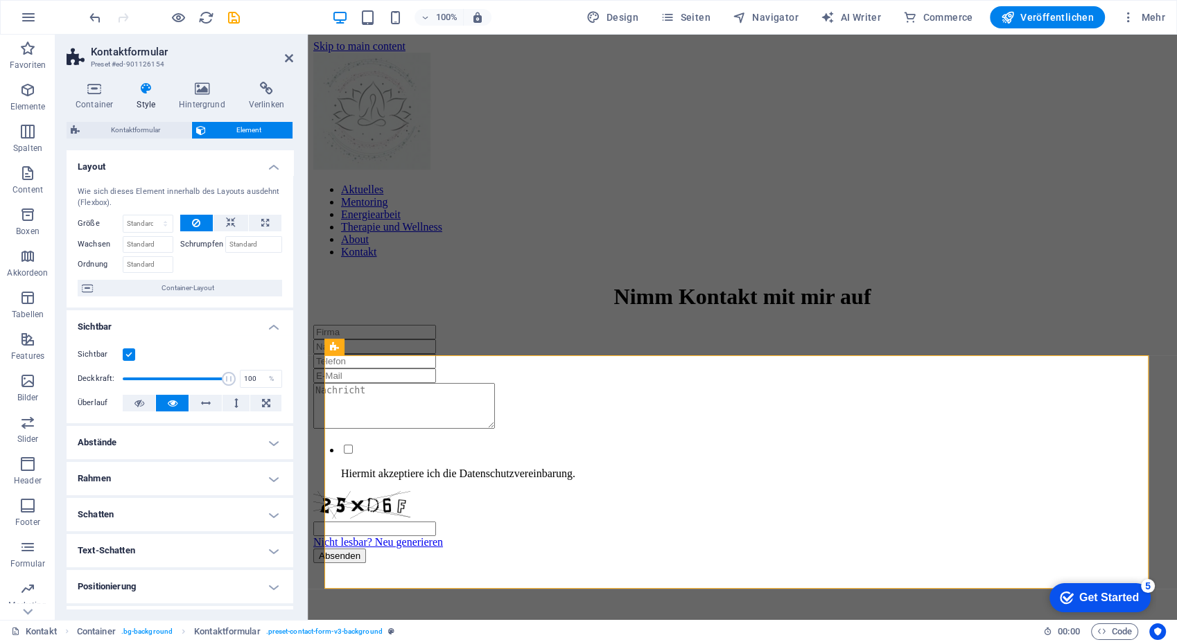
click at [154, 159] on h4 "Layout" at bounding box center [180, 162] width 227 height 25
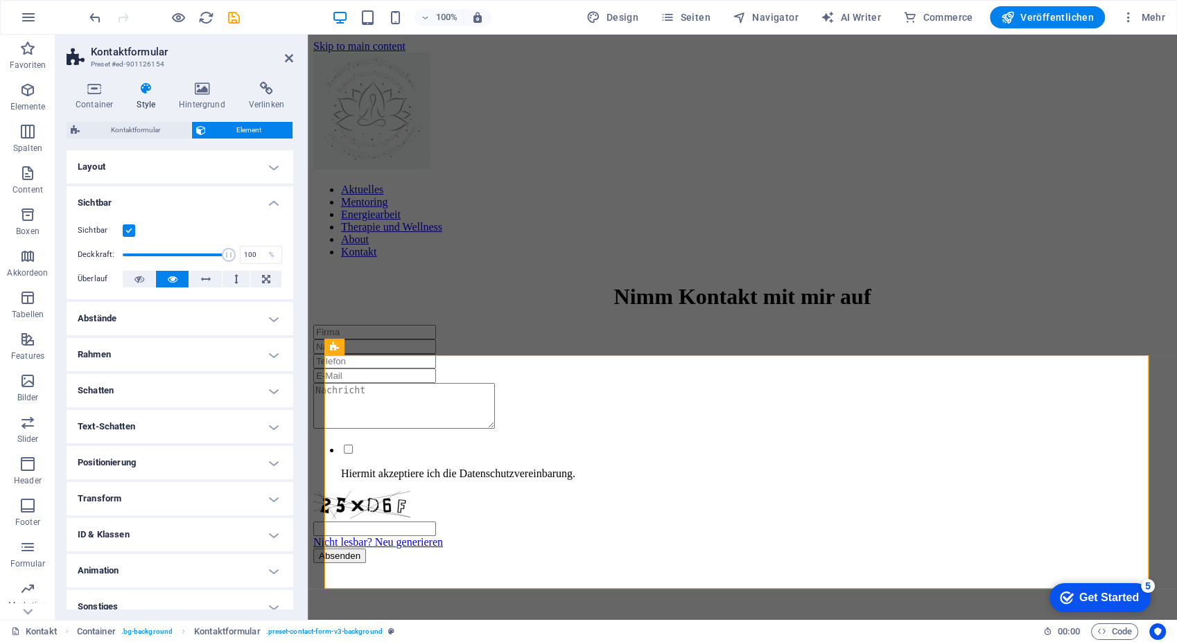
click at [143, 206] on h4 "Sichtbar" at bounding box center [180, 198] width 227 height 25
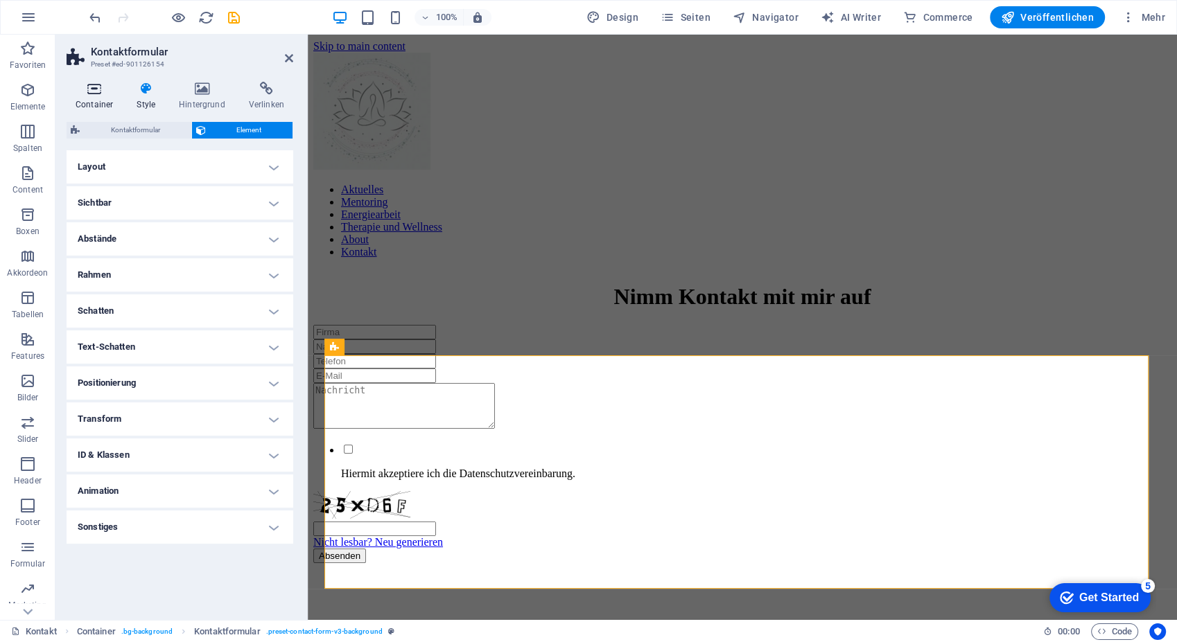
click at [94, 94] on icon at bounding box center [94, 89] width 55 height 14
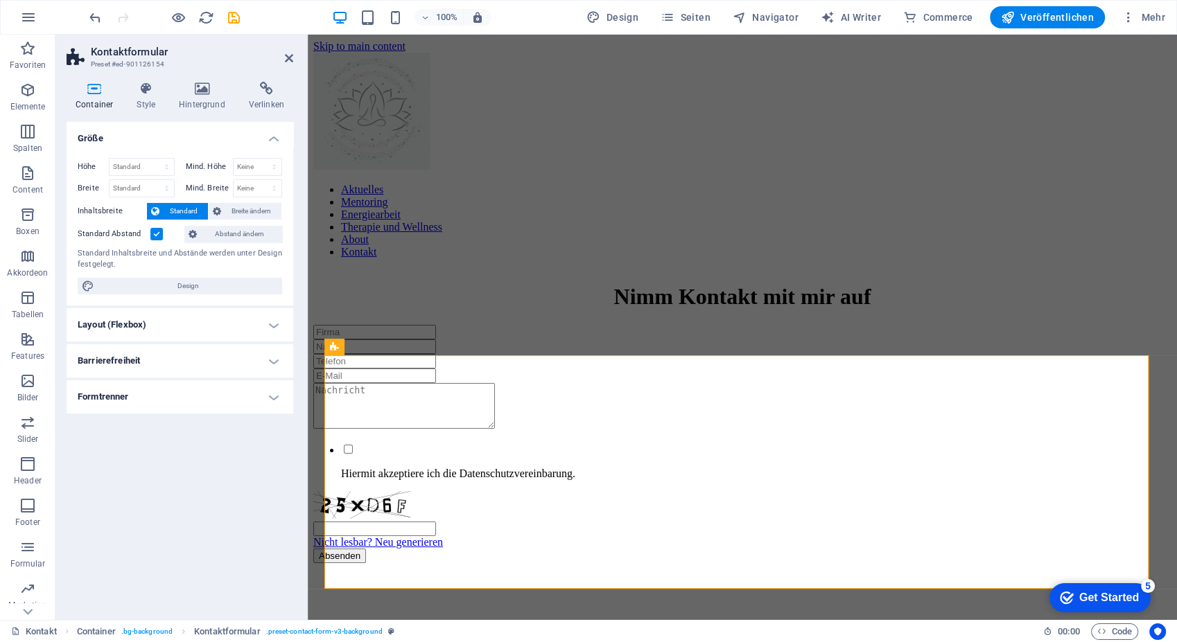
click at [227, 148] on div "Höhe Standard px rem % vh vw Mind. Höhe Keine px rem % vh vw Breite Standard px…" at bounding box center [180, 226] width 227 height 159
click at [226, 136] on h4 "Größe" at bounding box center [180, 134] width 227 height 25
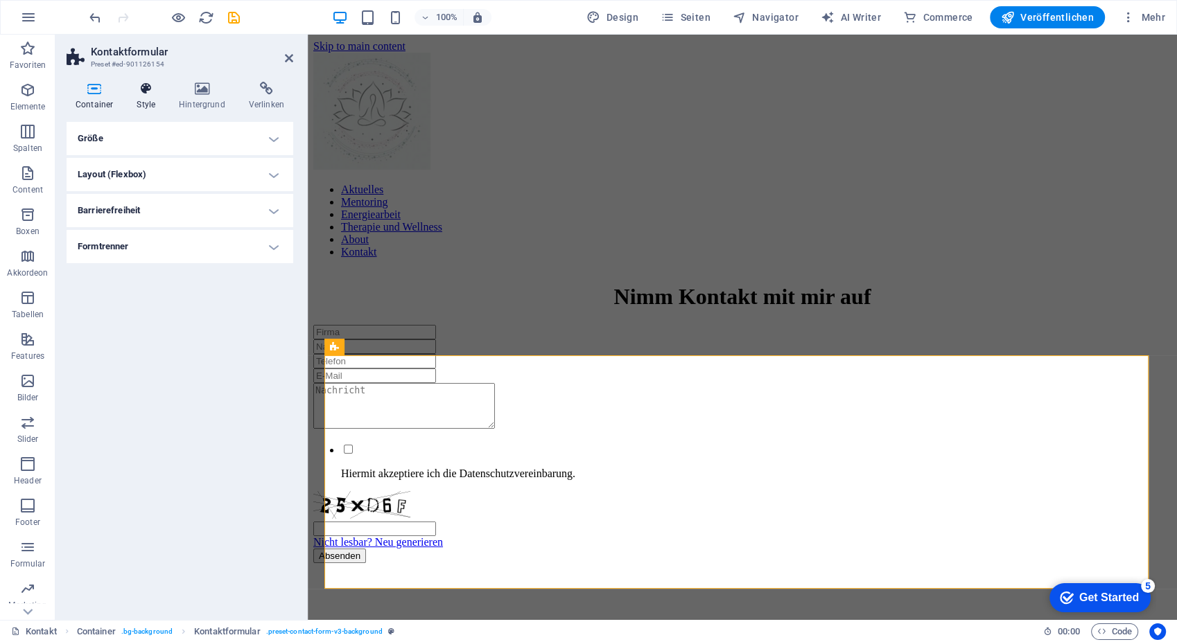
click at [132, 87] on icon at bounding box center [145, 89] width 37 height 14
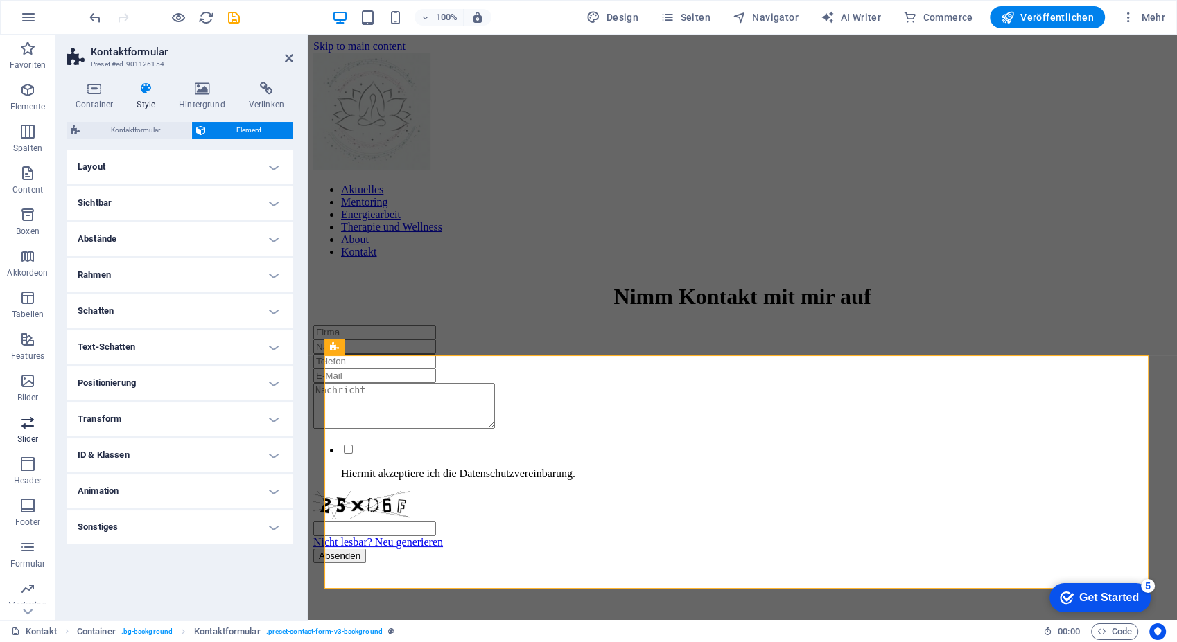
drag, startPoint x: 27, startPoint y: 552, endPoint x: 6, endPoint y: 416, distance: 138.1
click at [27, 552] on icon "button" at bounding box center [27, 547] width 17 height 17
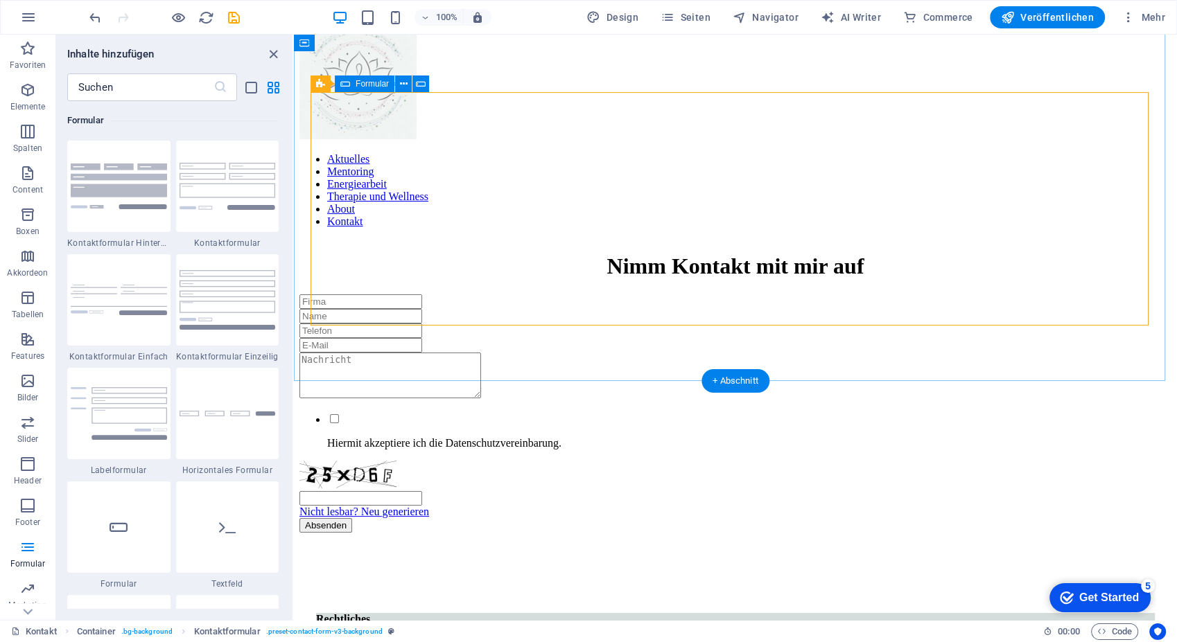
scroll to position [0, 0]
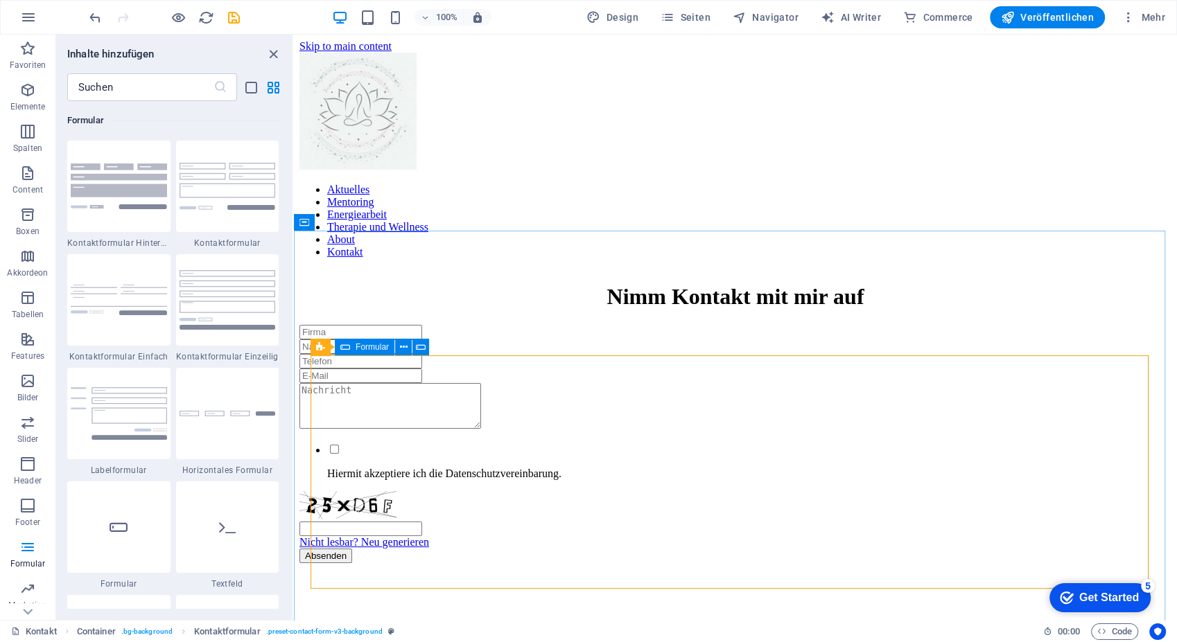
click at [357, 346] on span "Formular" at bounding box center [371, 347] width 33 height 8
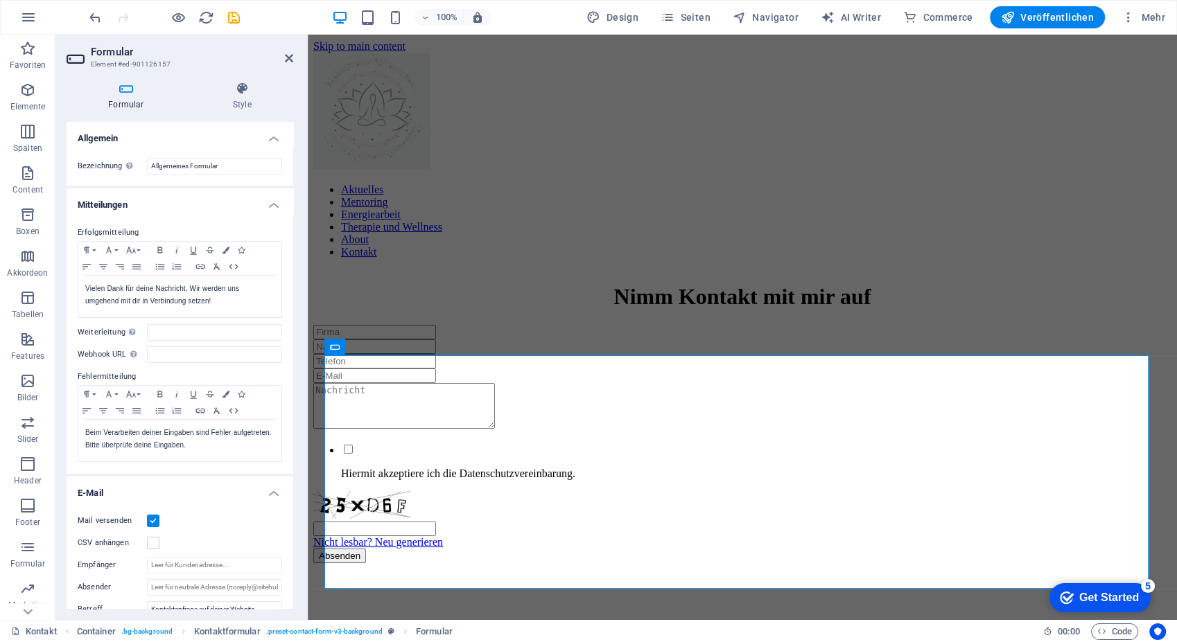
click at [155, 132] on h4 "Allgemein" at bounding box center [180, 134] width 227 height 25
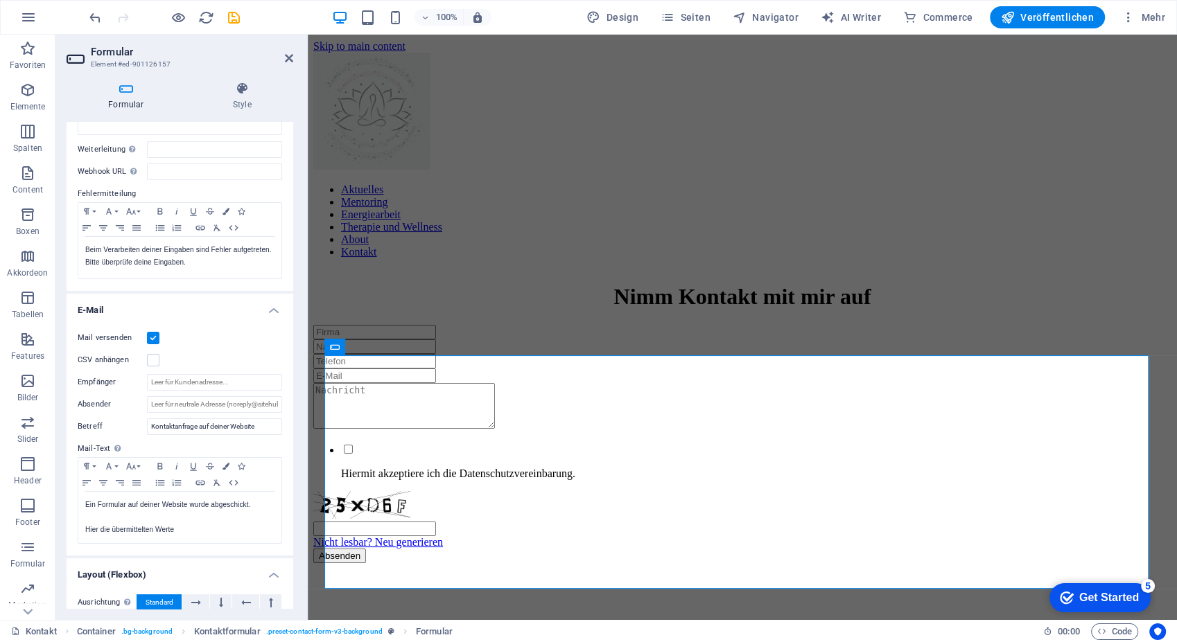
scroll to position [154, 0]
click at [166, 378] on input "Empfänger" at bounding box center [214, 381] width 135 height 17
click at [222, 398] on input "Absender" at bounding box center [214, 403] width 135 height 17
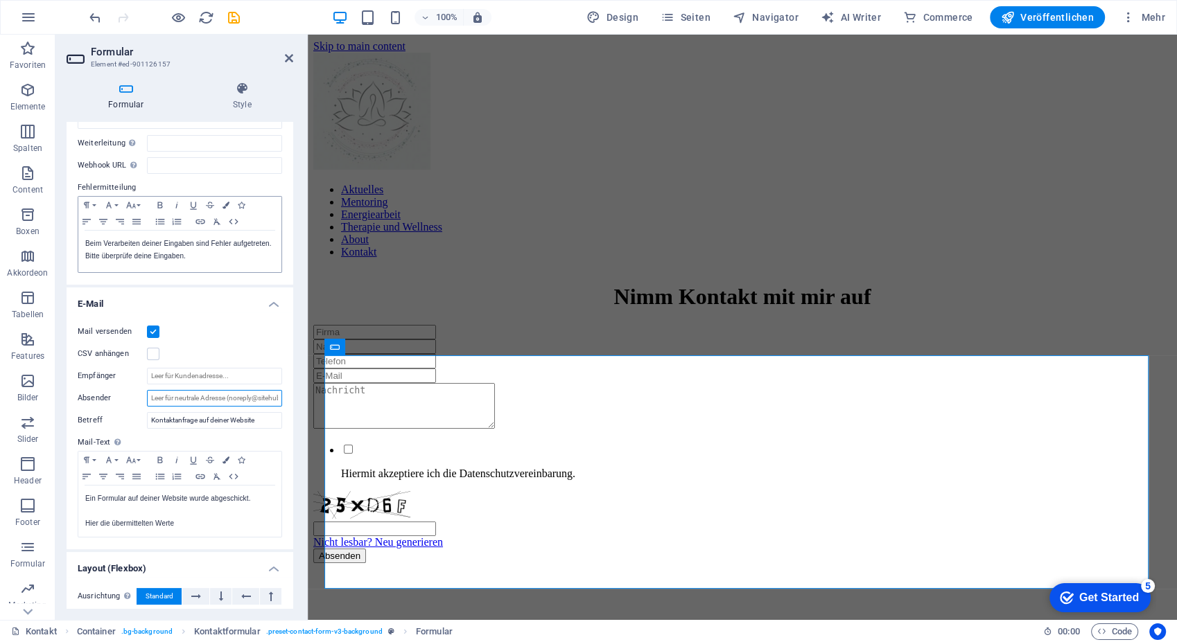
scroll to position [256, 0]
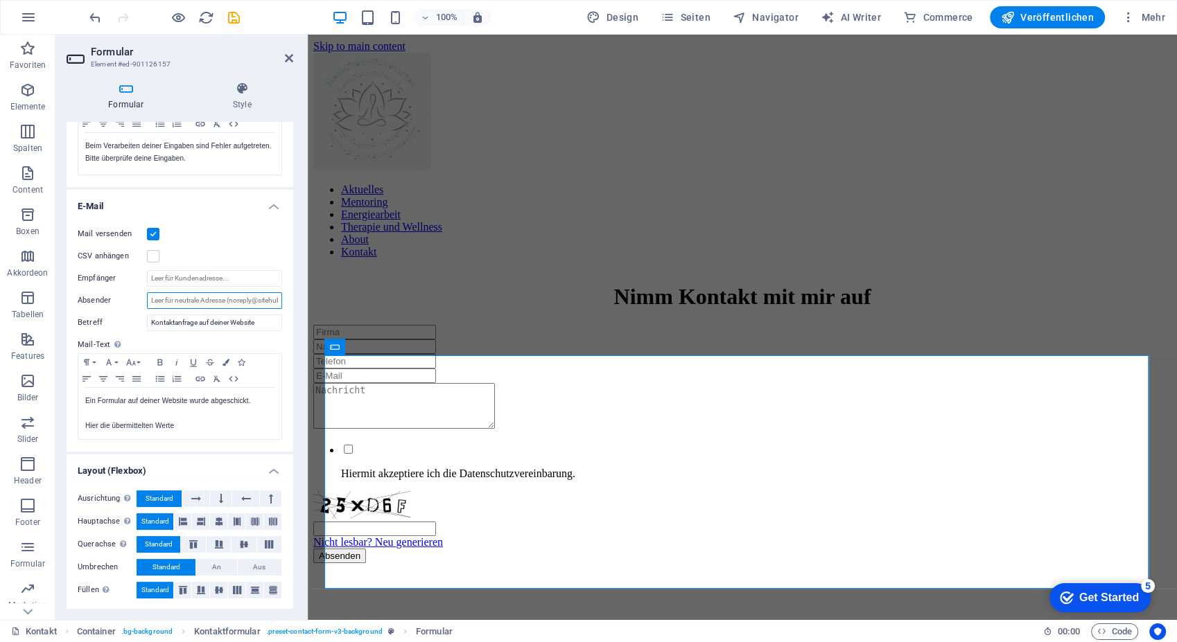
type input "l"
type input "info@lichterkraft-steffi.de"
click at [179, 275] on input "Empfänger" at bounding box center [214, 278] width 135 height 17
click at [194, 427] on p "Hier die übermittelten Werte" at bounding box center [179, 426] width 189 height 12
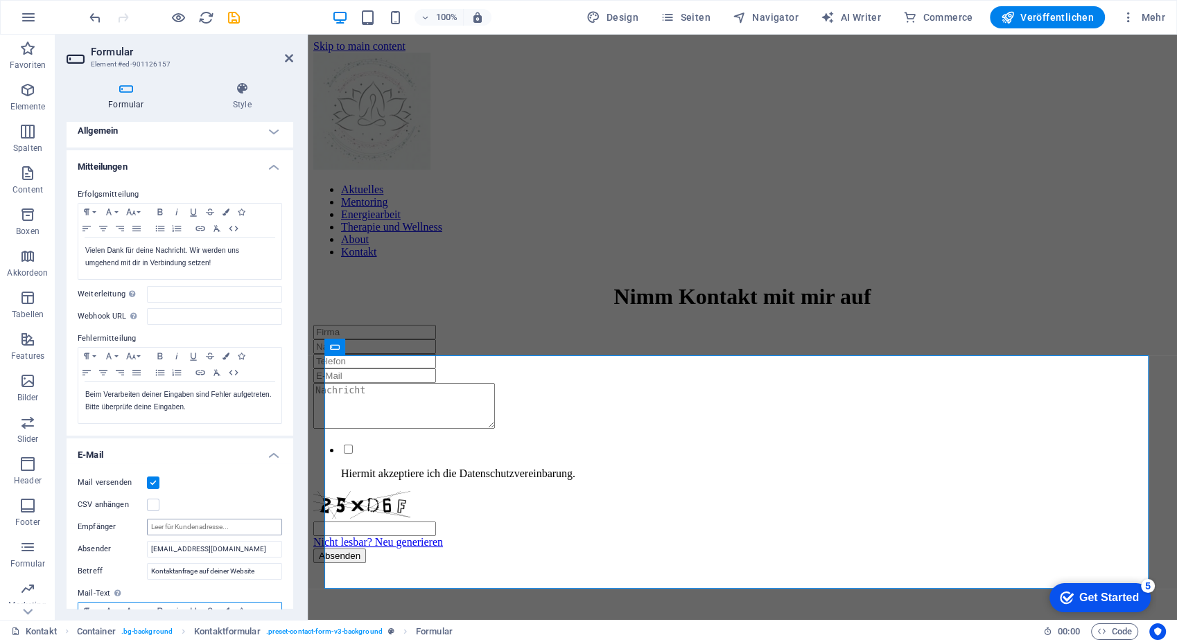
scroll to position [0, 0]
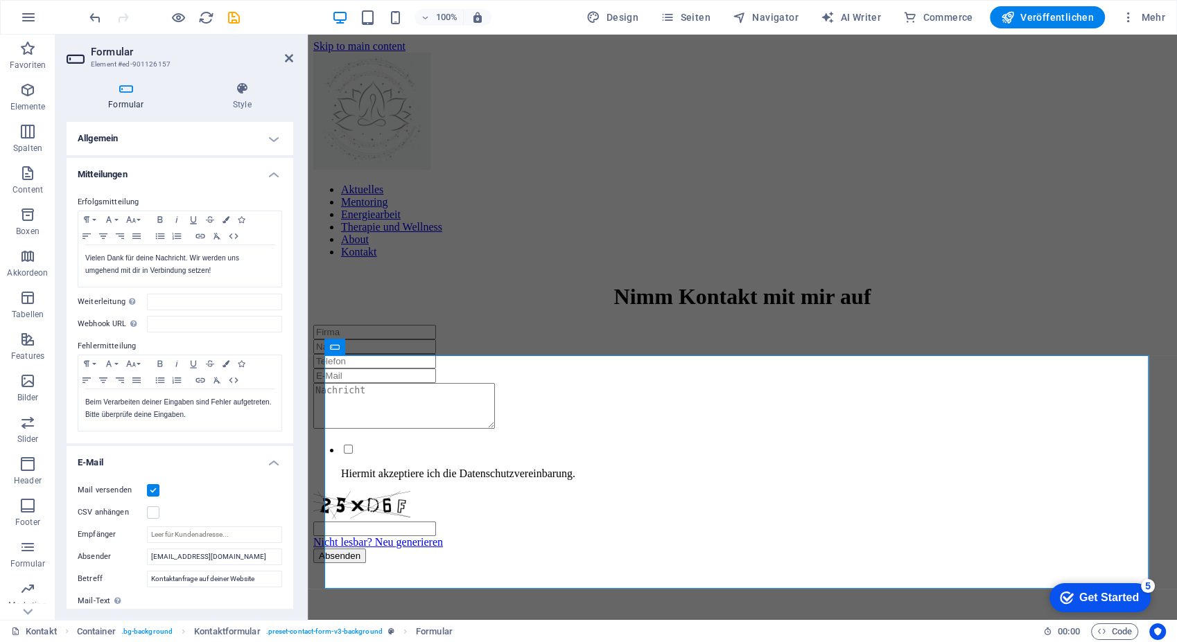
click at [147, 136] on h4 "Allgemein" at bounding box center [180, 138] width 227 height 33
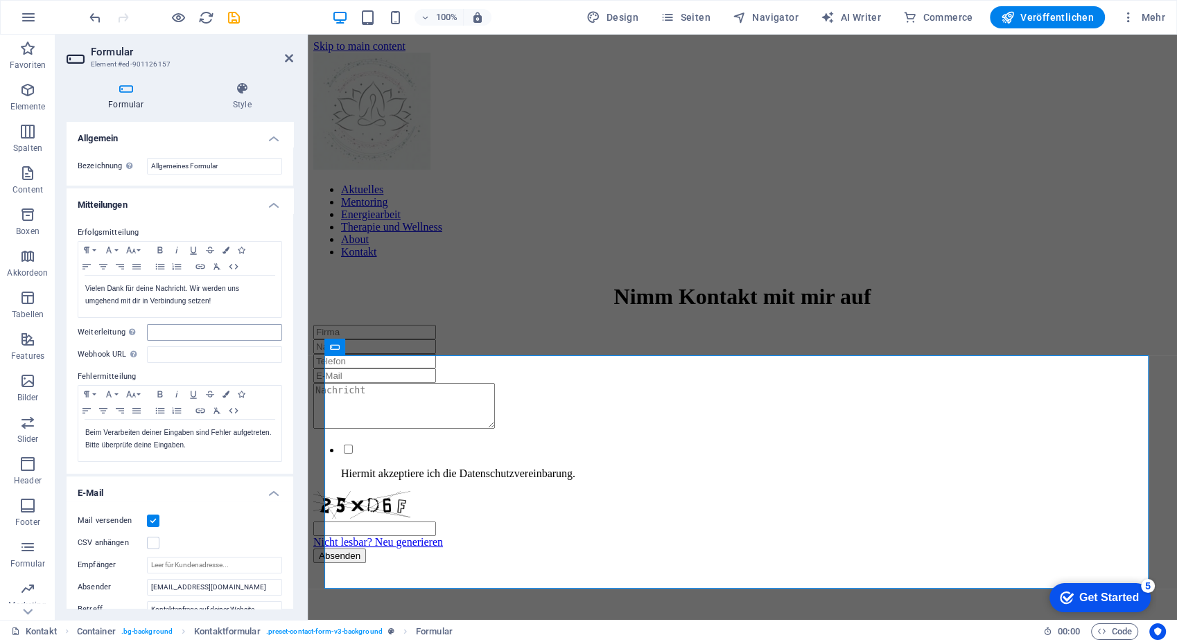
scroll to position [1, 0]
click at [195, 291] on p "Vielen Dank für deine Nachricht. Wir werden uns umgehend mit dir in Verbindung …" at bounding box center [179, 293] width 189 height 25
click at [218, 293] on p "Vielen Dank für deine Nachricht. Ich werden uns umgehend mit dir in Verbindung …" at bounding box center [179, 293] width 189 height 25
click at [106, 299] on p "Vielen Dank für deine Nachricht. Ich werde mich umgehend mit dir in Verbindung …" at bounding box center [179, 293] width 189 height 25
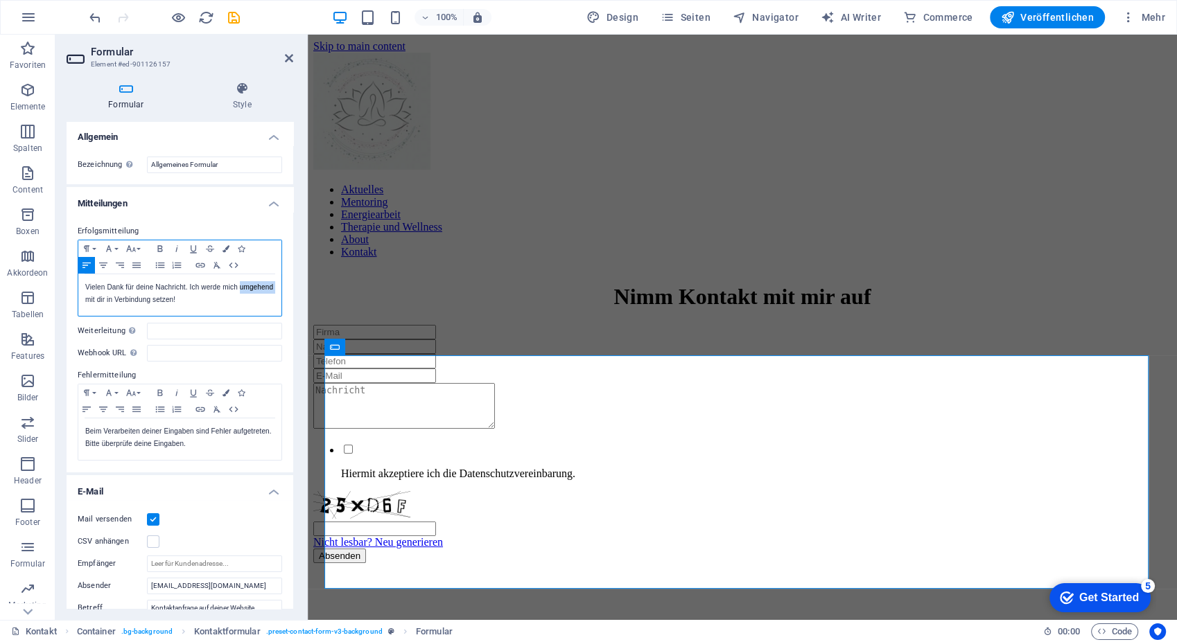
click at [106, 299] on p "Vielen Dank für deine Nachricht. Ich werde mich umgehend mit dir in Verbindung …" at bounding box center [179, 293] width 189 height 25
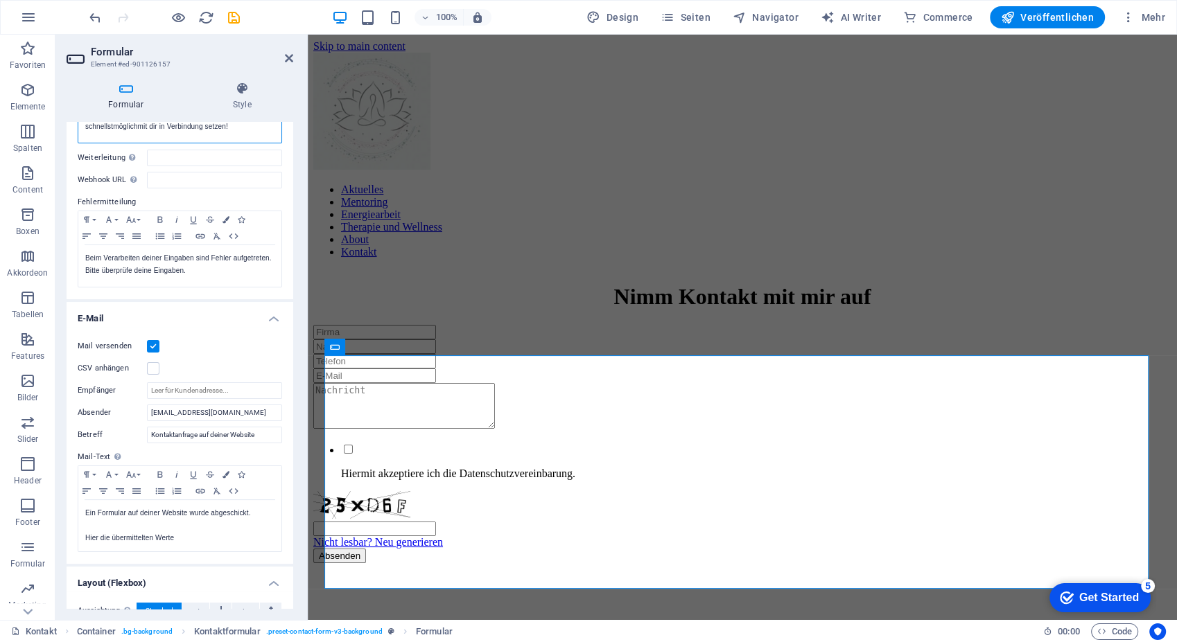
scroll to position [288, 0]
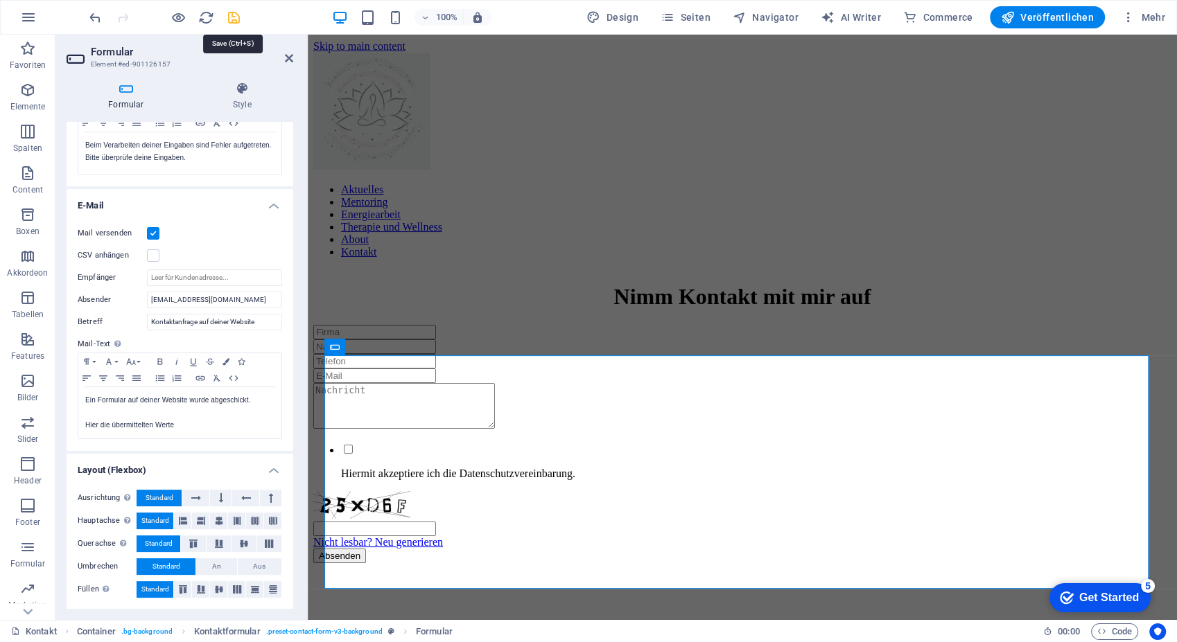
click at [238, 17] on icon "save" at bounding box center [234, 18] width 16 height 16
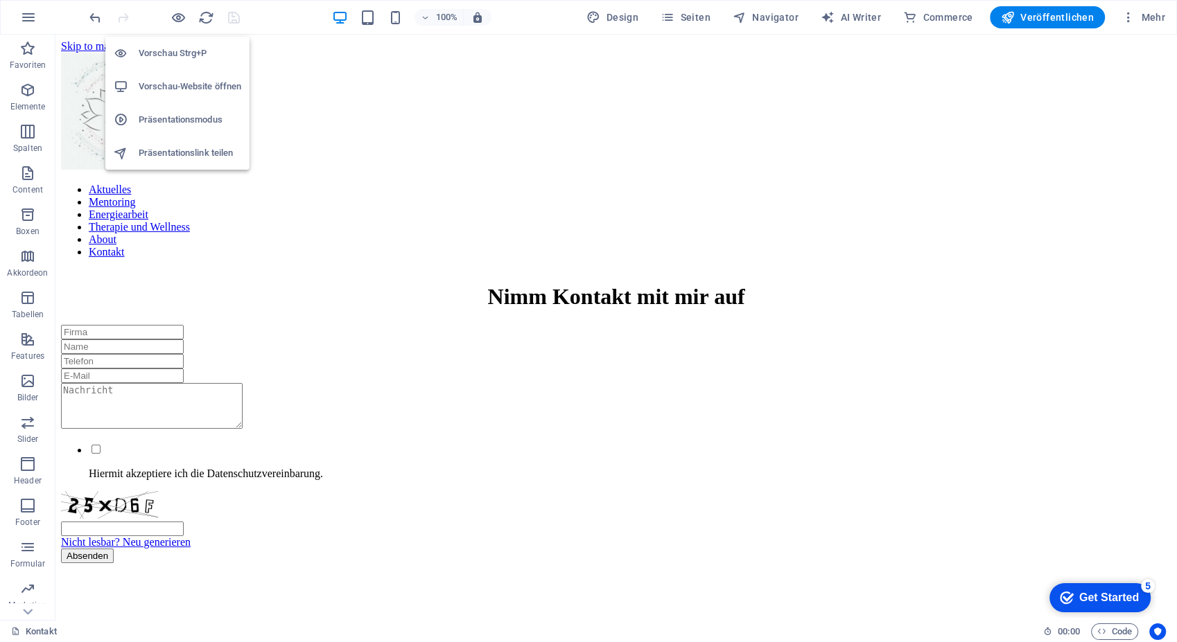
click at [190, 83] on h6 "Vorschau-Website öffnen" at bounding box center [190, 86] width 103 height 17
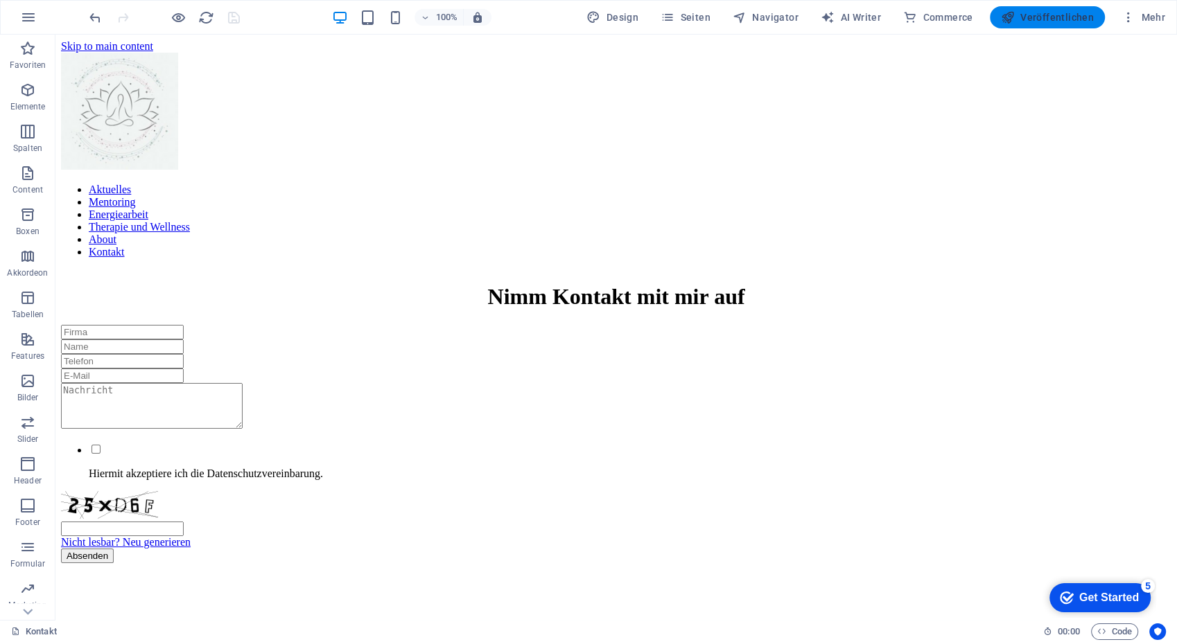
click at [1015, 25] on button "Veröffentlichen" at bounding box center [1046, 17] width 115 height 22
